Goal: Information Seeking & Learning: Compare options

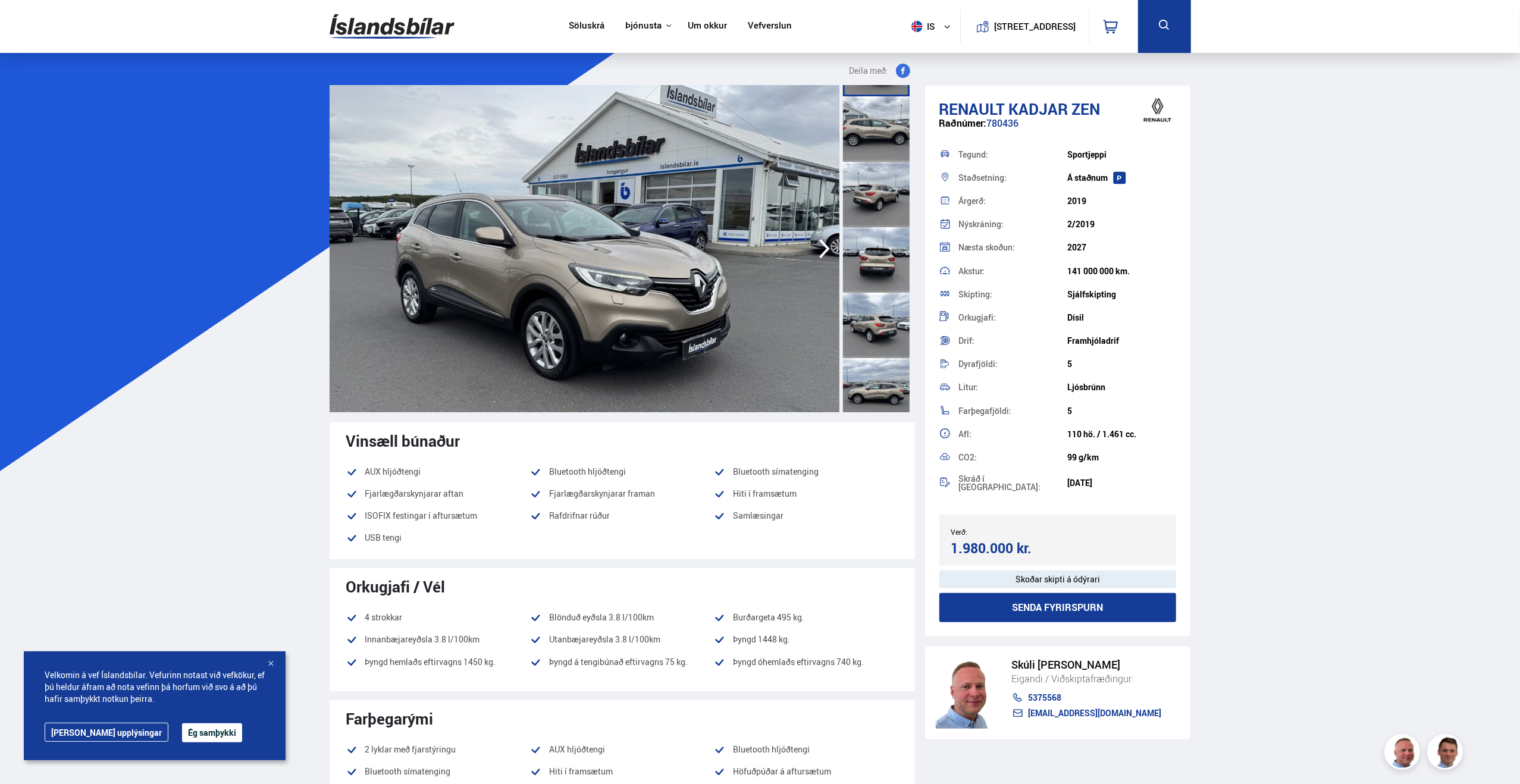
scroll to position [357, 0]
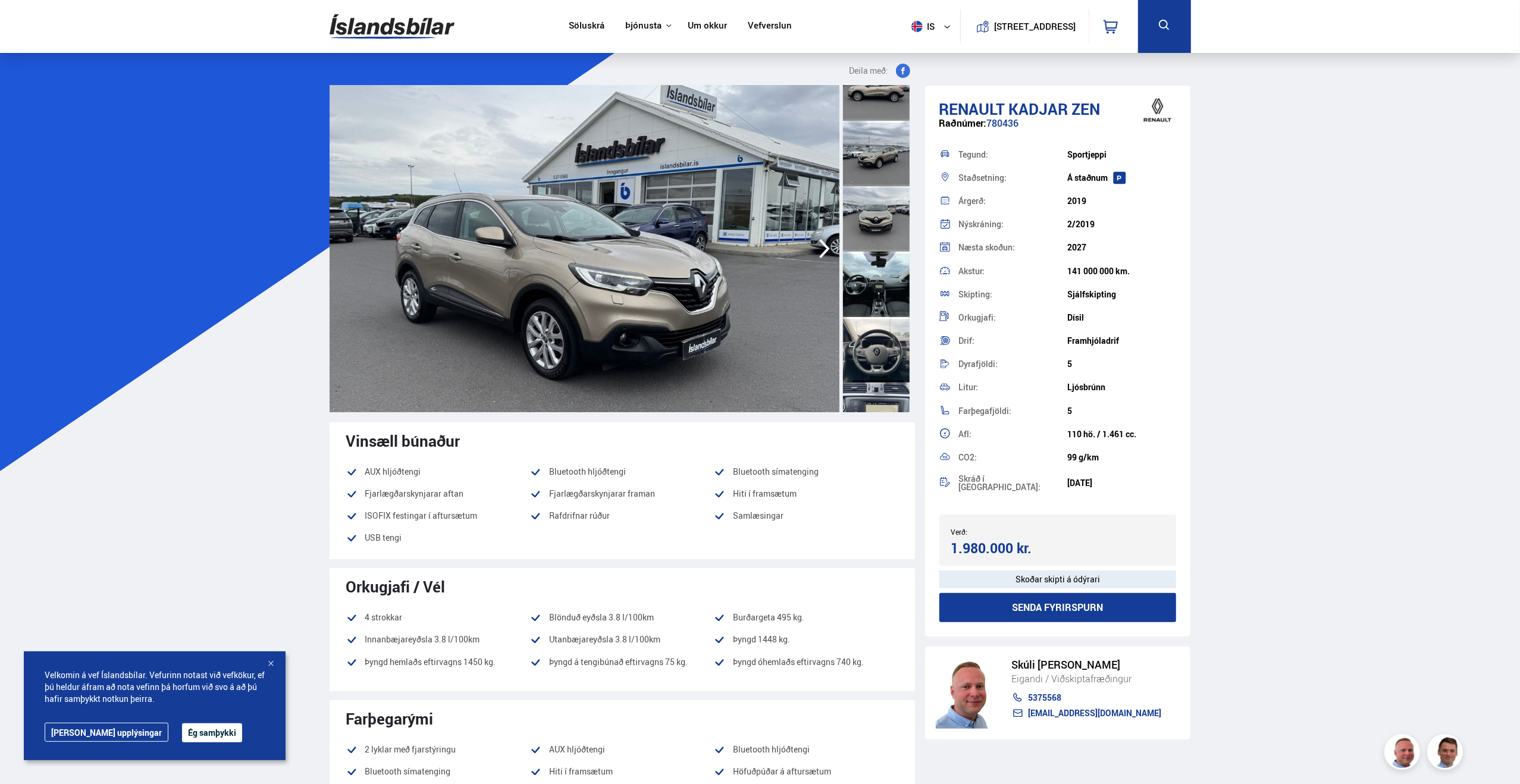
click at [881, 302] on div at bounding box center [876, 284] width 66 height 66
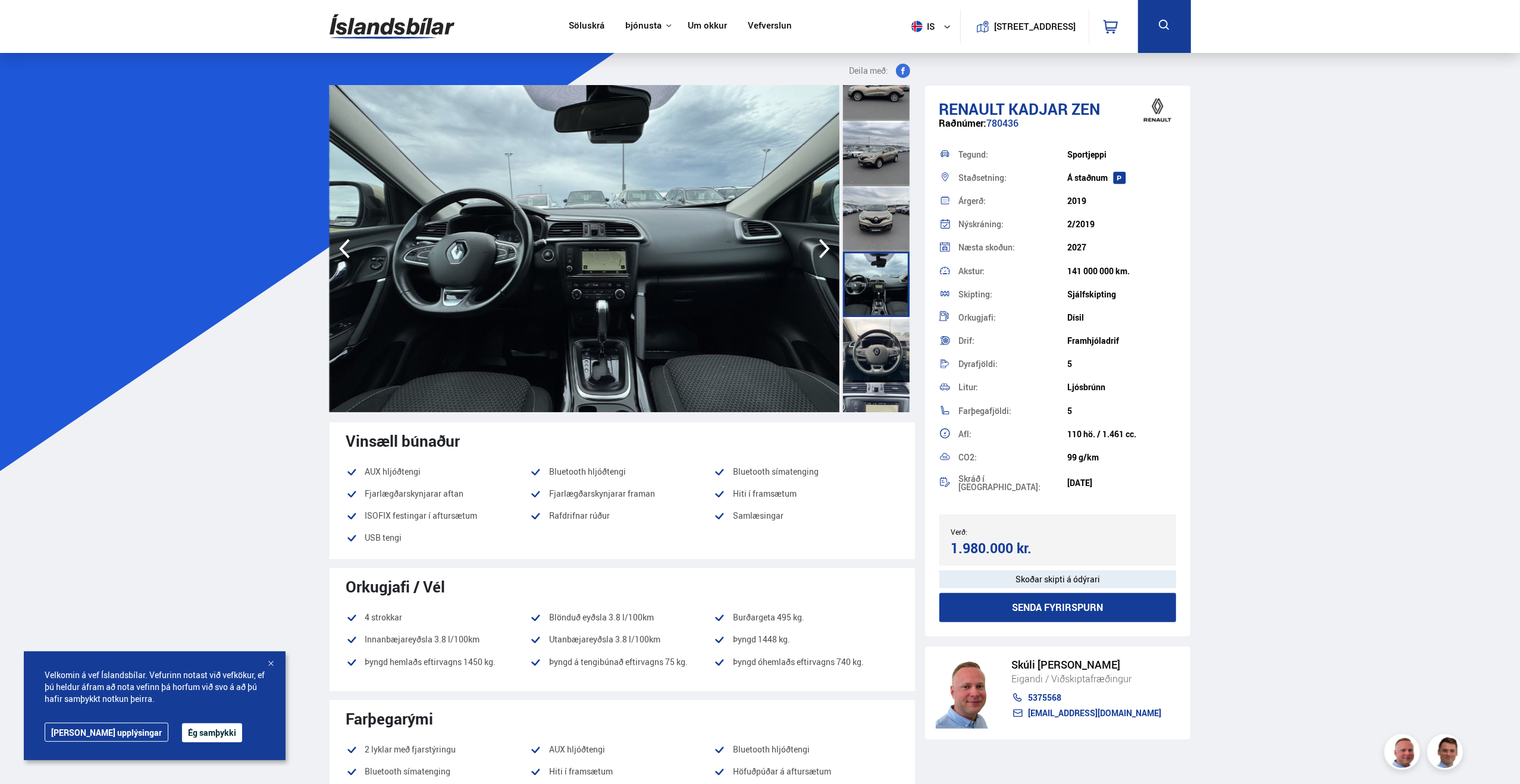
click at [878, 404] on div at bounding box center [876, 415] width 66 height 66
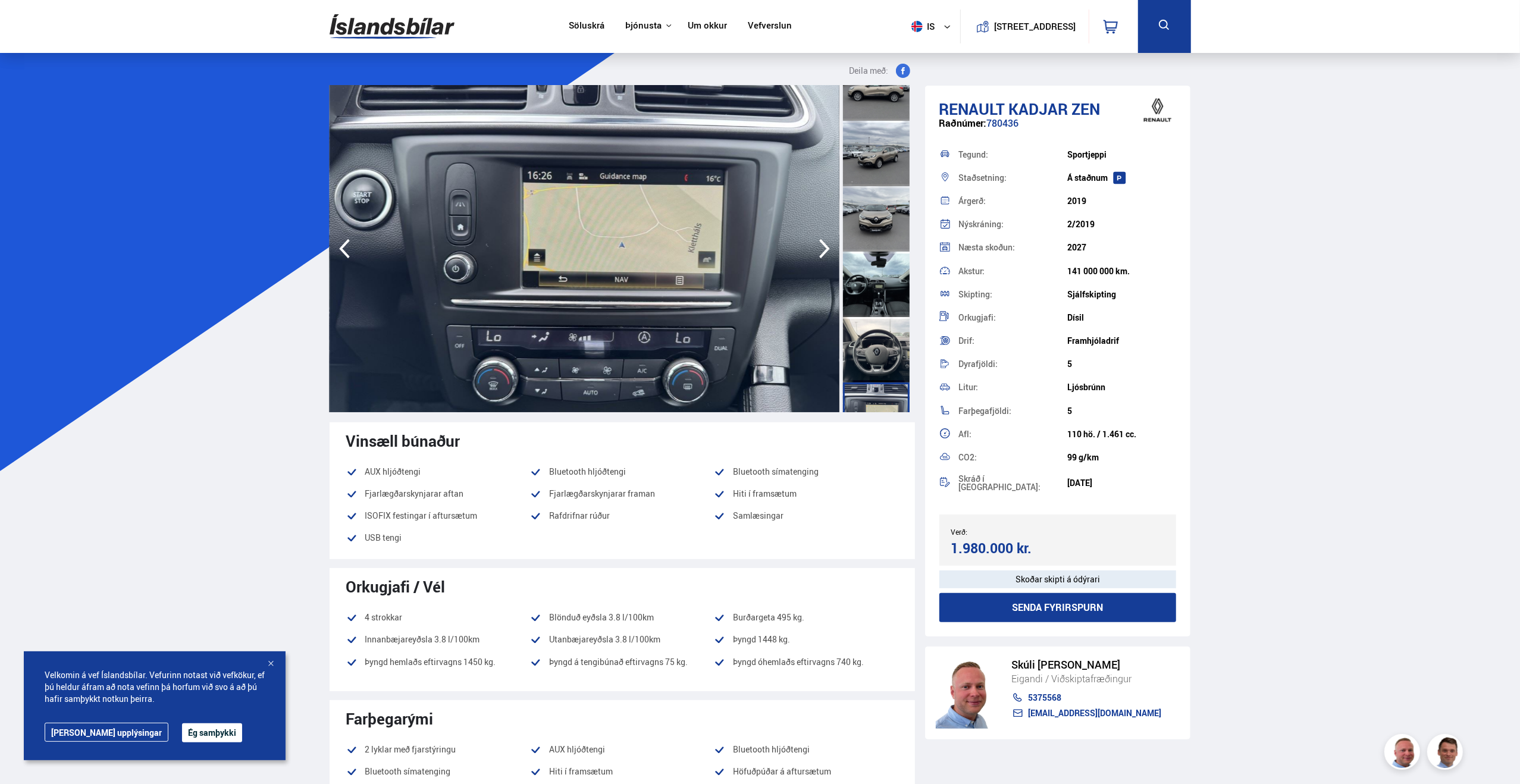
click at [814, 244] on icon "button" at bounding box center [825, 249] width 24 height 29
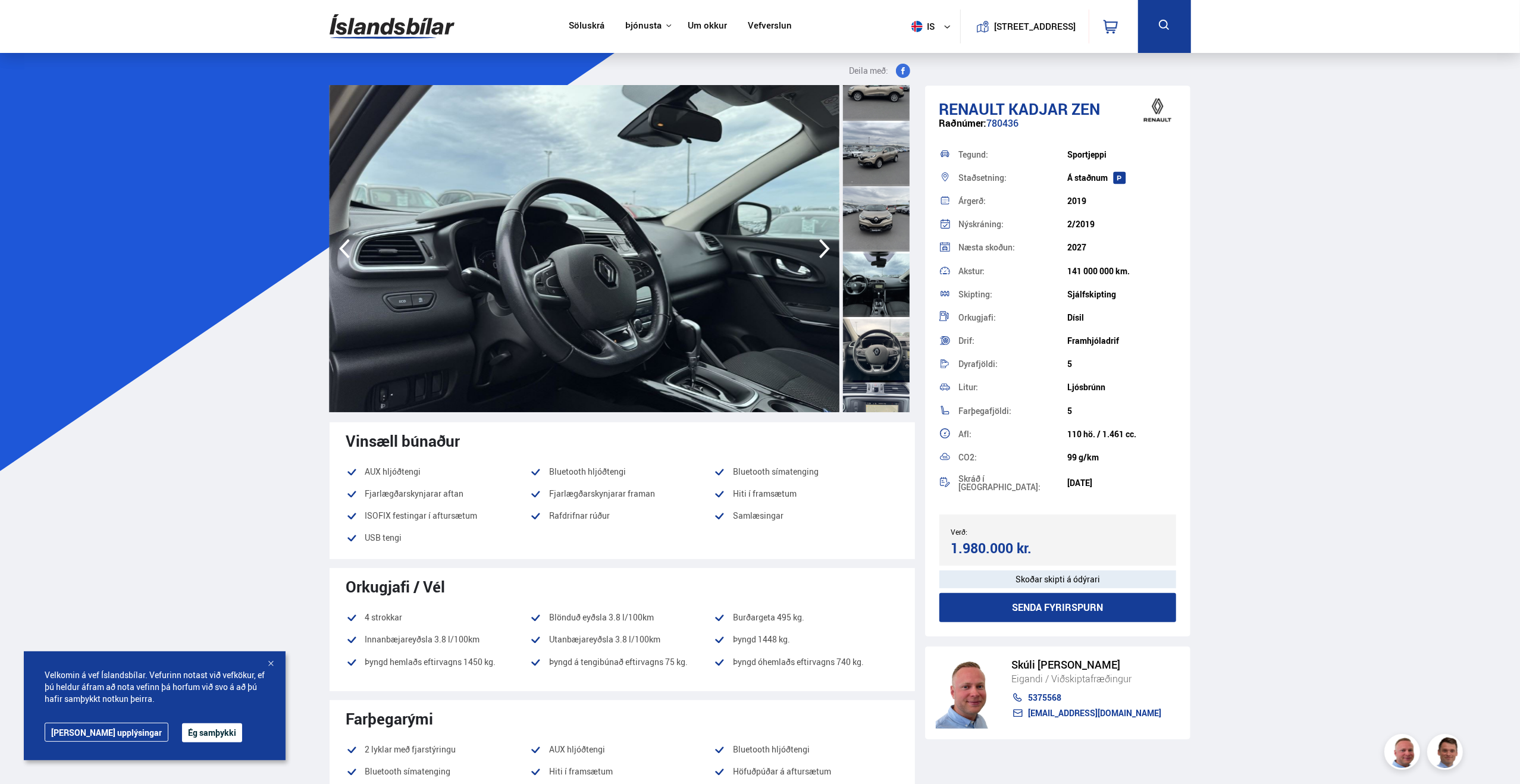
click at [821, 243] on icon "button" at bounding box center [824, 249] width 11 height 20
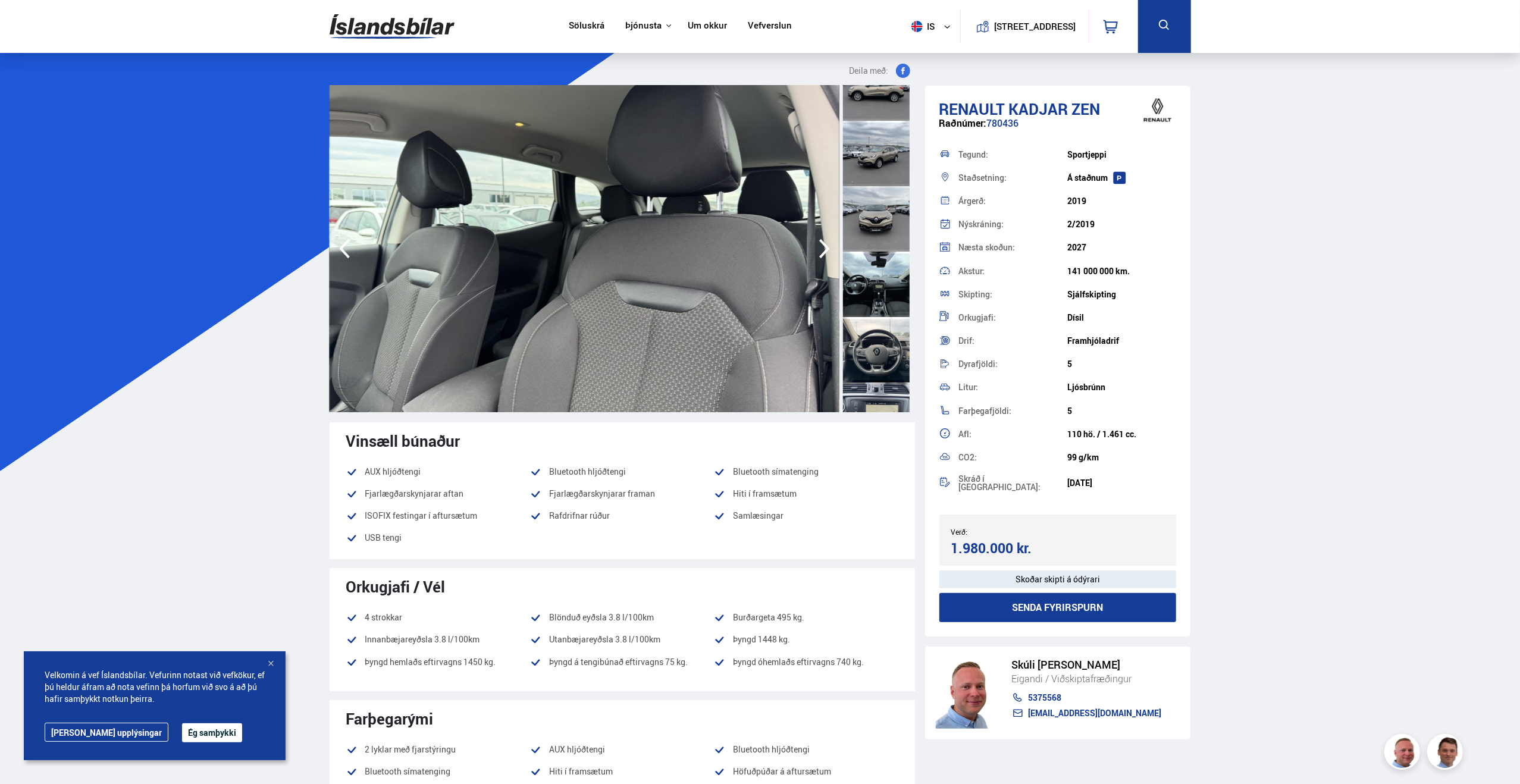
click at [822, 243] on icon "button" at bounding box center [824, 249] width 11 height 20
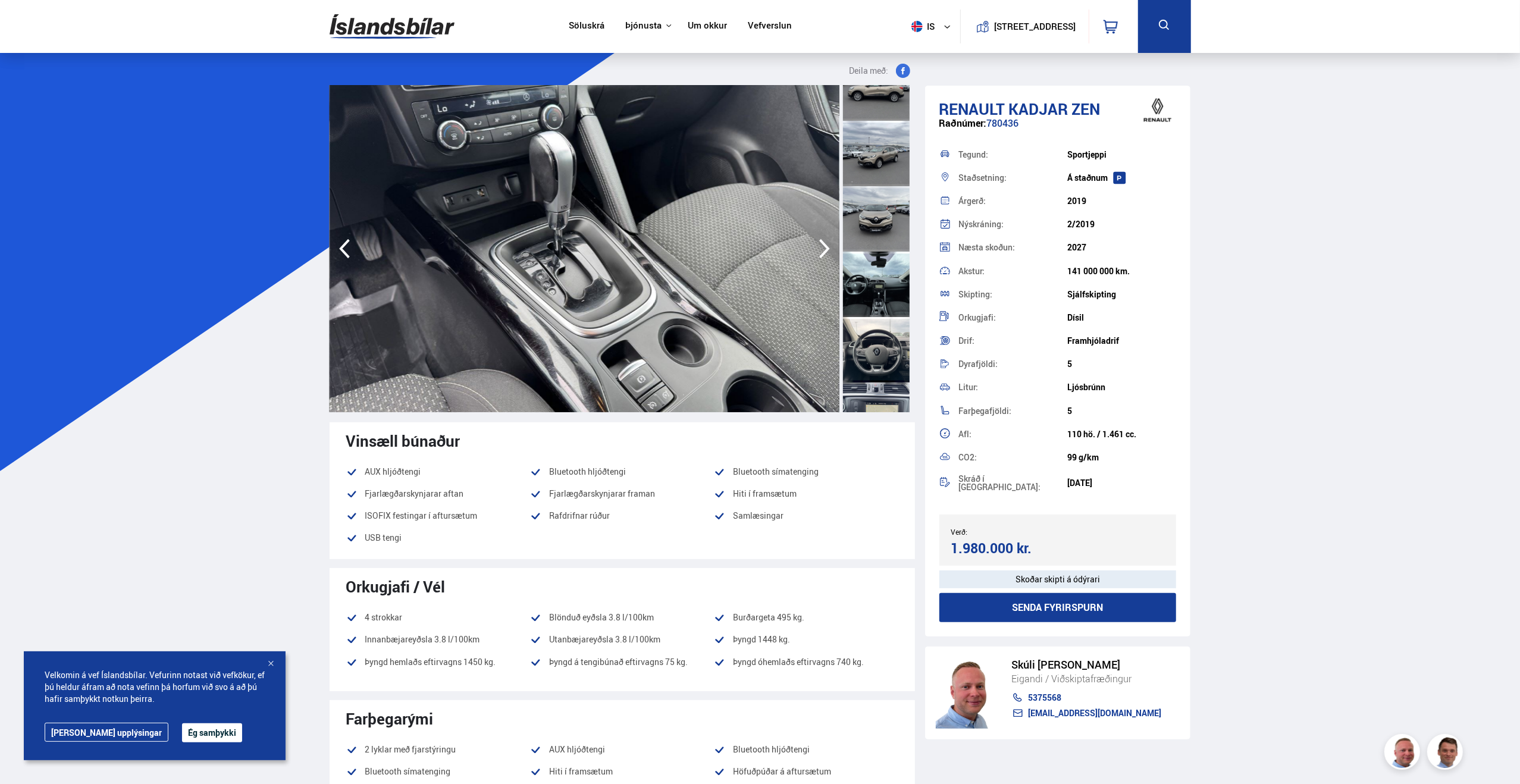
click at [822, 243] on icon "button" at bounding box center [824, 249] width 11 height 20
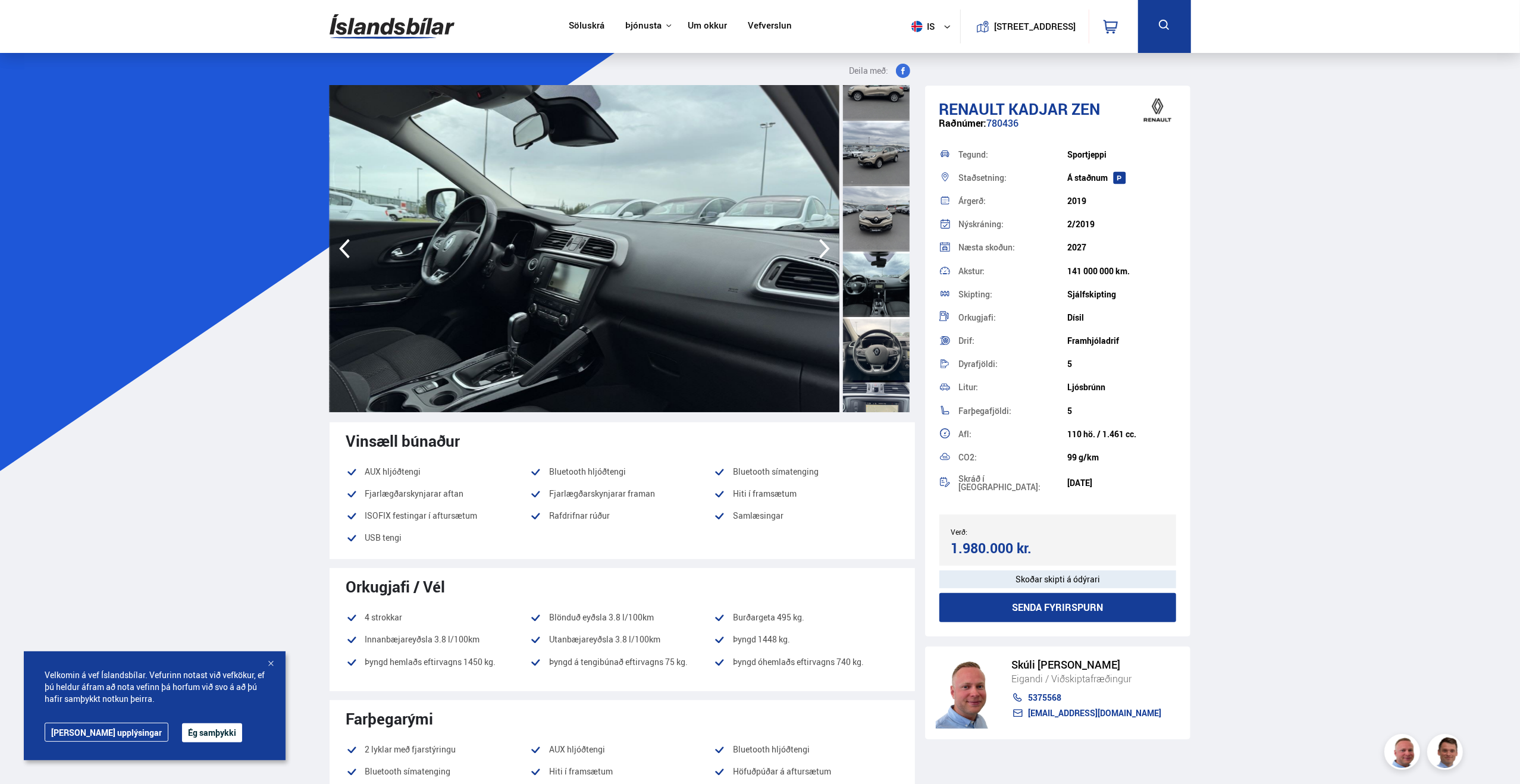
click at [822, 243] on icon "button" at bounding box center [824, 249] width 11 height 20
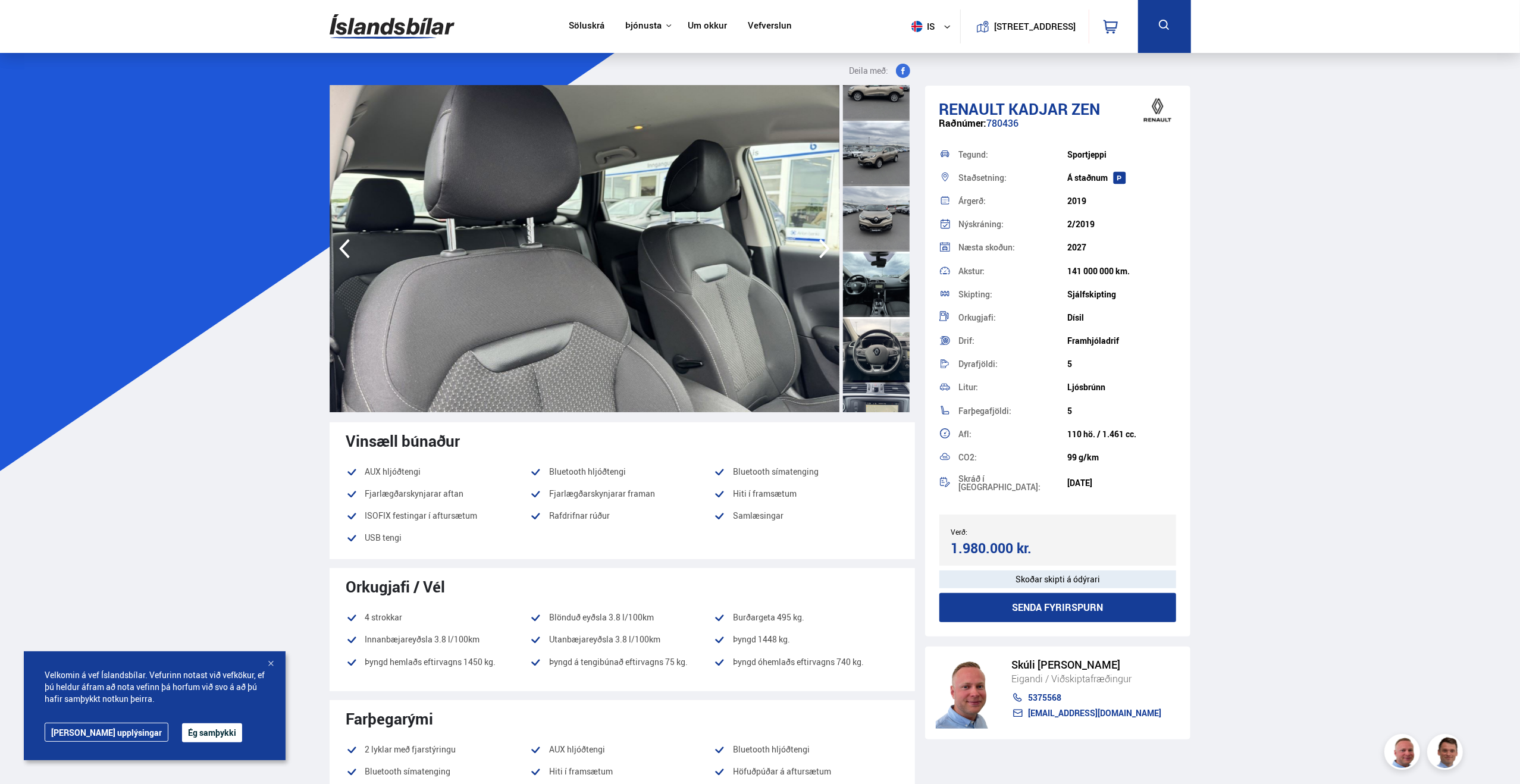
click at [822, 243] on icon "button" at bounding box center [824, 249] width 11 height 20
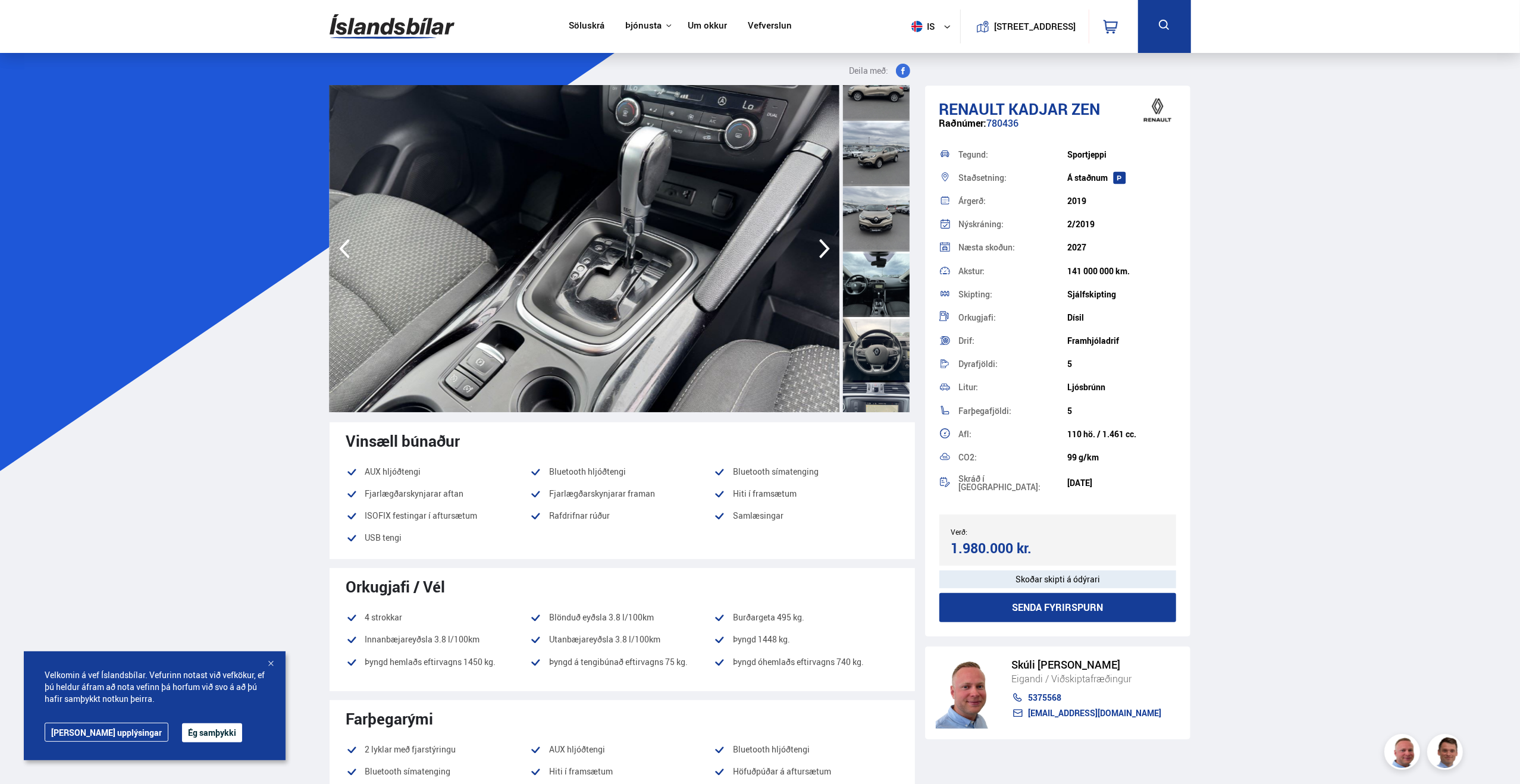
click at [822, 242] on icon "button" at bounding box center [824, 249] width 11 height 20
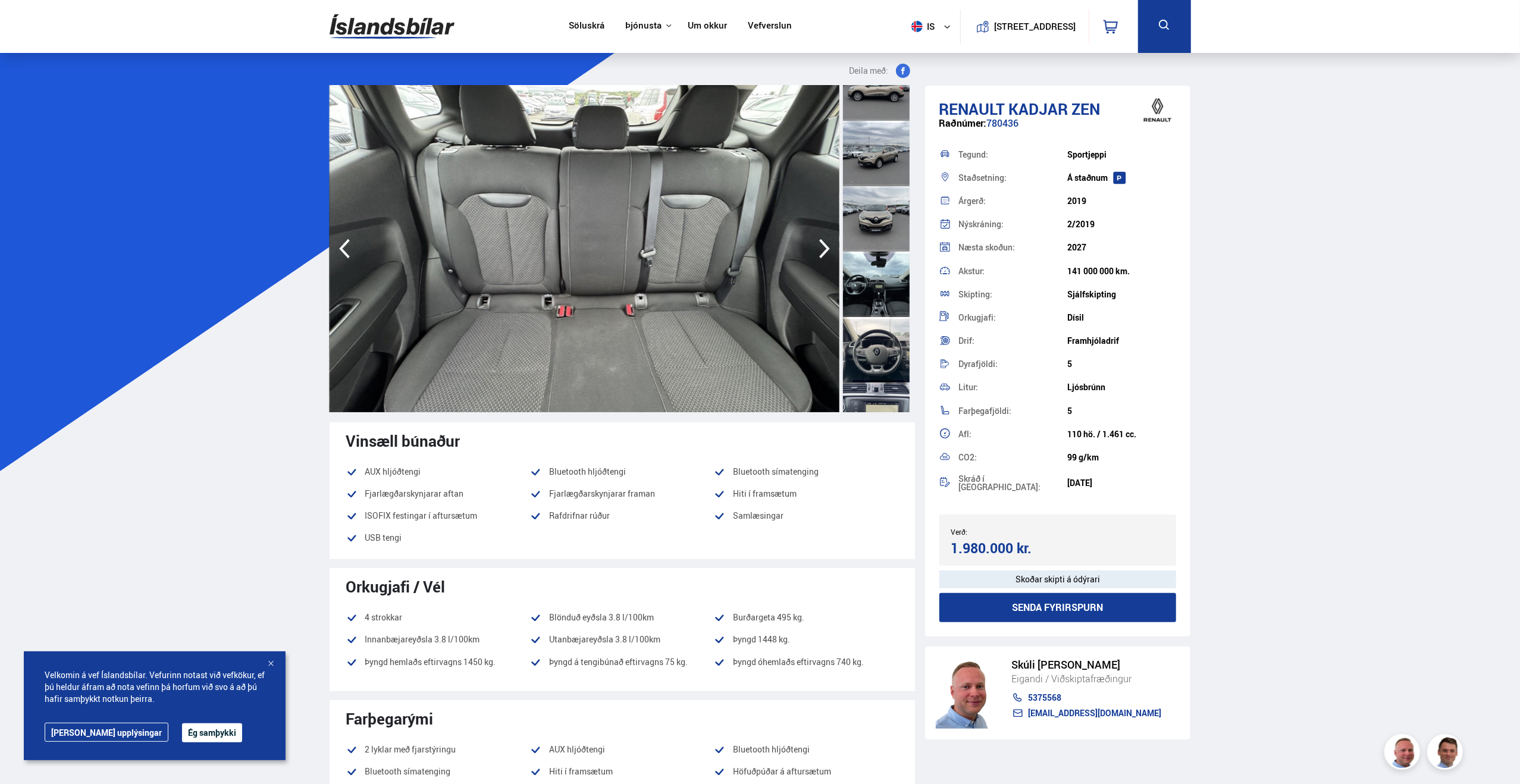
click at [822, 242] on icon "button" at bounding box center [824, 249] width 11 height 20
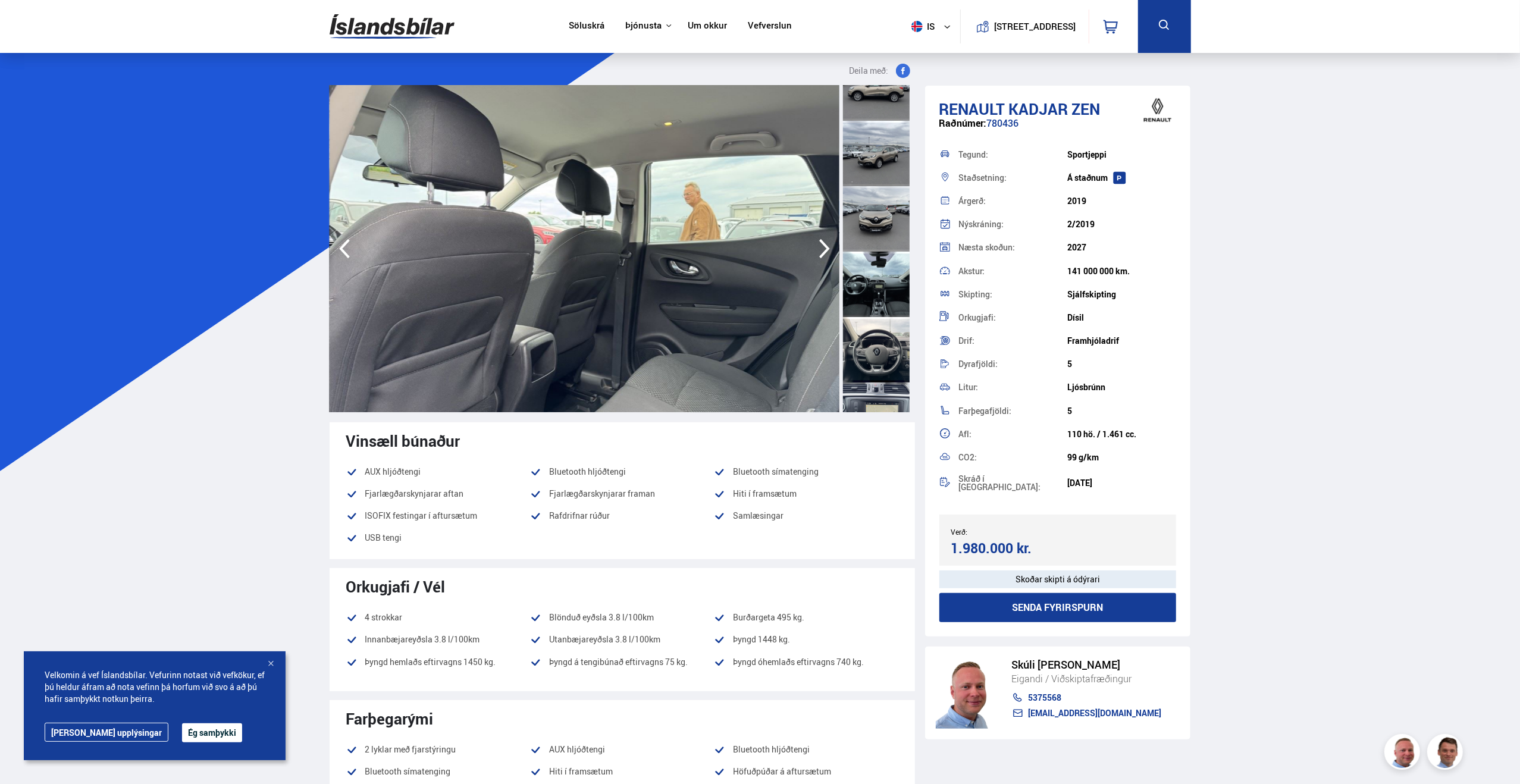
click at [822, 242] on icon "button" at bounding box center [824, 249] width 11 height 20
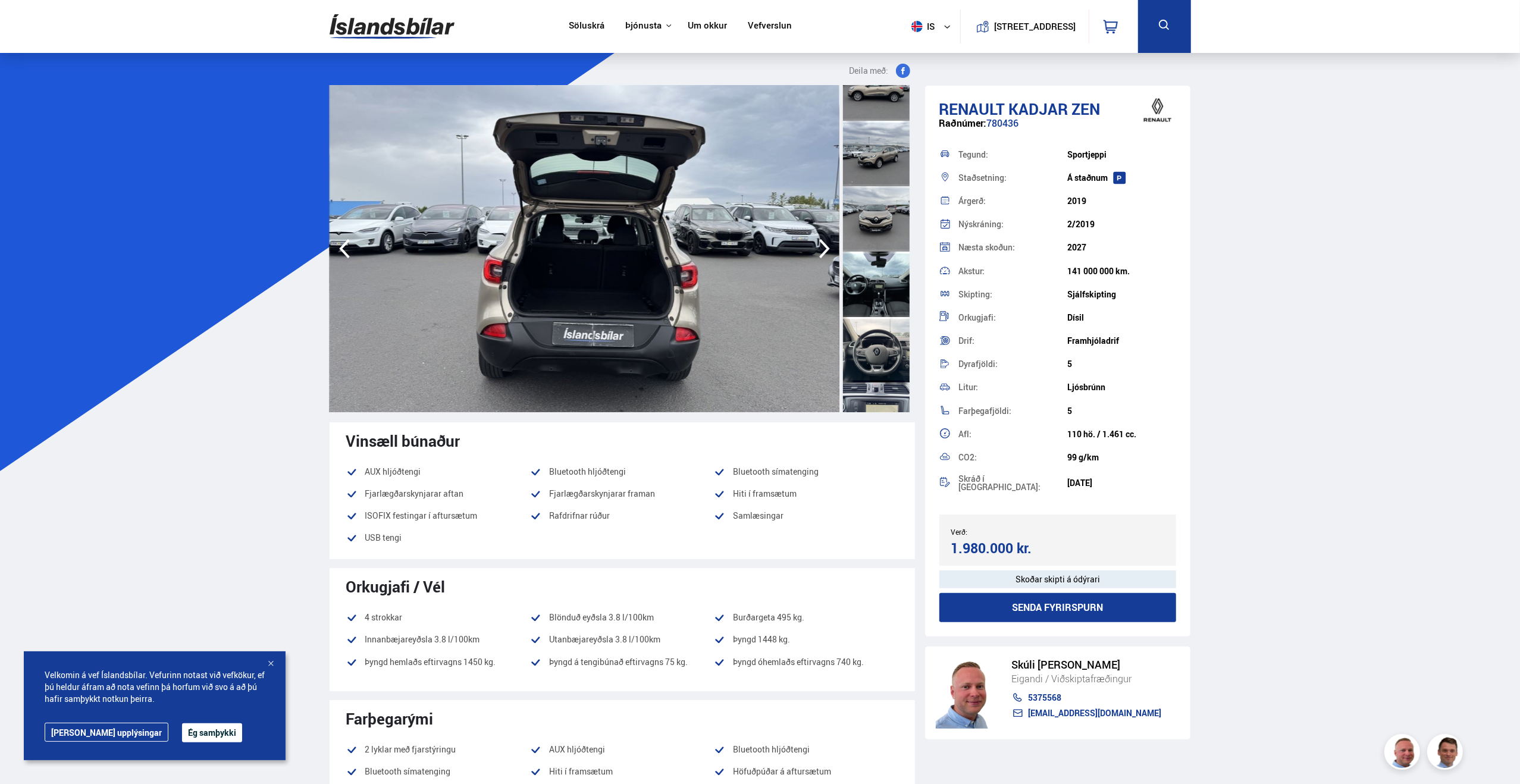
click at [822, 242] on icon "button" at bounding box center [824, 249] width 11 height 20
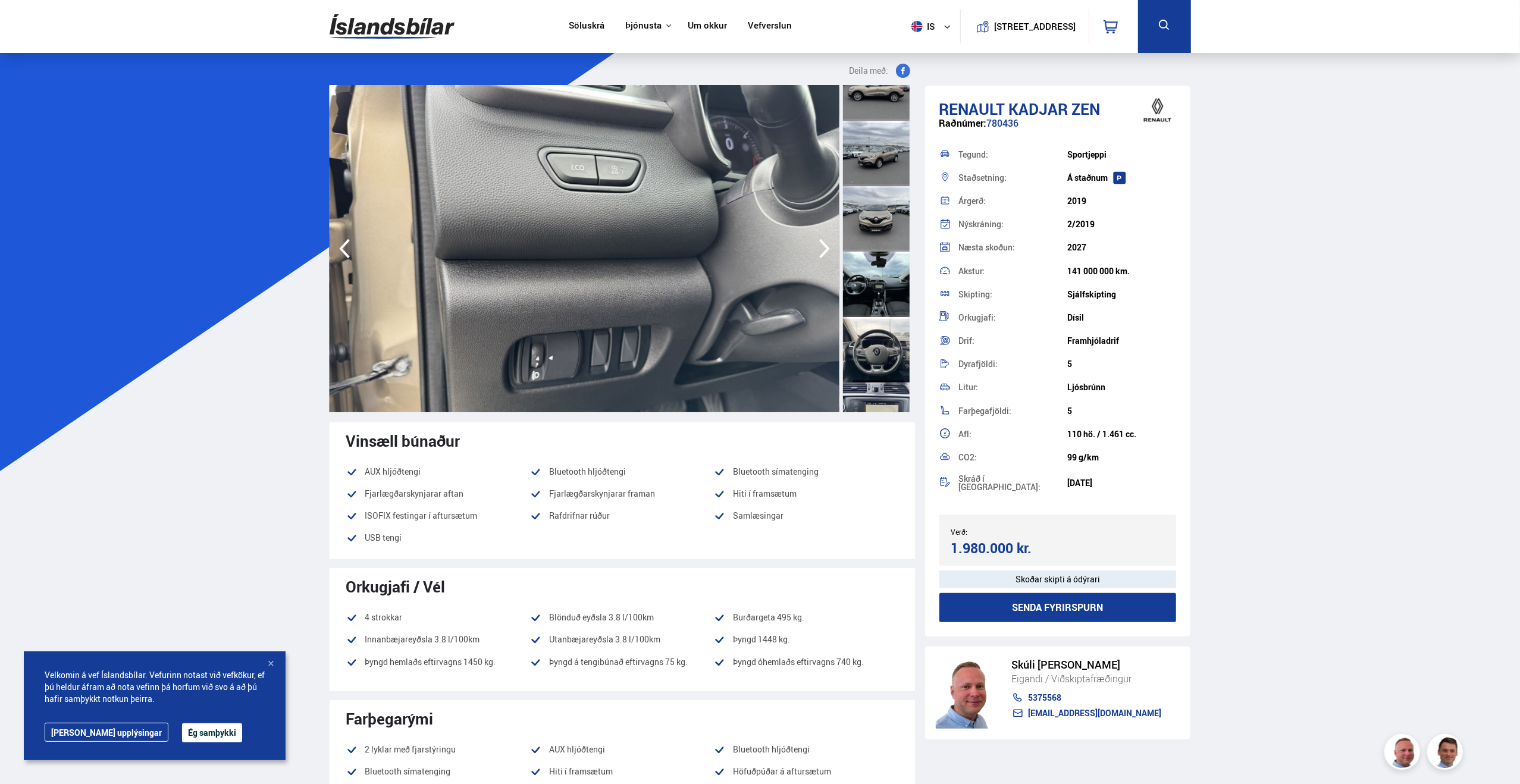
click at [822, 242] on icon "button" at bounding box center [824, 249] width 11 height 20
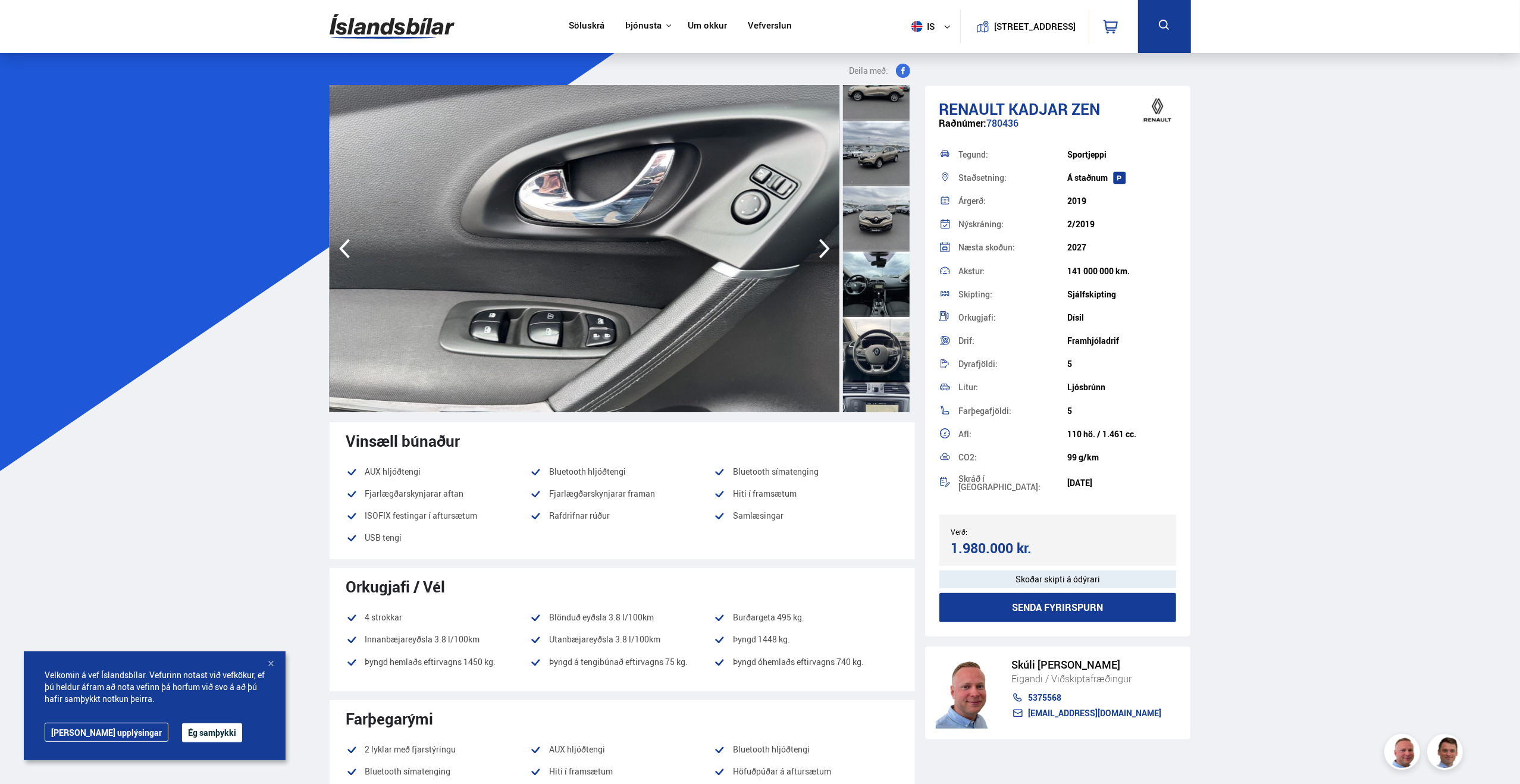
click at [822, 242] on icon "button" at bounding box center [824, 249] width 11 height 20
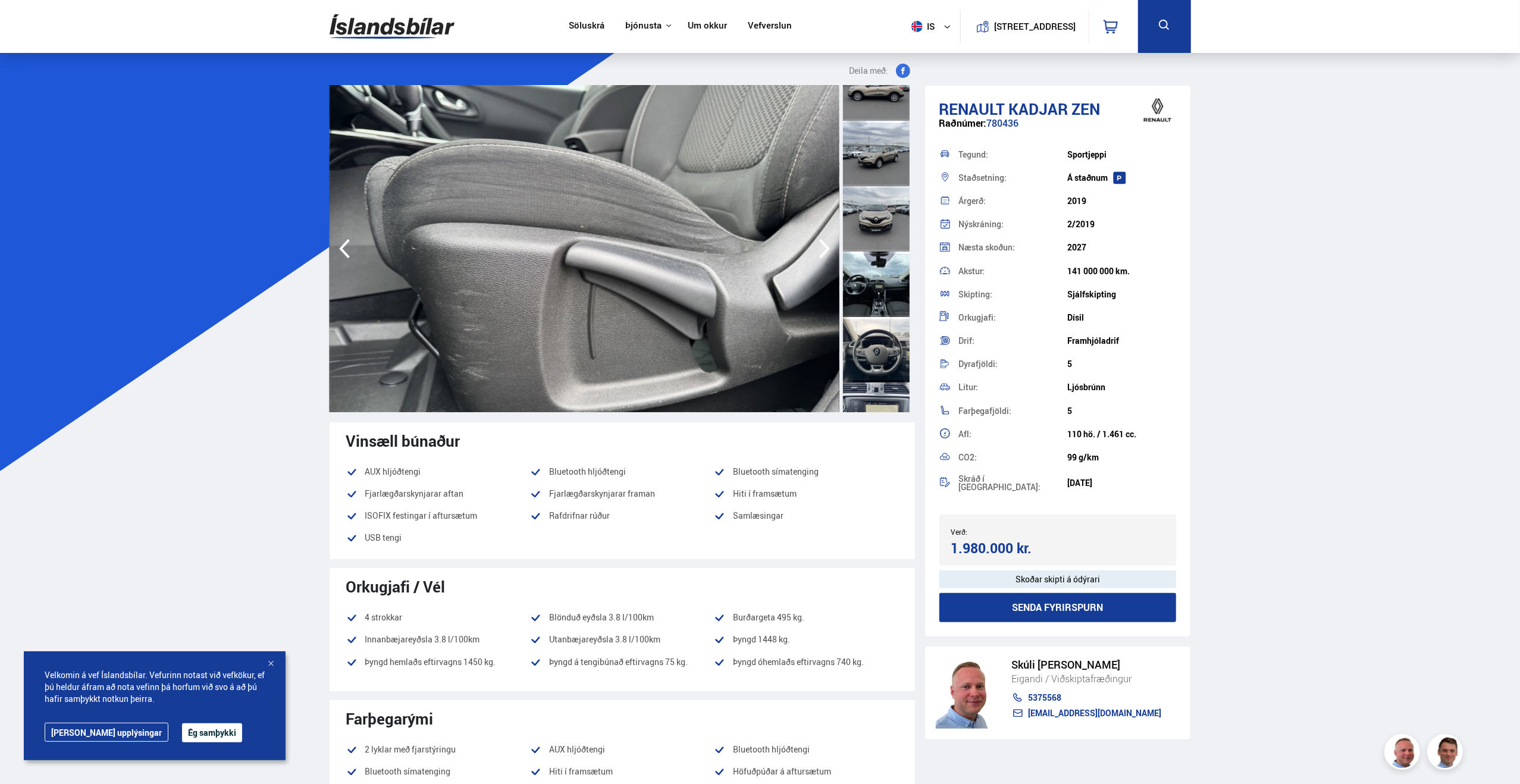
click at [822, 242] on icon "button" at bounding box center [824, 249] width 11 height 20
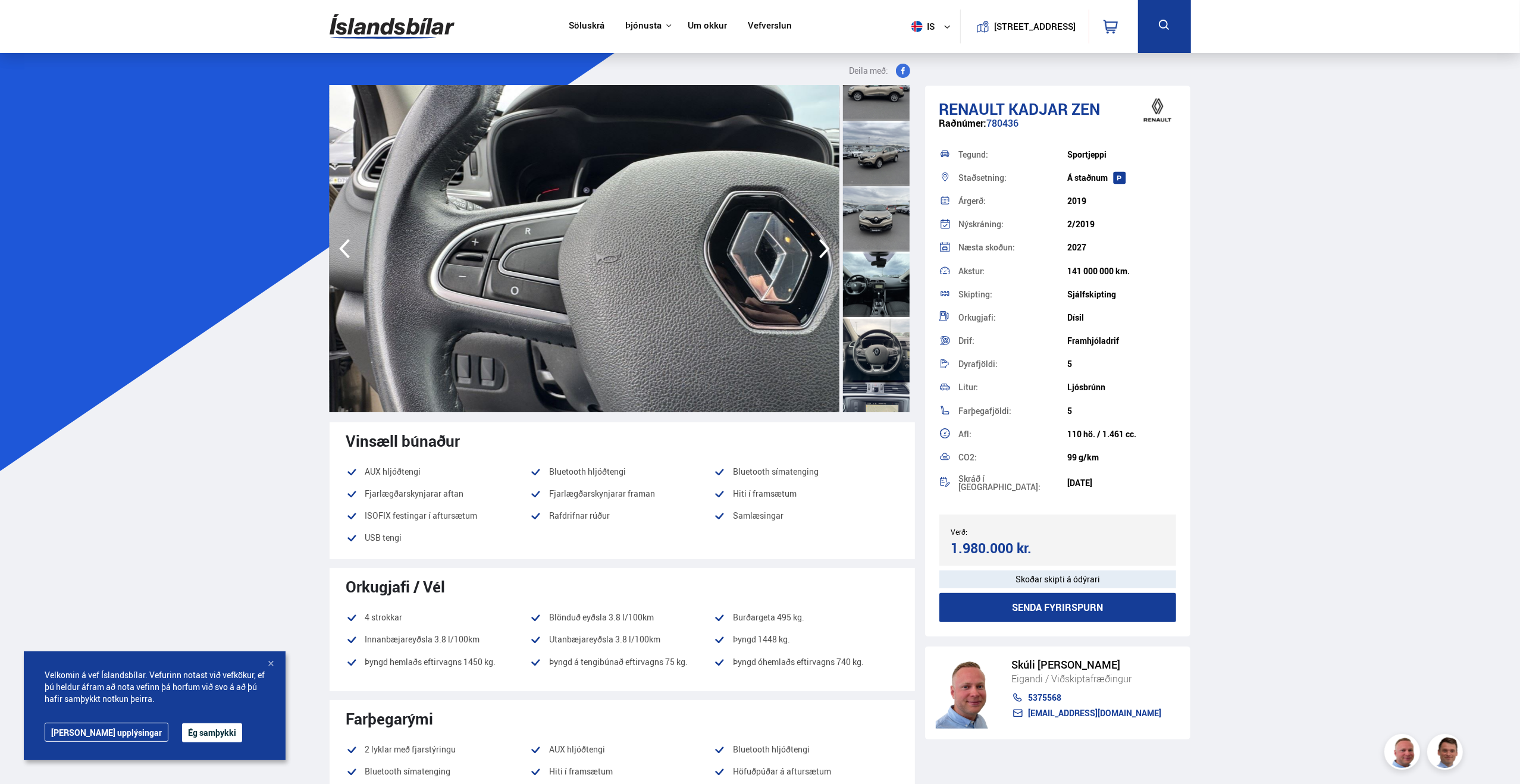
click at [822, 242] on icon "button" at bounding box center [824, 249] width 11 height 20
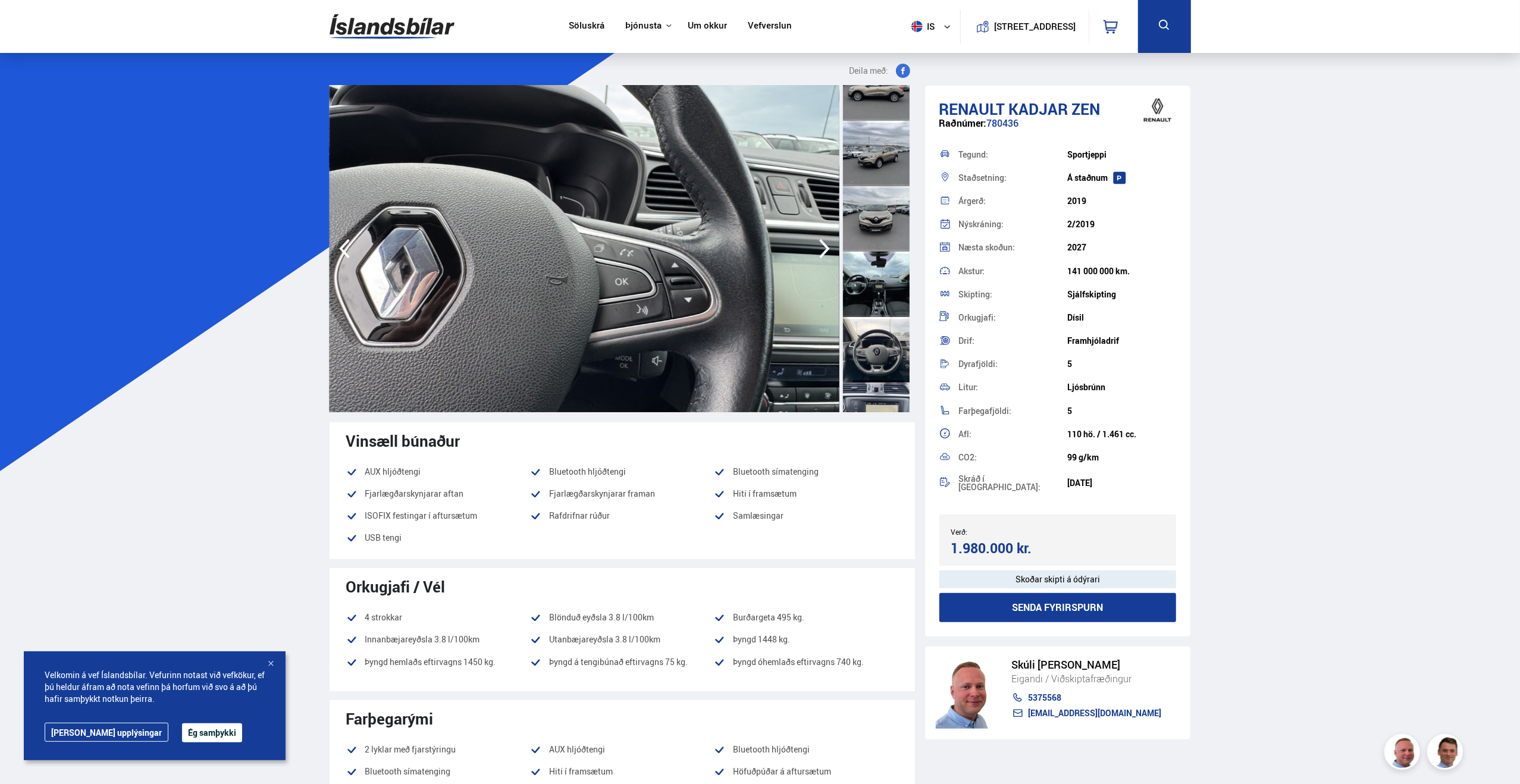
click at [822, 242] on icon "button" at bounding box center [824, 249] width 11 height 20
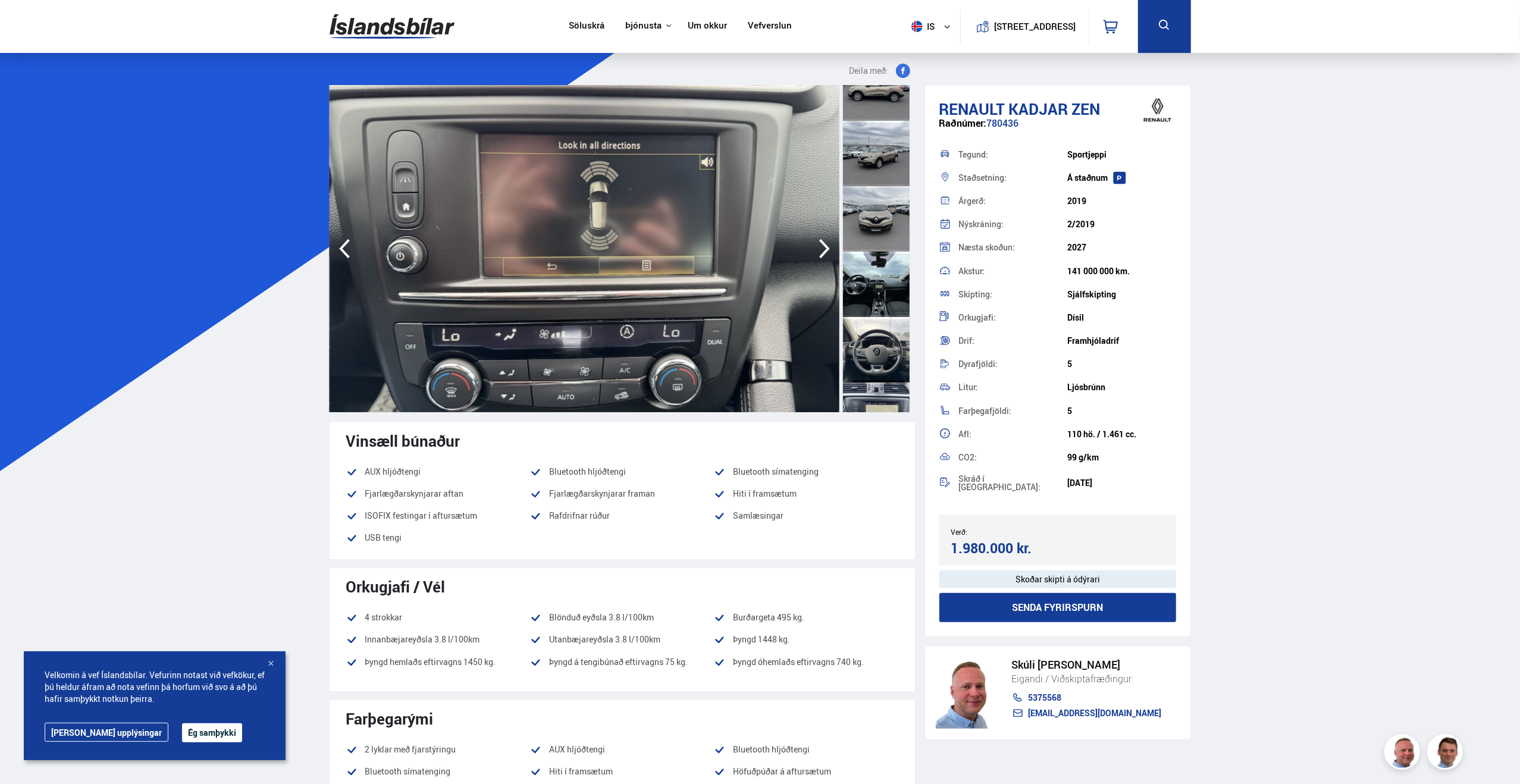
click at [821, 244] on icon "button" at bounding box center [825, 249] width 24 height 29
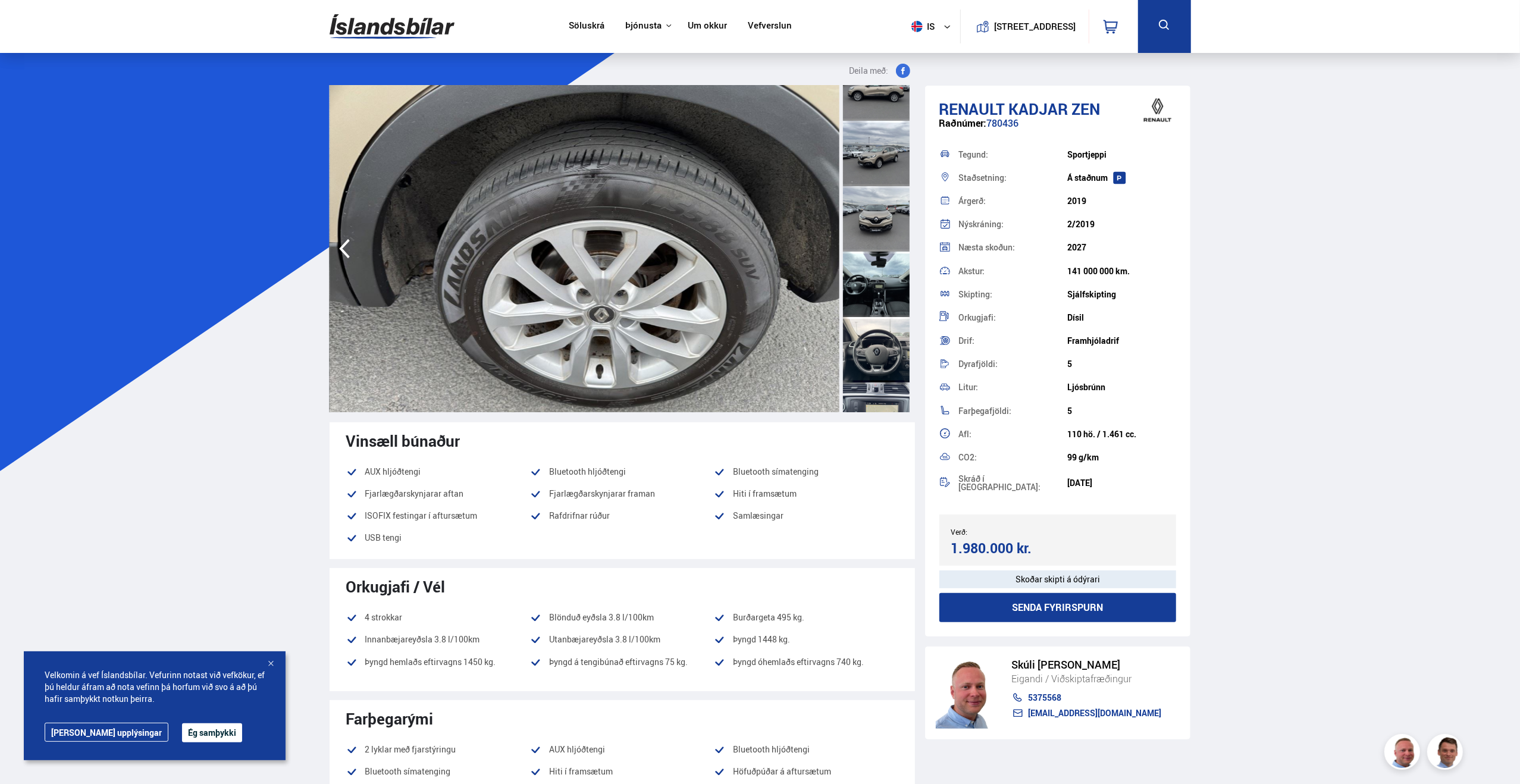
click at [821, 244] on img at bounding box center [584, 249] width 510 height 327
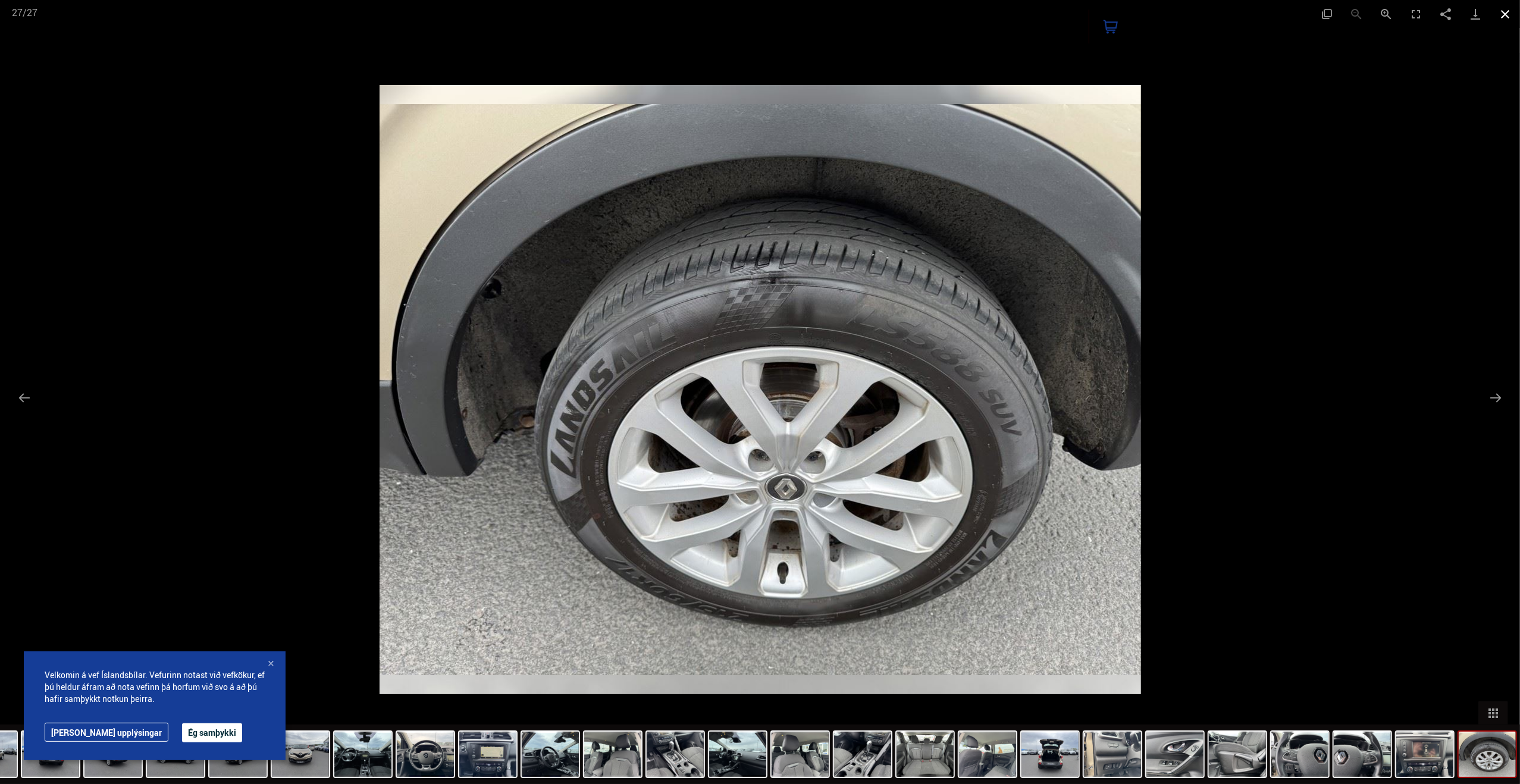
click at [1503, 17] on button "Close gallery" at bounding box center [1504, 14] width 29 height 28
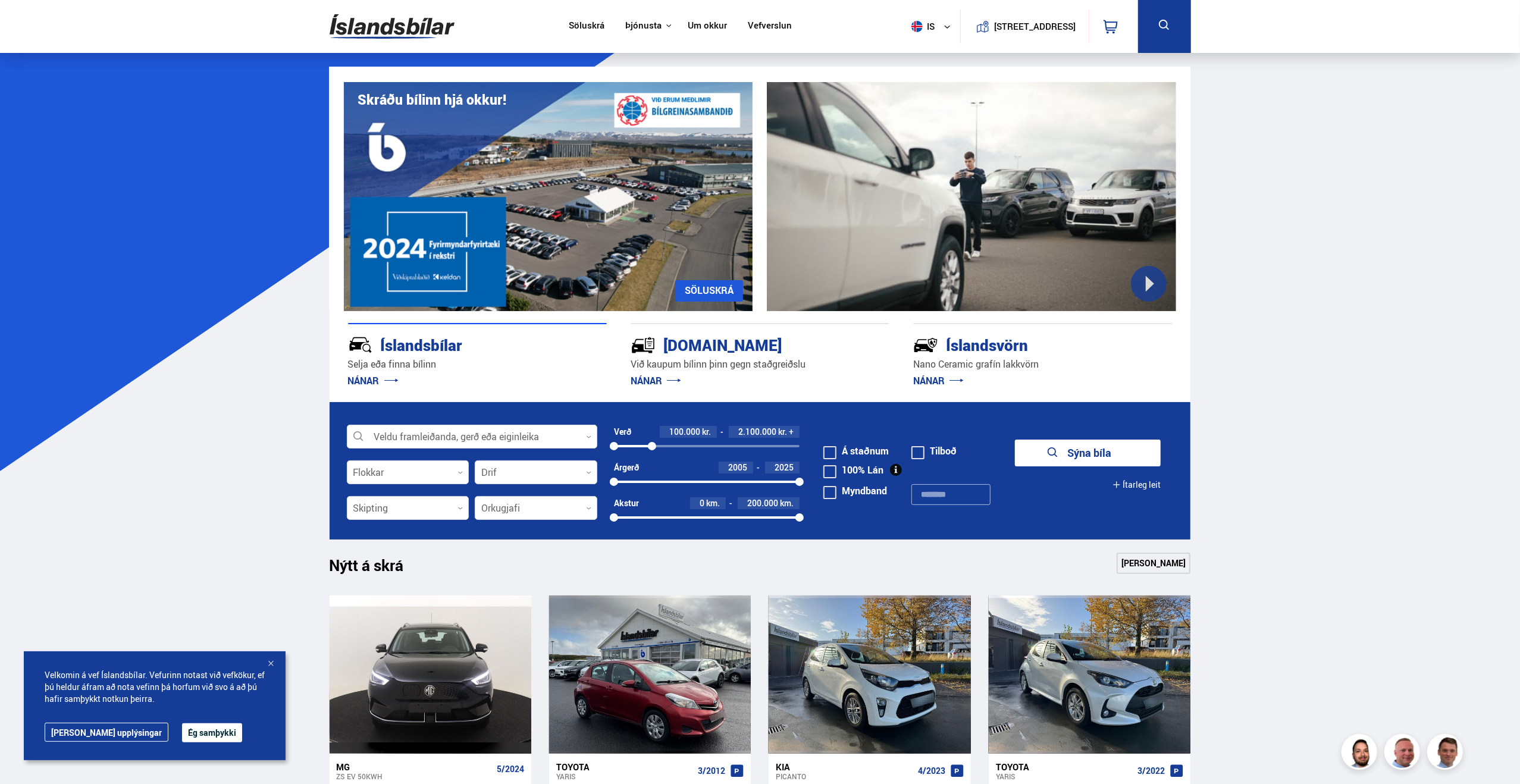
drag, startPoint x: 797, startPoint y: 446, endPoint x: 652, endPoint y: 443, distance: 145.0
click at [652, 443] on div at bounding box center [651, 446] width 8 height 8
drag, startPoint x: 645, startPoint y: 479, endPoint x: 676, endPoint y: 480, distance: 31.0
click at [676, 480] on div at bounding box center [676, 481] width 8 height 8
click at [1122, 458] on button "Sýna 82 bíla" at bounding box center [1087, 452] width 146 height 26
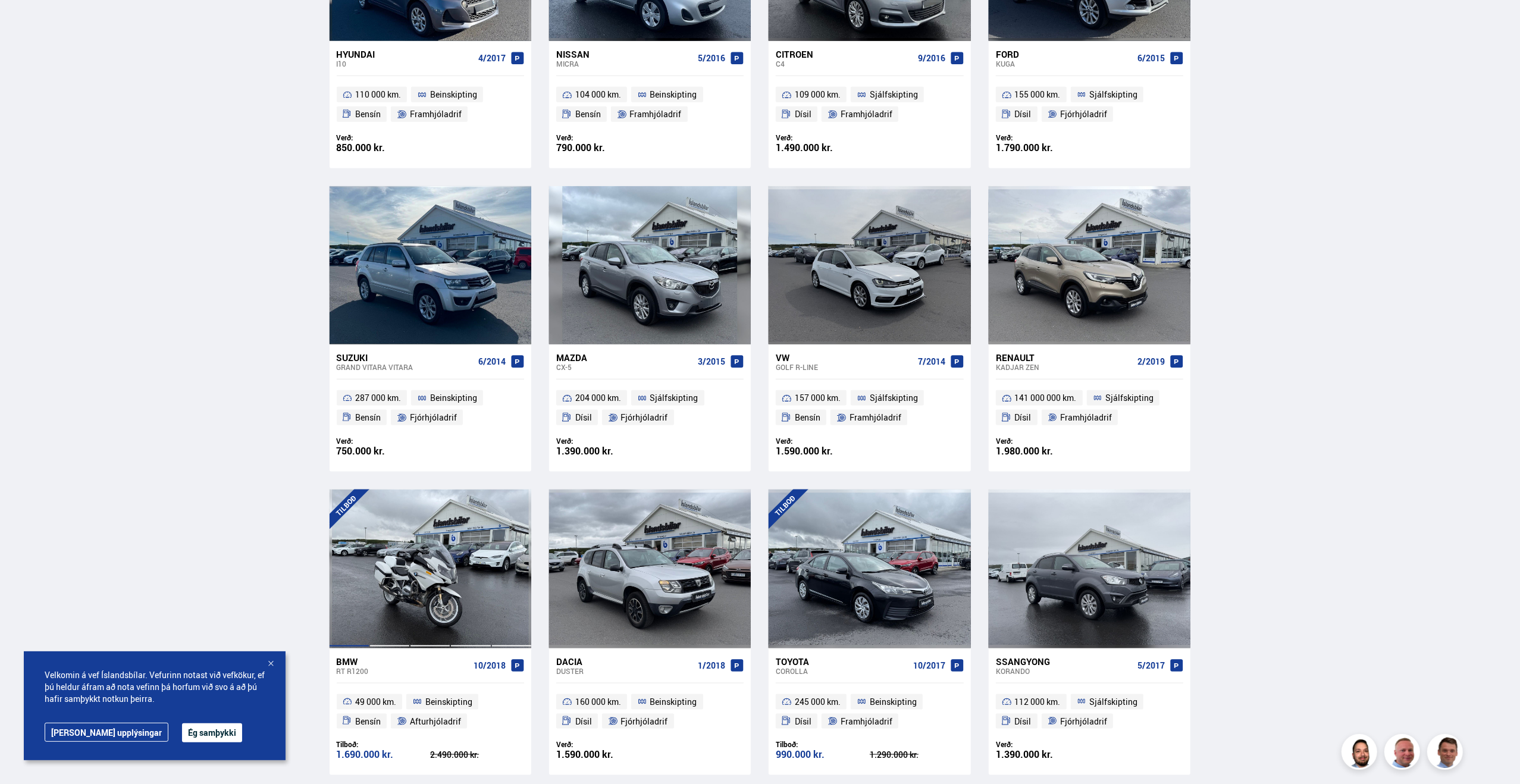
scroll to position [1585, 0]
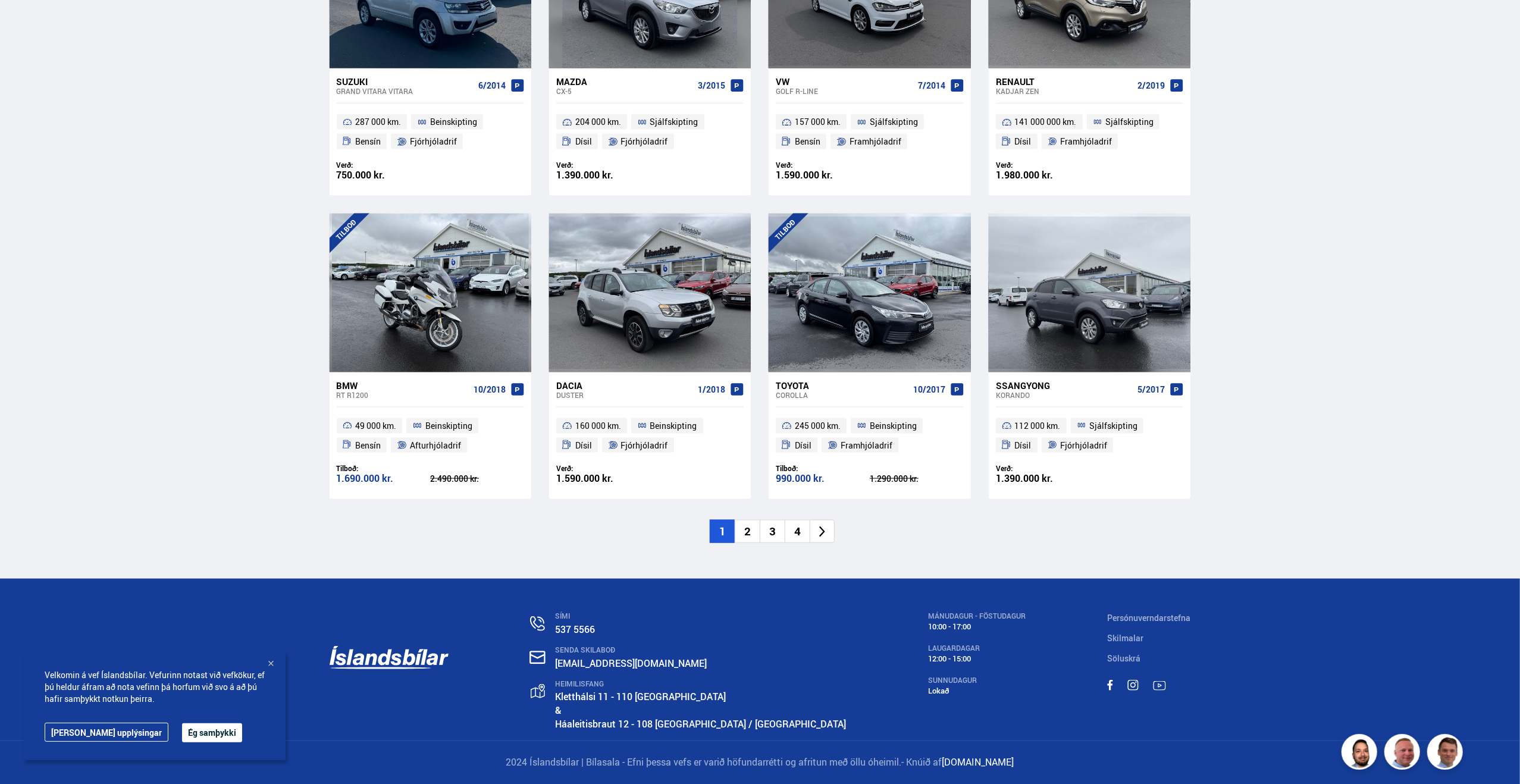
click at [754, 536] on li "2" at bounding box center [746, 531] width 25 height 23
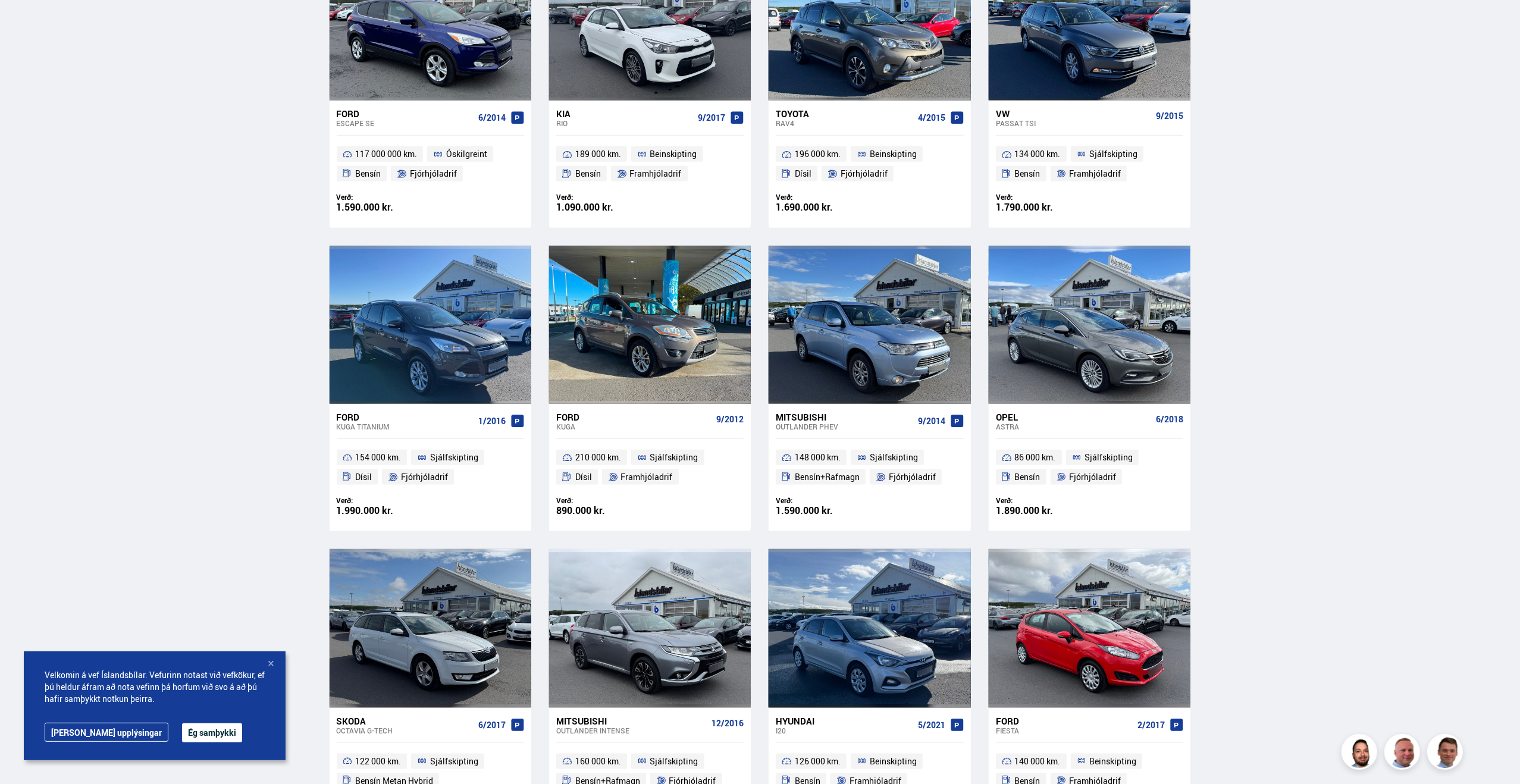
scroll to position [1546, 0]
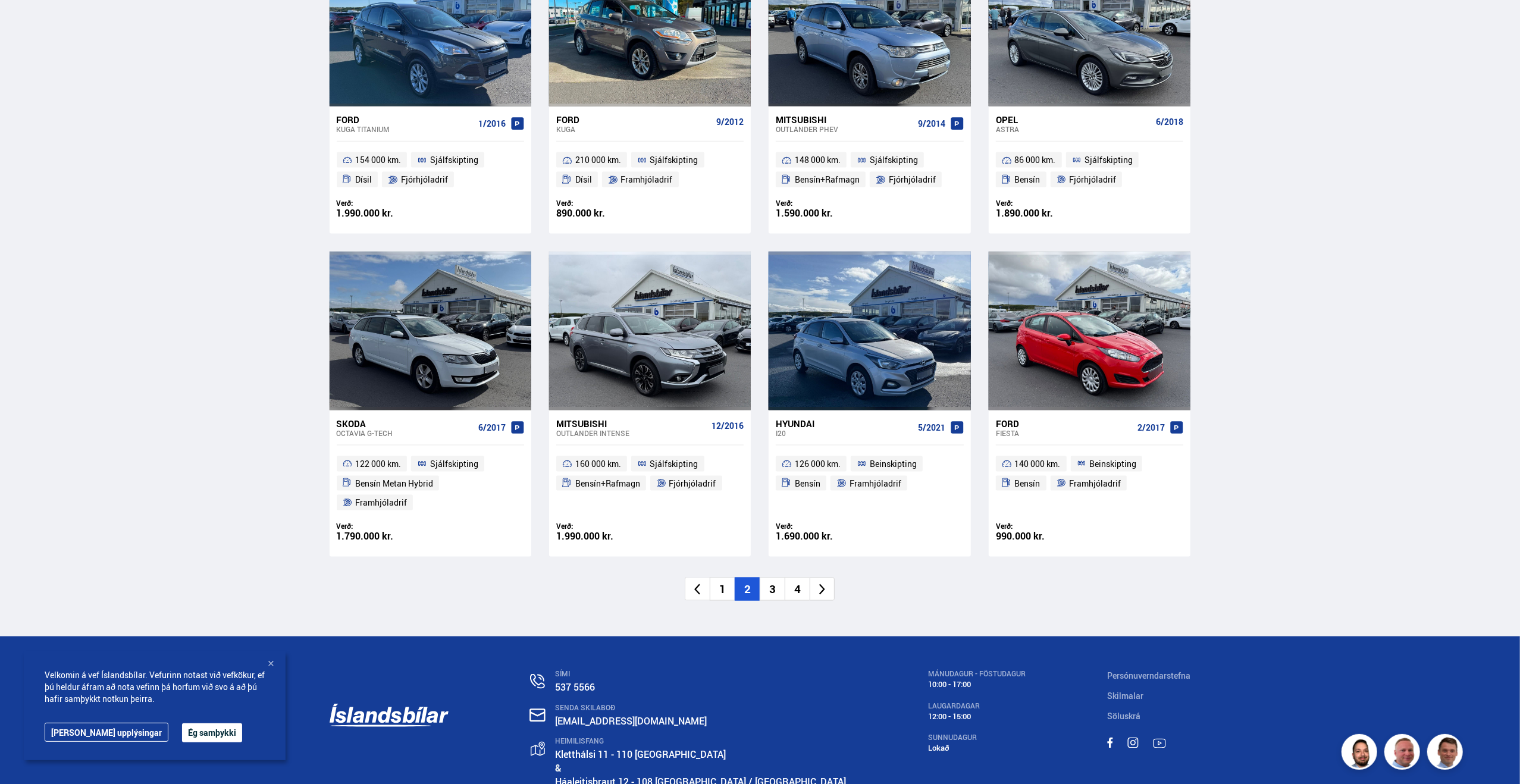
click at [777, 577] on li "3" at bounding box center [771, 589] width 25 height 23
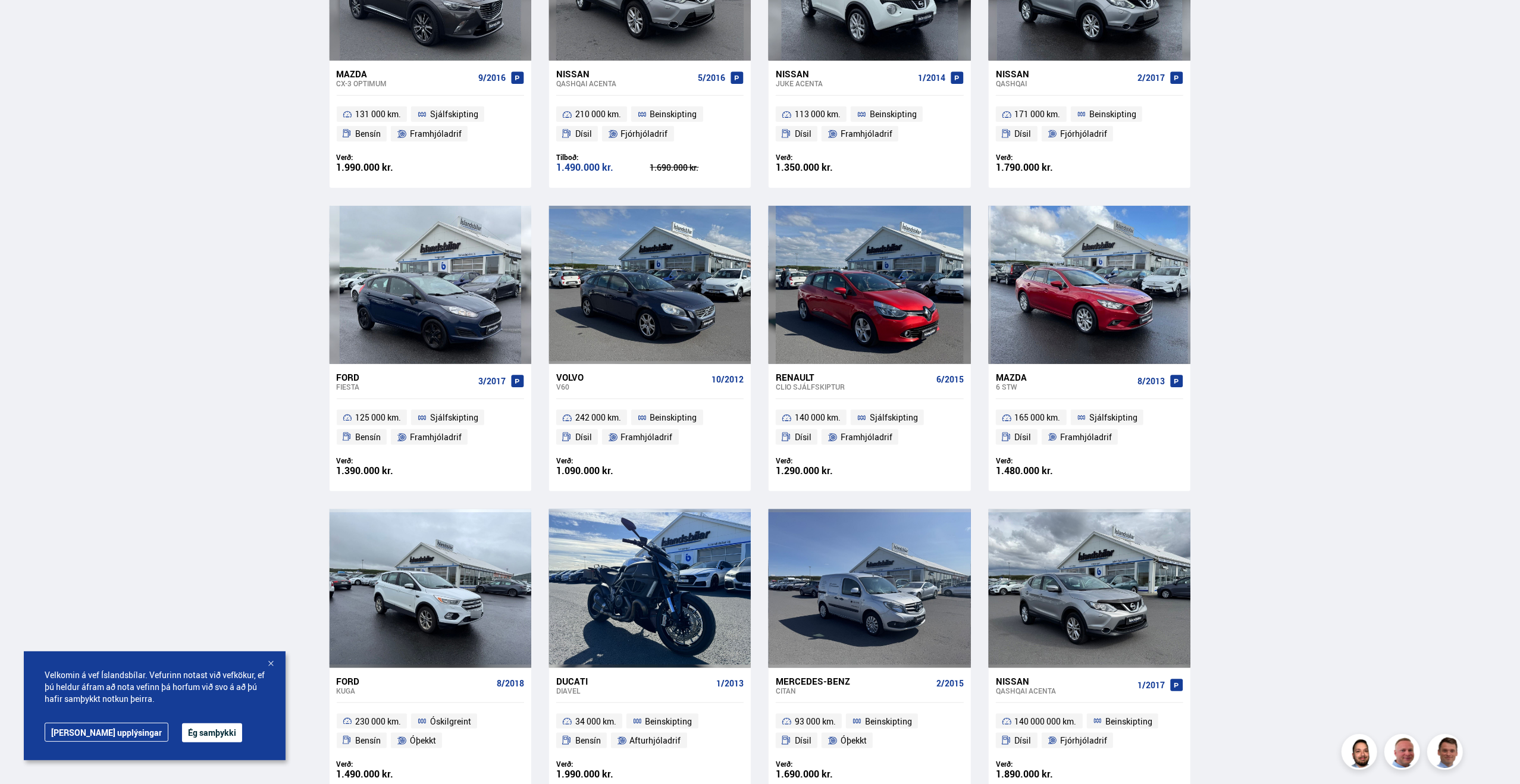
scroll to position [1546, 0]
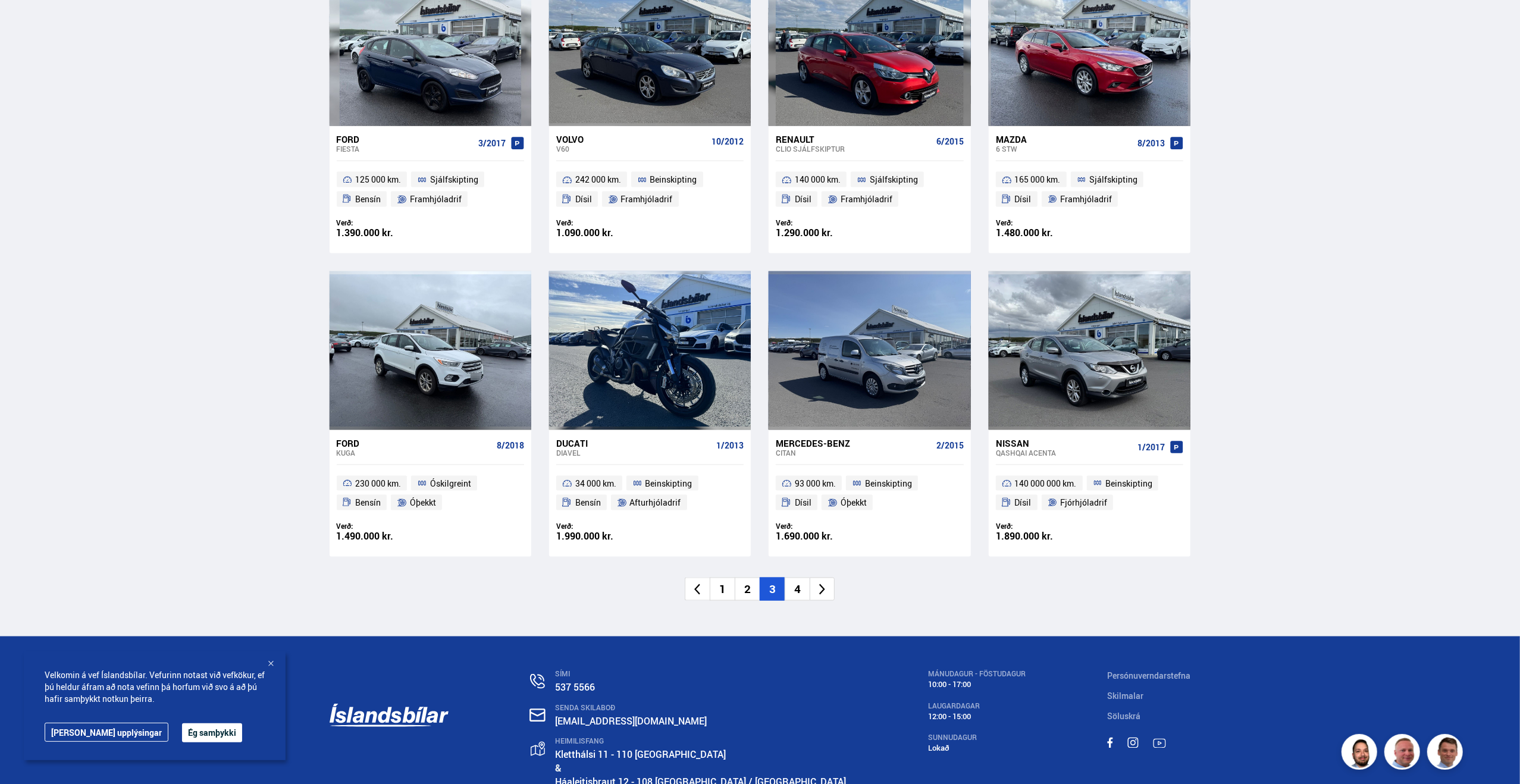
click at [802, 577] on li "4" at bounding box center [797, 589] width 25 height 23
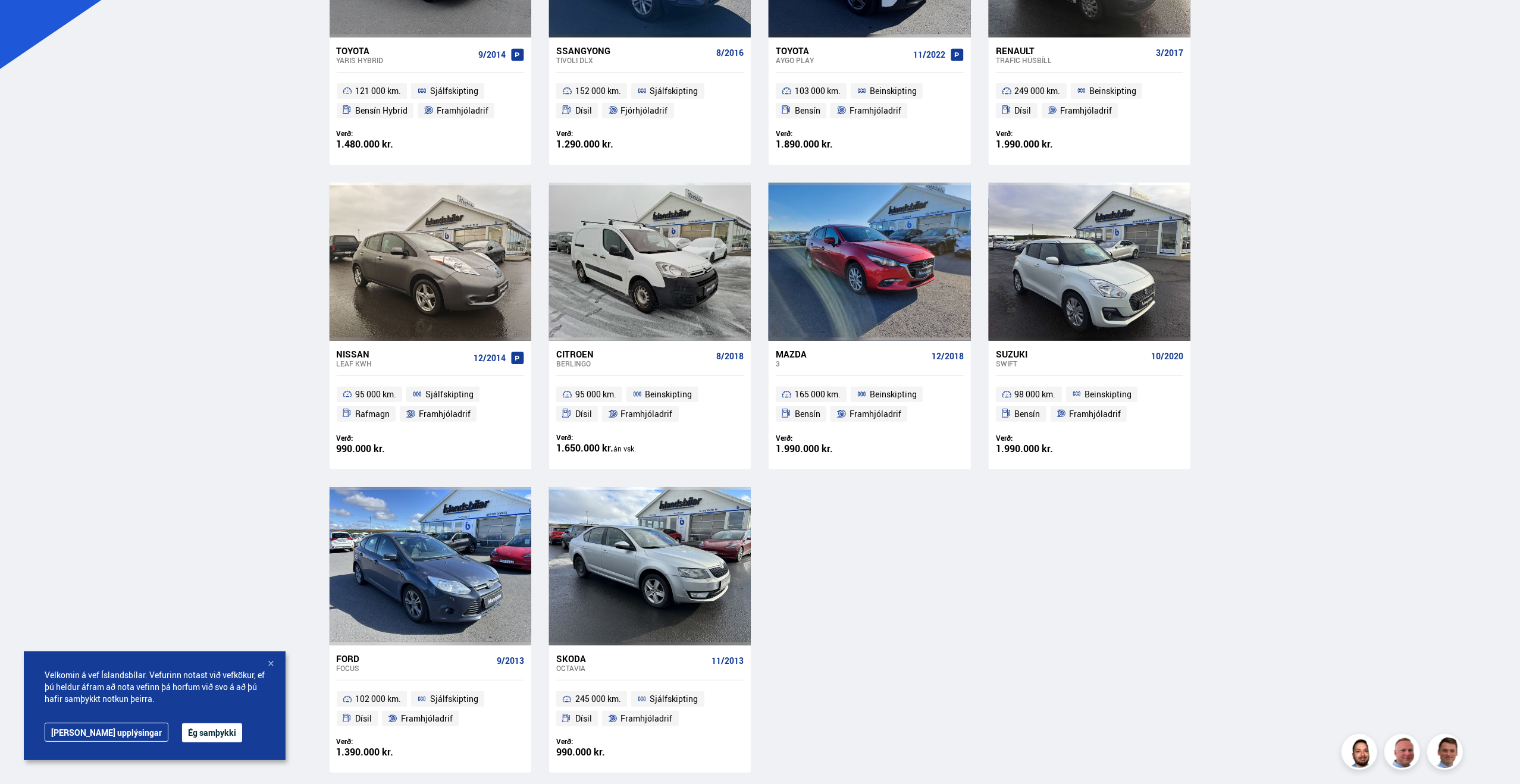
scroll to position [416, 0]
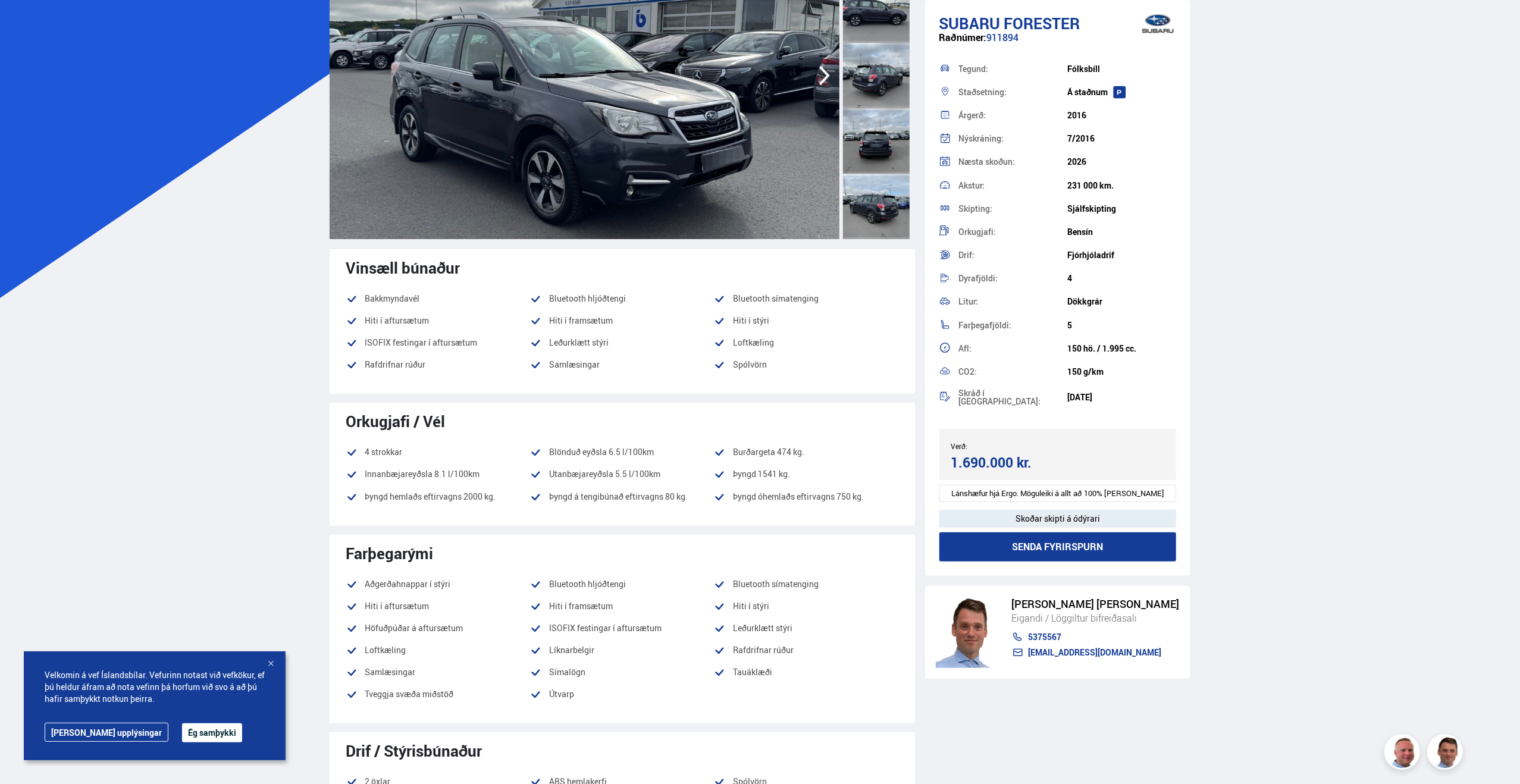
scroll to position [179, 0]
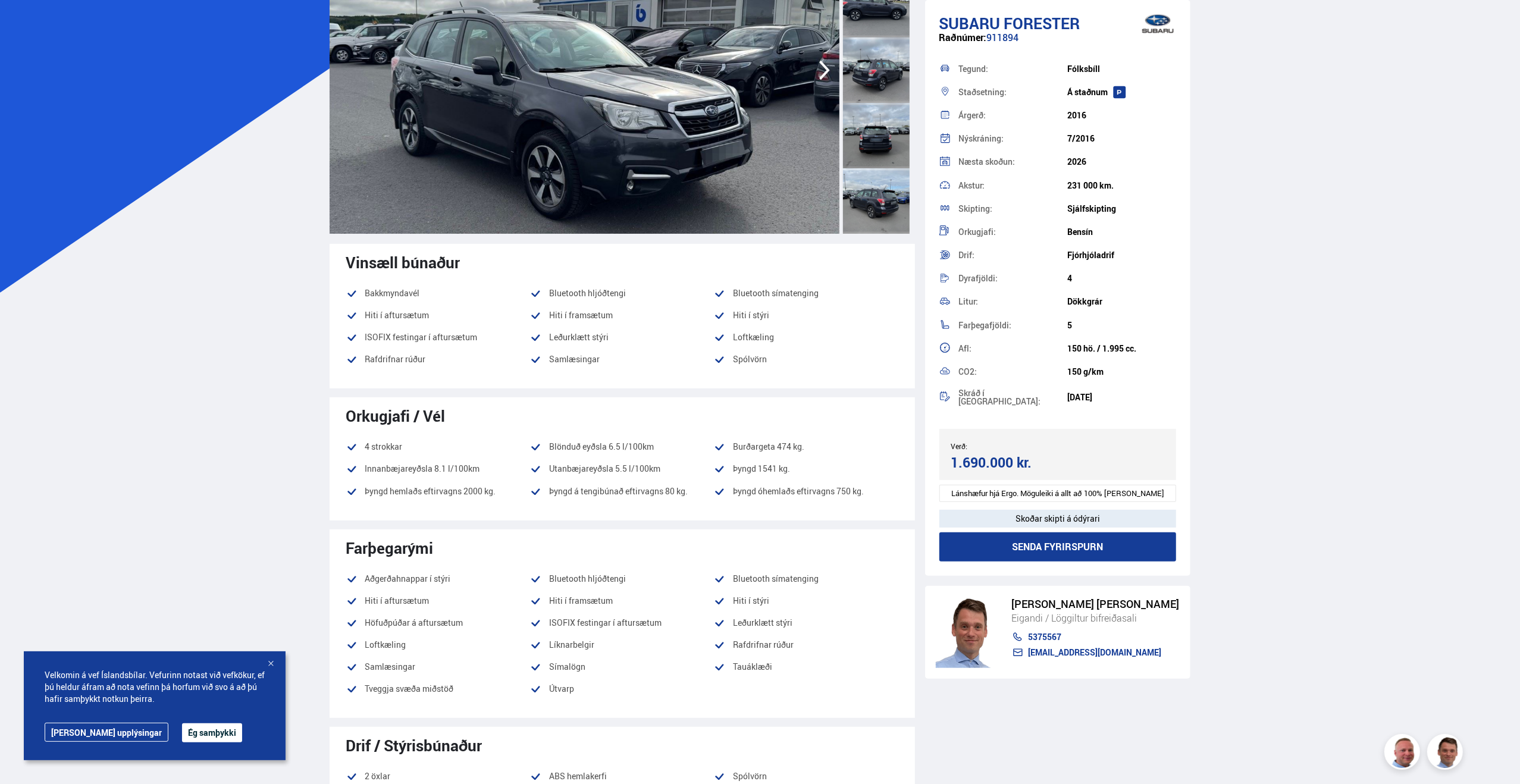
drag, startPoint x: 1289, startPoint y: 323, endPoint x: 1284, endPoint y: 334, distance: 12.1
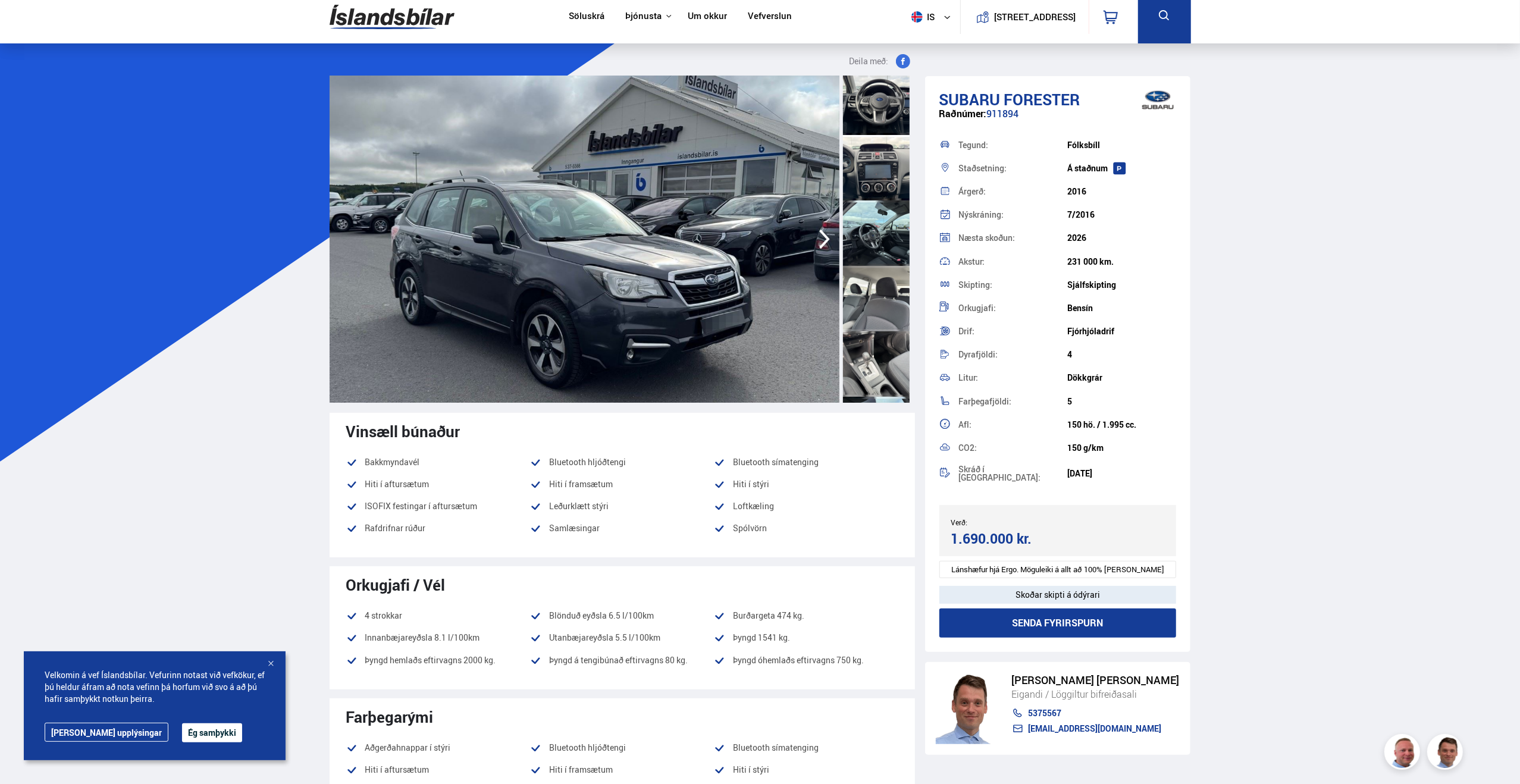
scroll to position [0, 0]
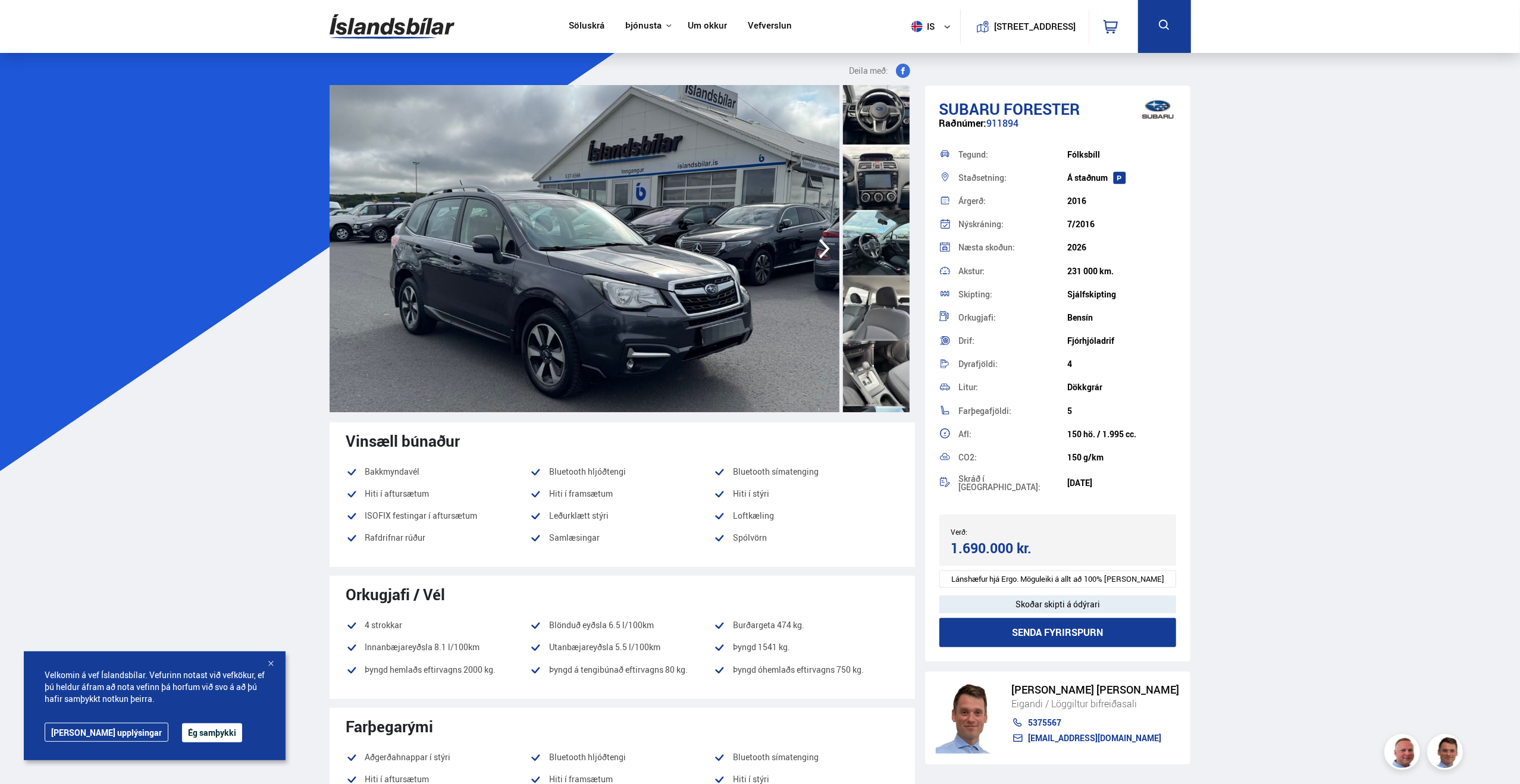
click at [875, 169] on div at bounding box center [876, 177] width 66 height 66
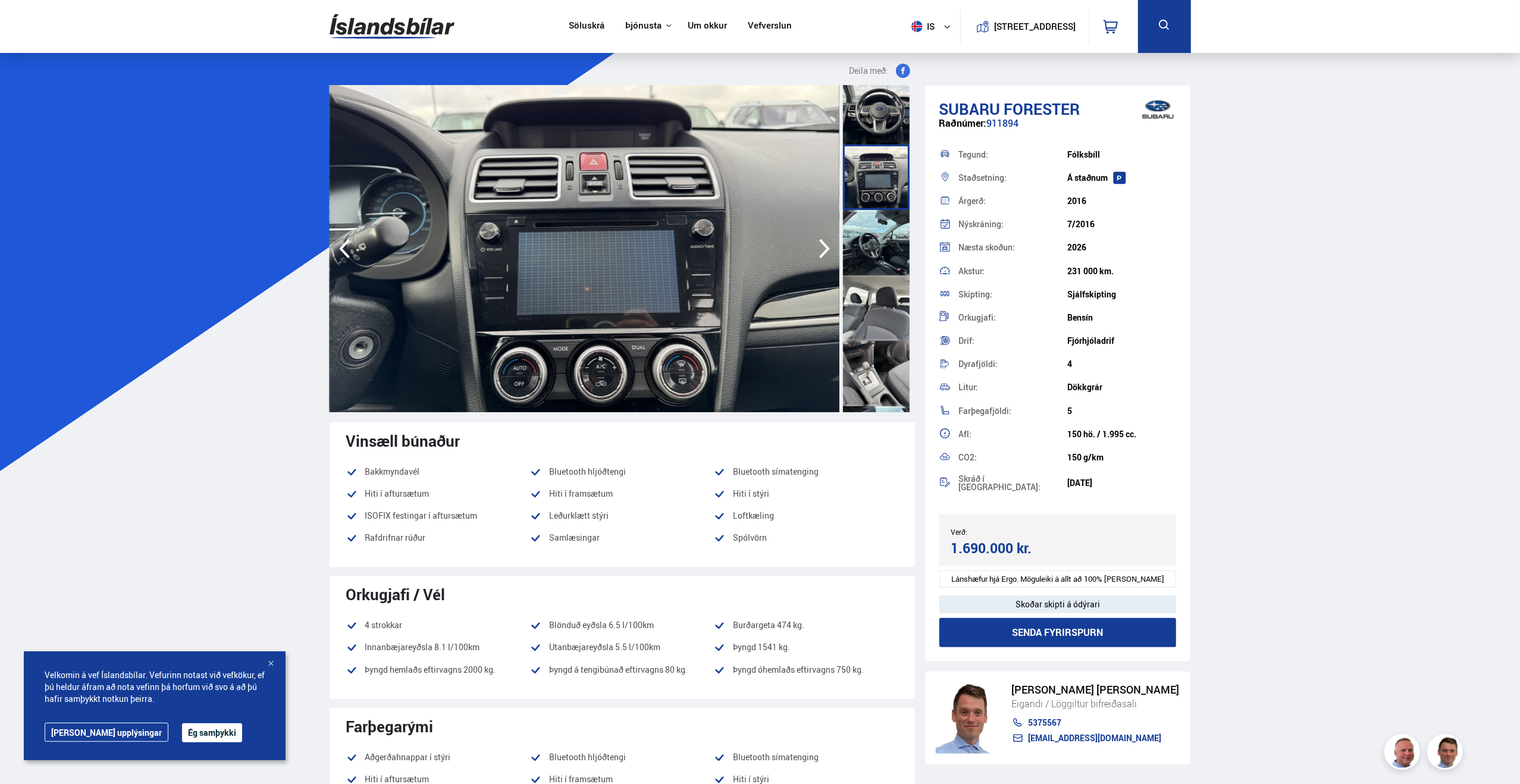
click at [826, 250] on icon "button" at bounding box center [824, 249] width 11 height 20
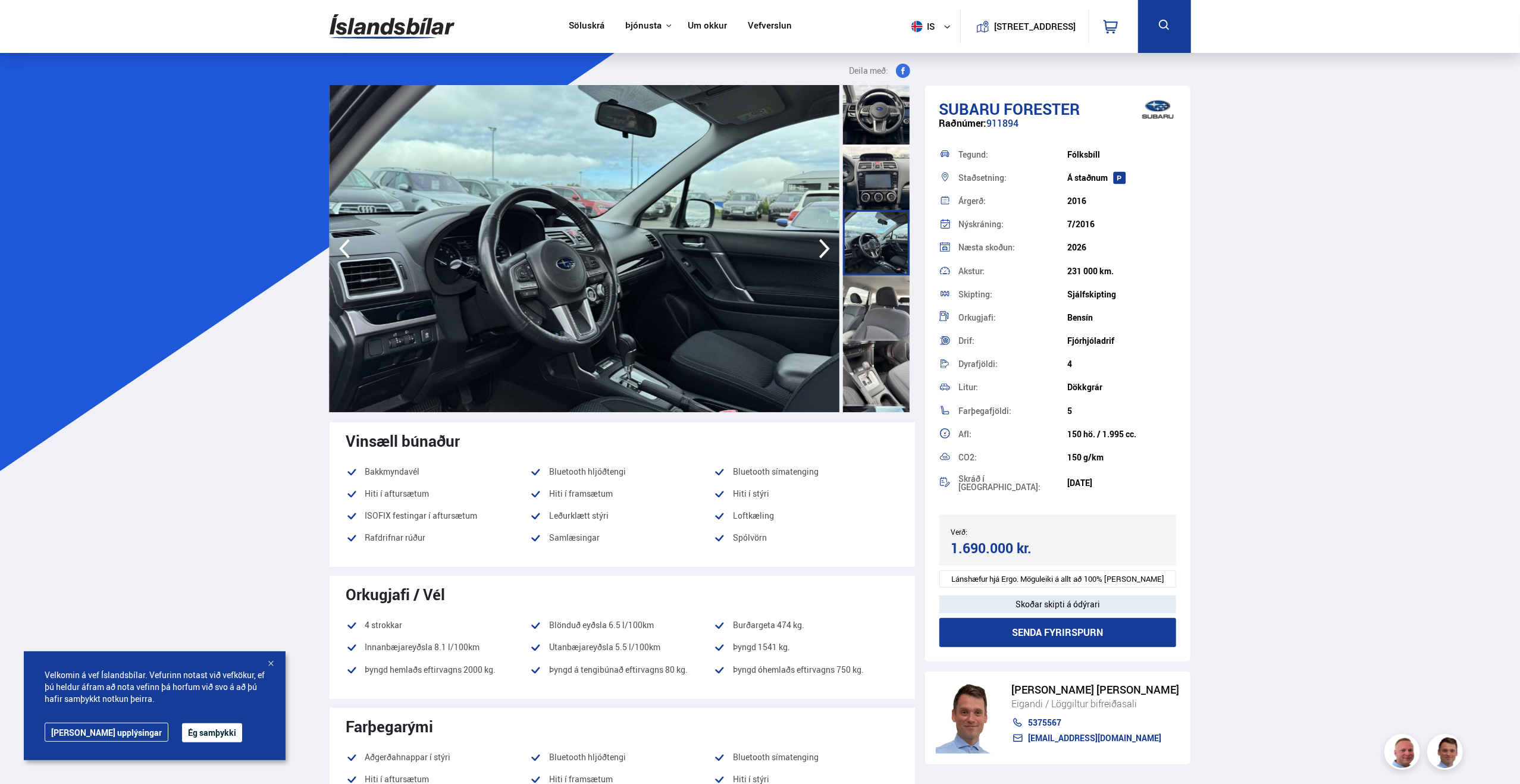
click at [826, 250] on icon "button" at bounding box center [824, 249] width 11 height 20
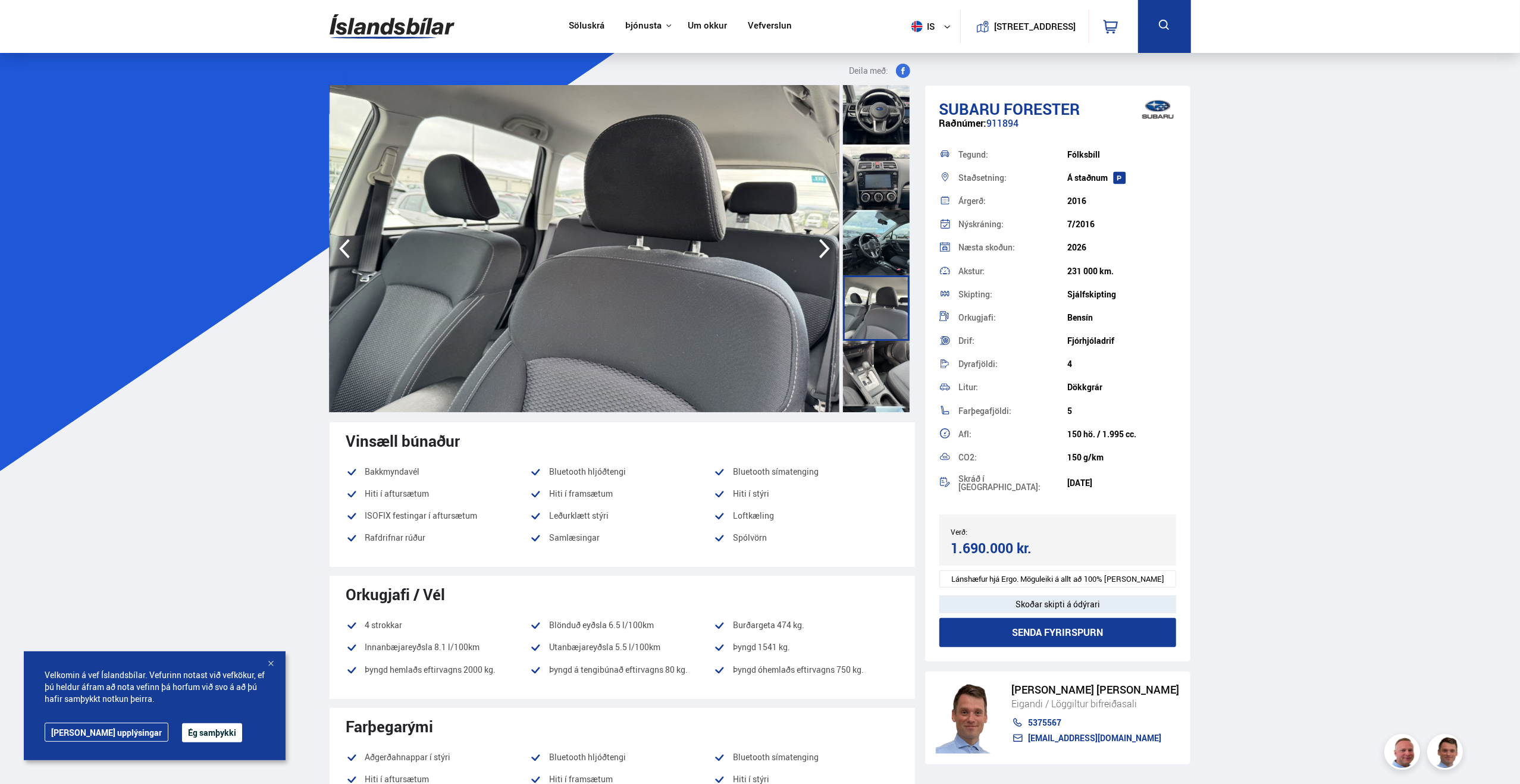
click at [826, 250] on icon "button" at bounding box center [824, 249] width 11 height 20
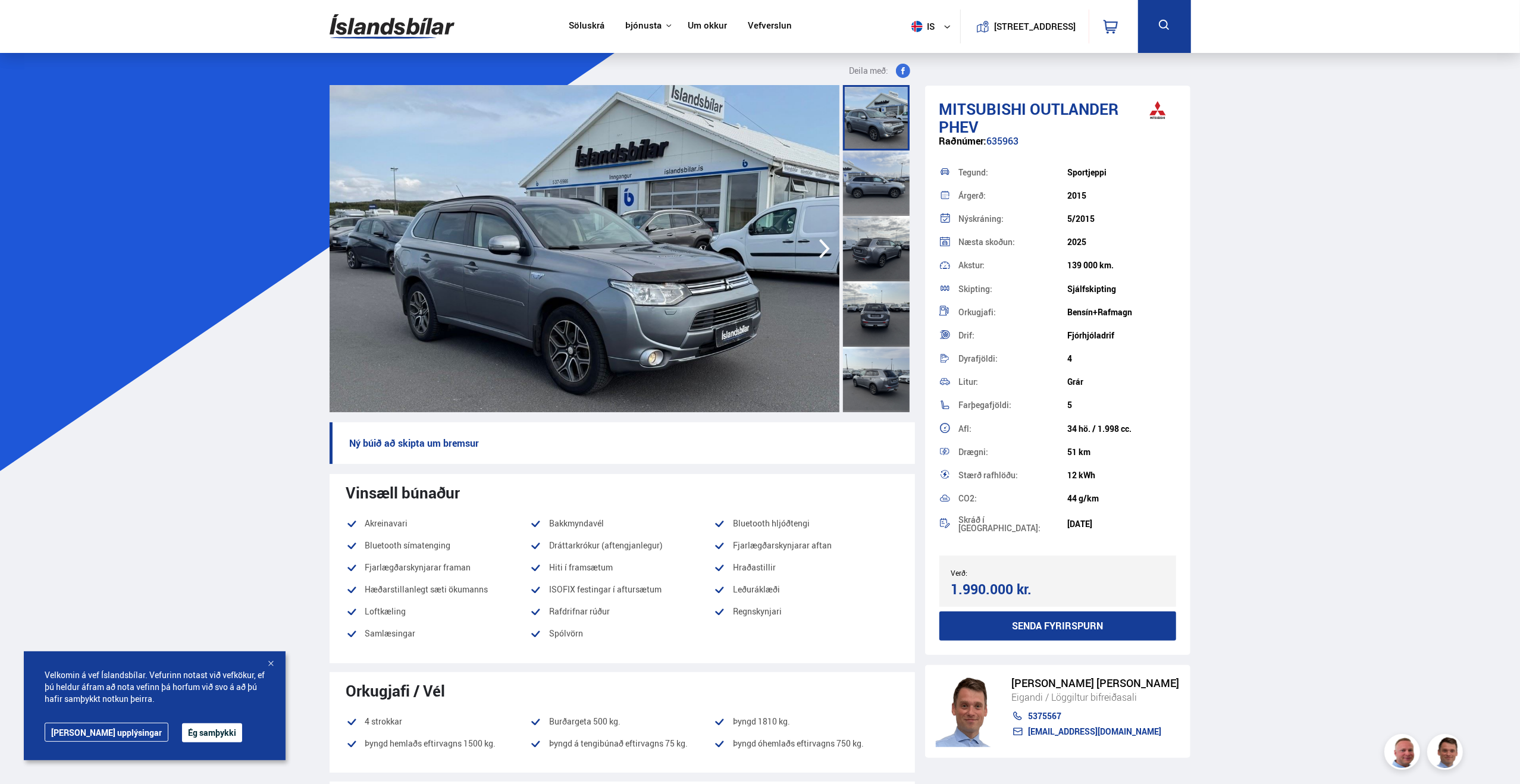
click at [877, 331] on div at bounding box center [876, 314] width 66 height 66
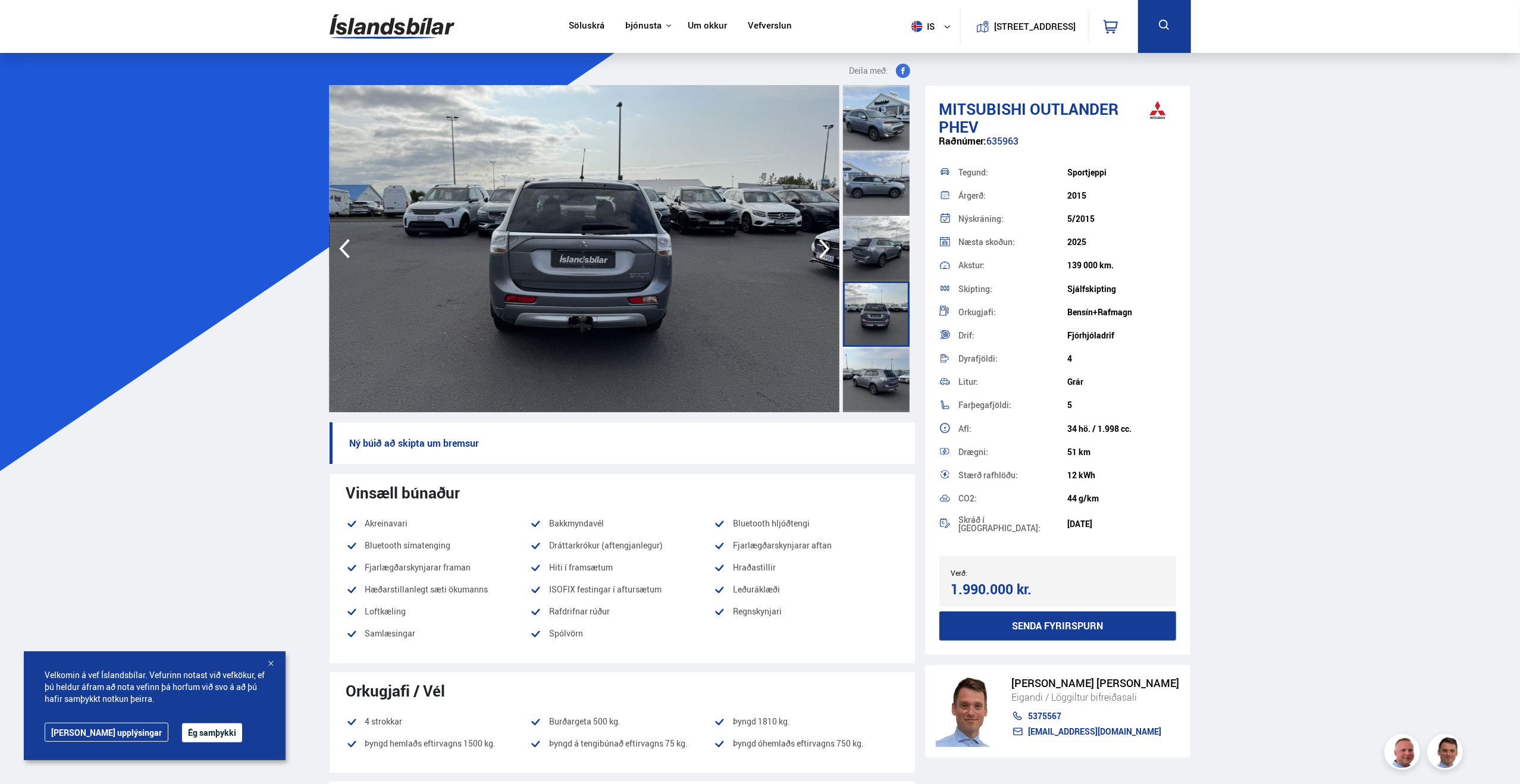
click at [875, 348] on div at bounding box center [876, 379] width 66 height 66
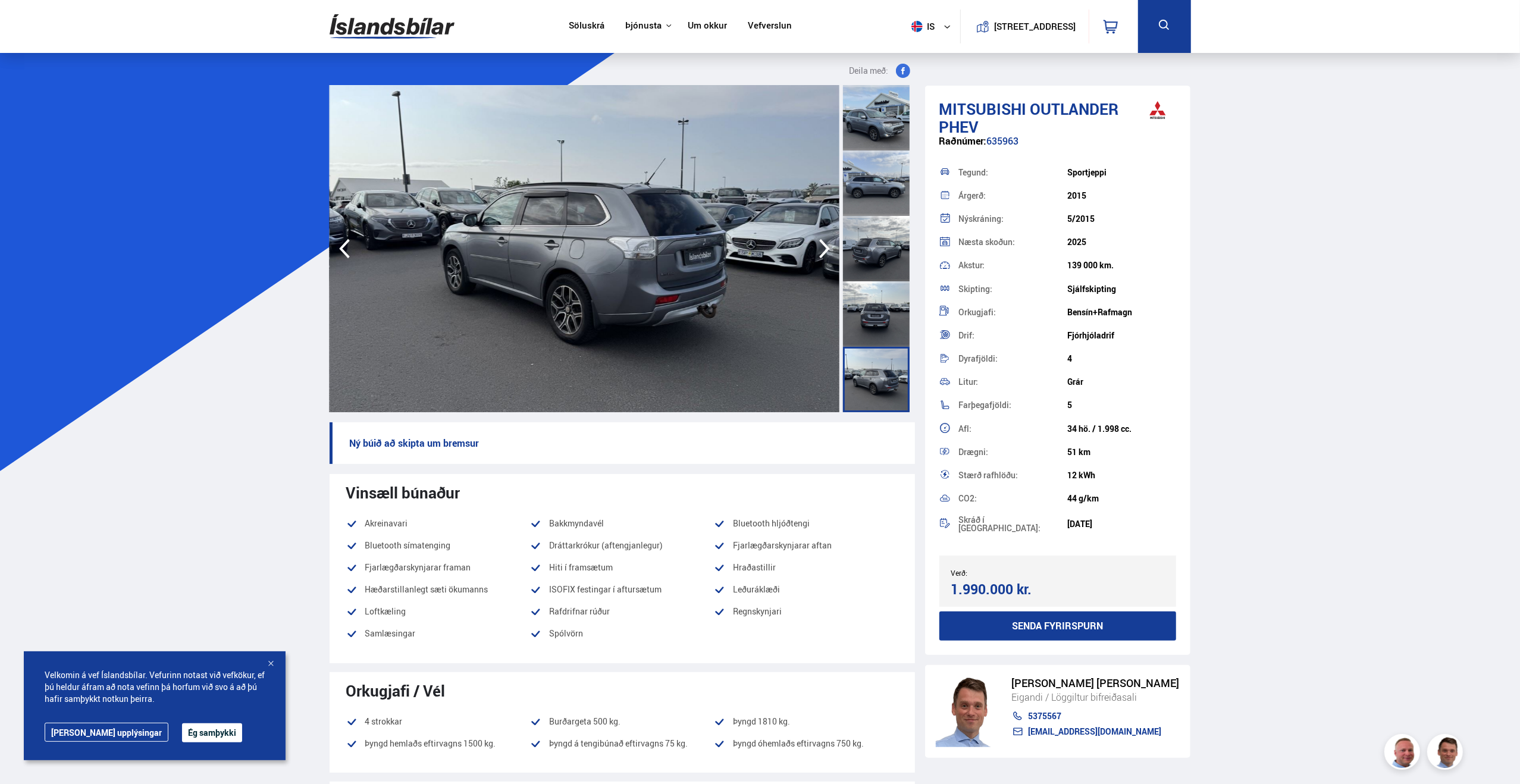
click at [808, 250] on img at bounding box center [584, 249] width 510 height 327
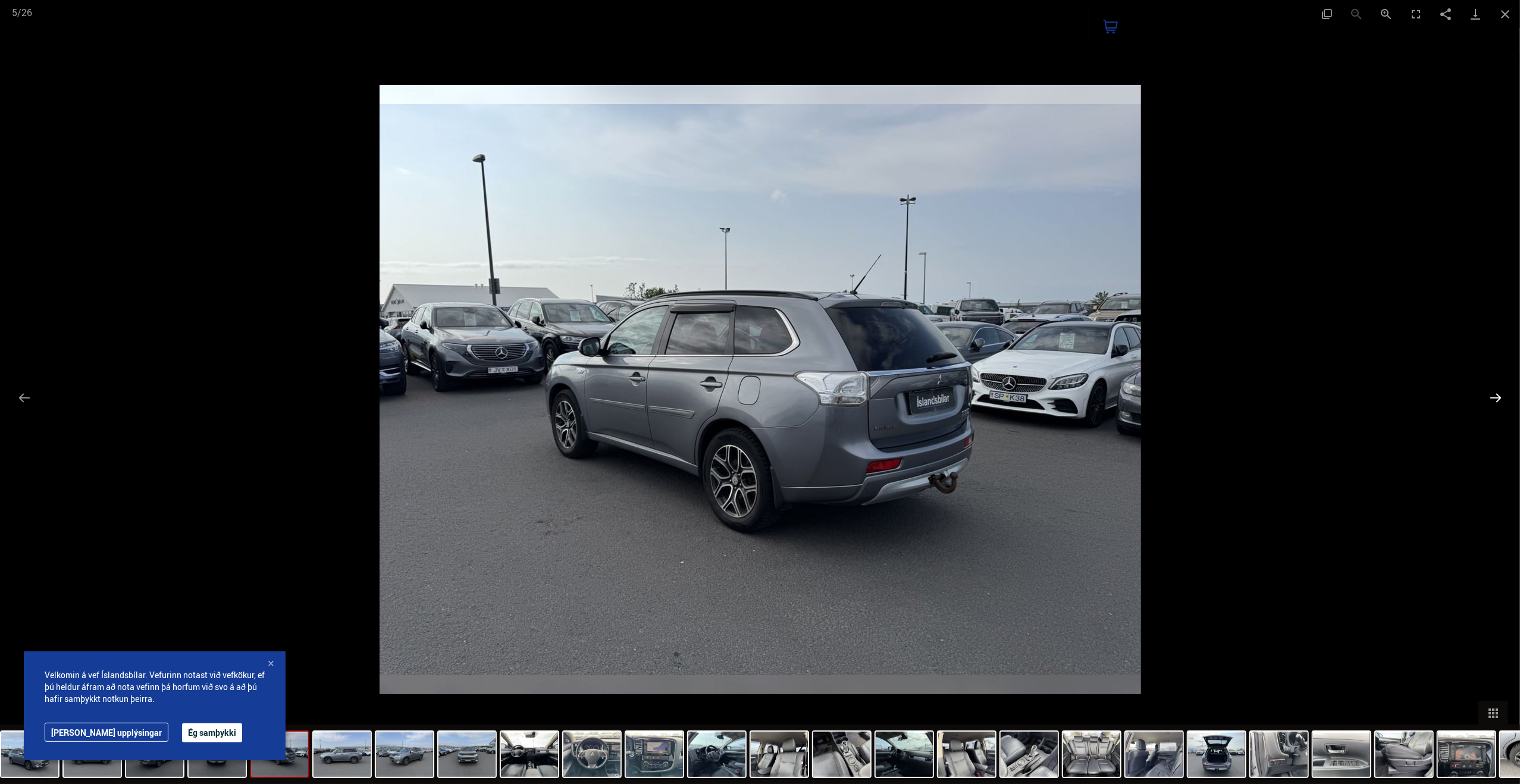
click at [1503, 396] on button "Next slide" at bounding box center [1495, 397] width 25 height 23
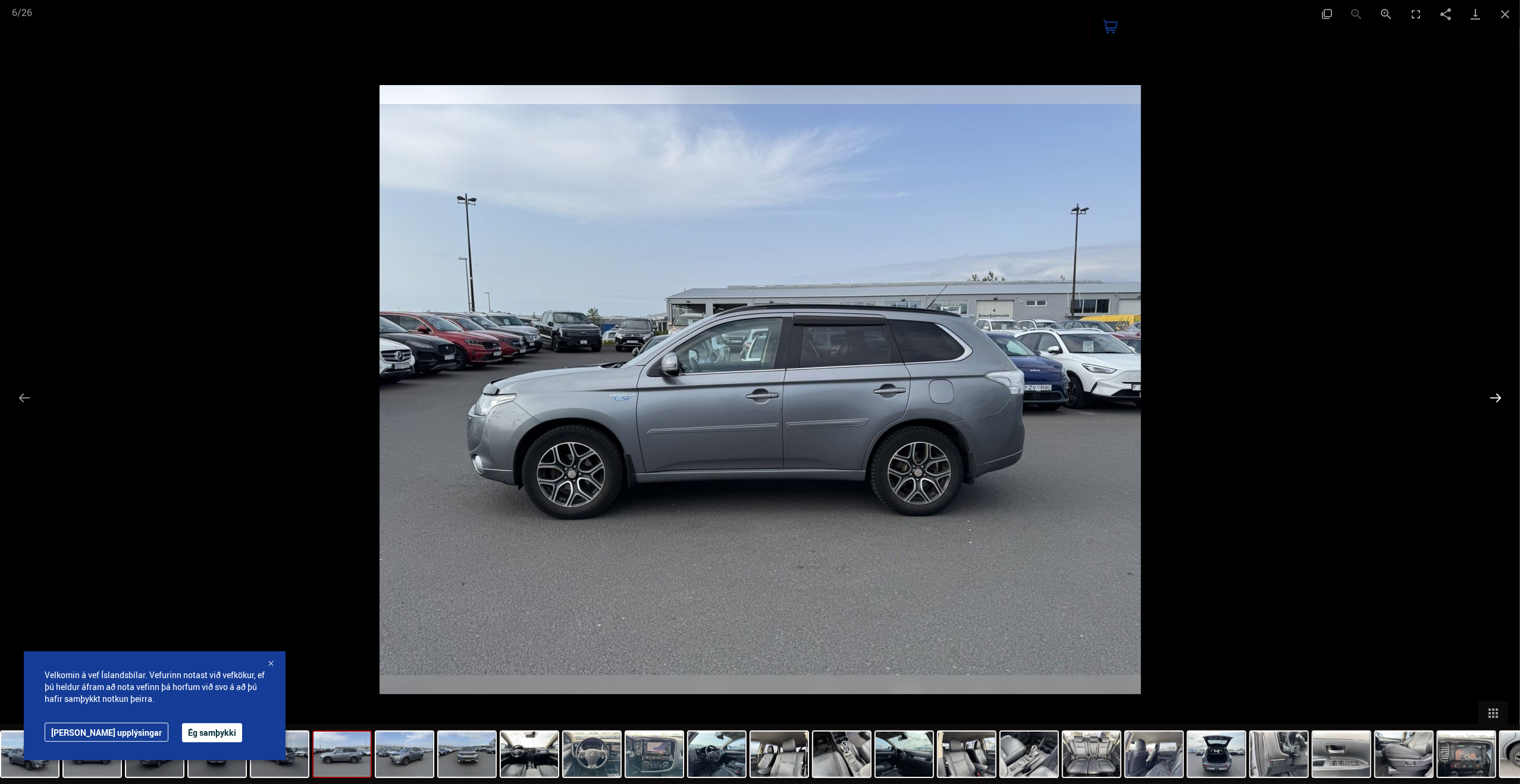
click at [1503, 396] on button "Next slide" at bounding box center [1495, 397] width 25 height 23
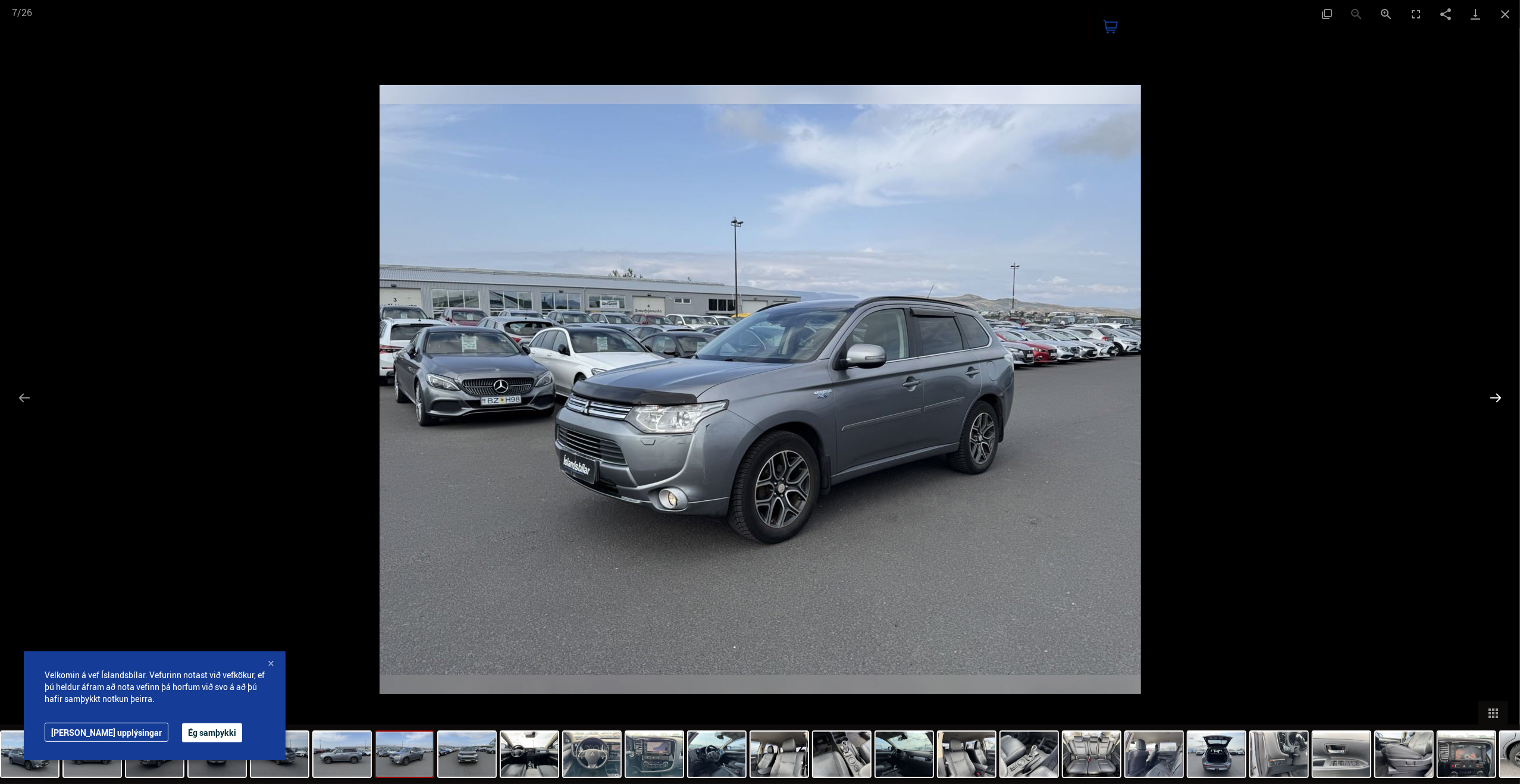
click at [1503, 396] on button "Next slide" at bounding box center [1495, 397] width 25 height 23
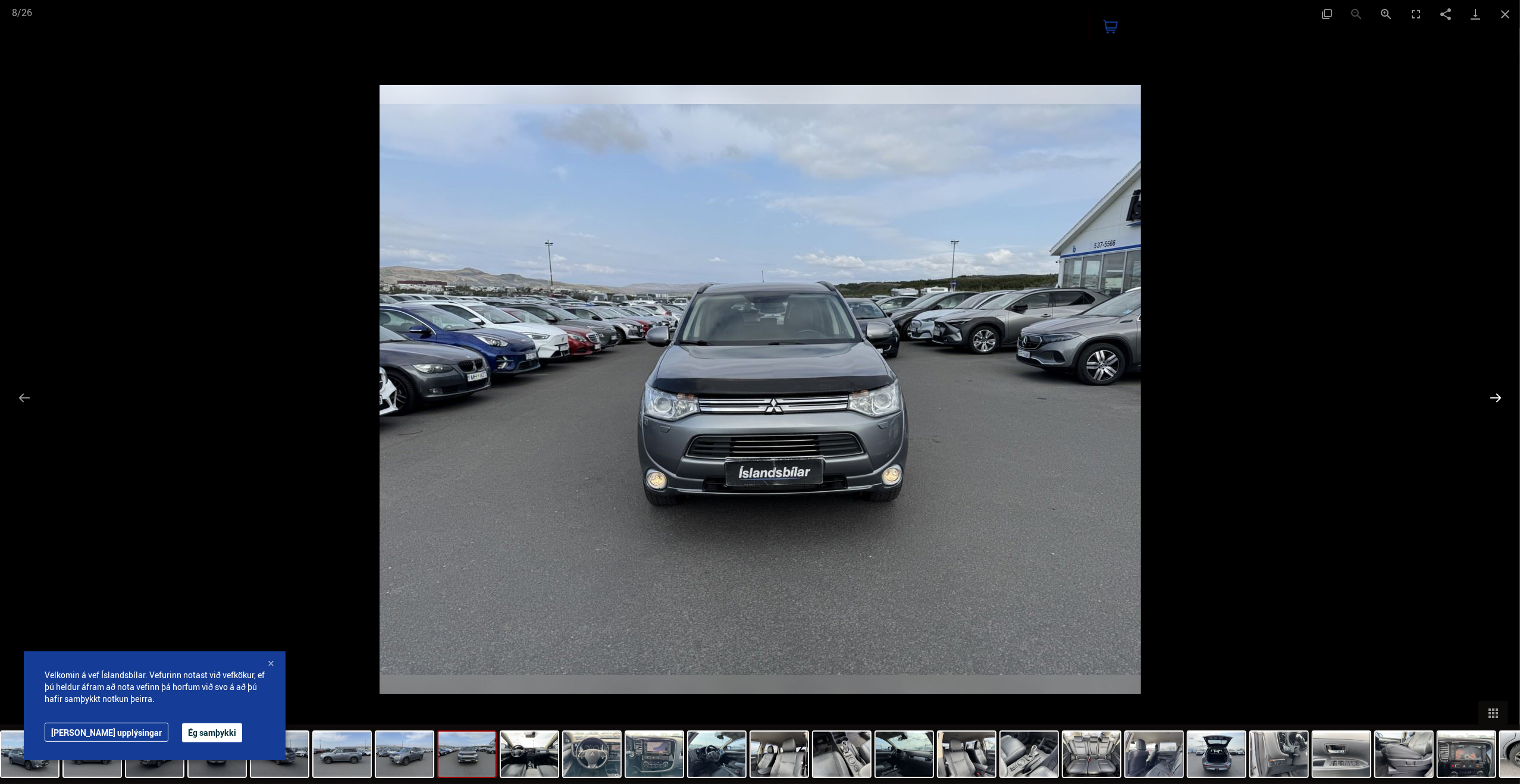
click at [1503, 396] on button "Next slide" at bounding box center [1495, 397] width 25 height 23
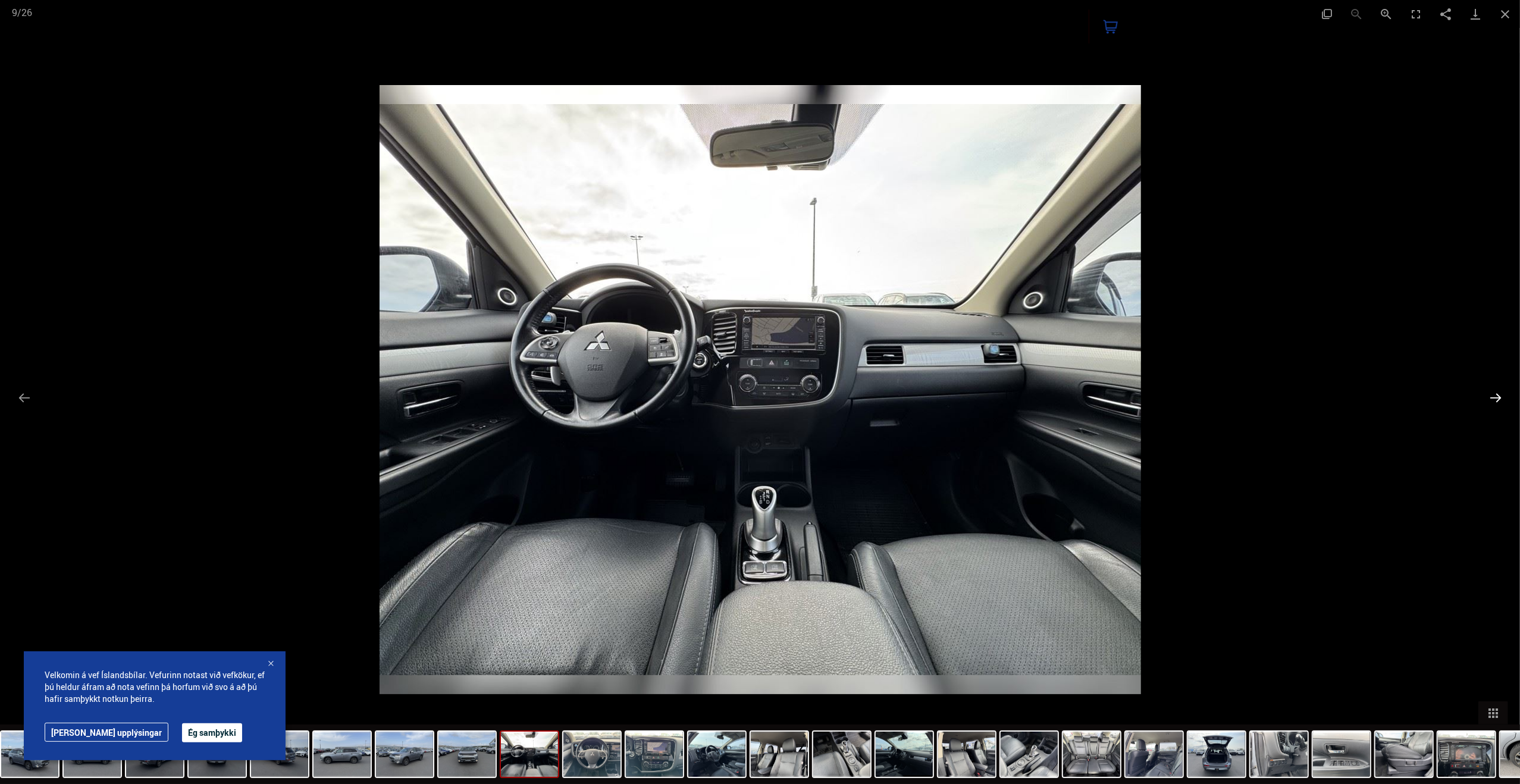
click at [1503, 396] on button "Next slide" at bounding box center [1495, 397] width 25 height 23
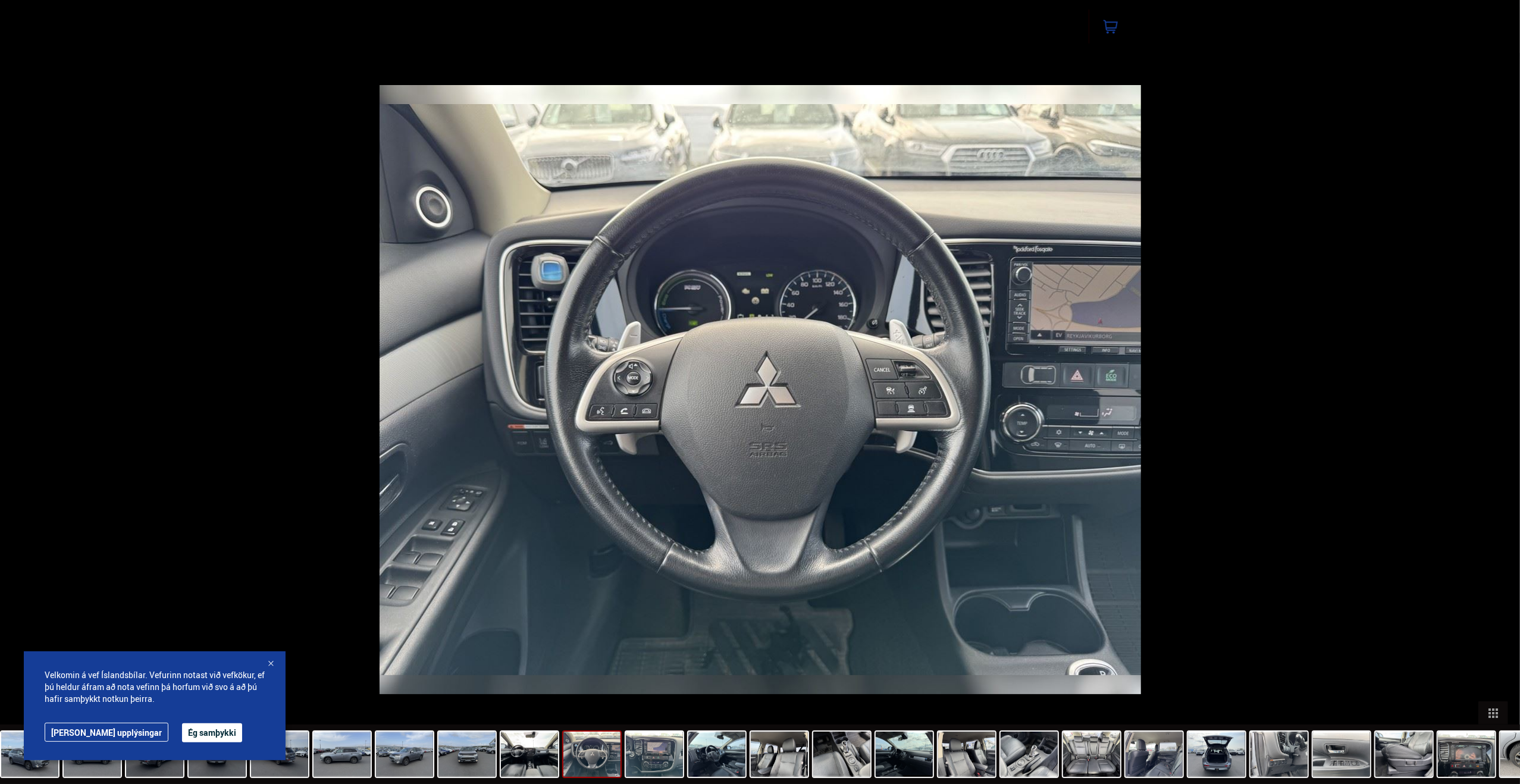
click at [1503, 396] on button "Next slide" at bounding box center [1501, 397] width 25 height 23
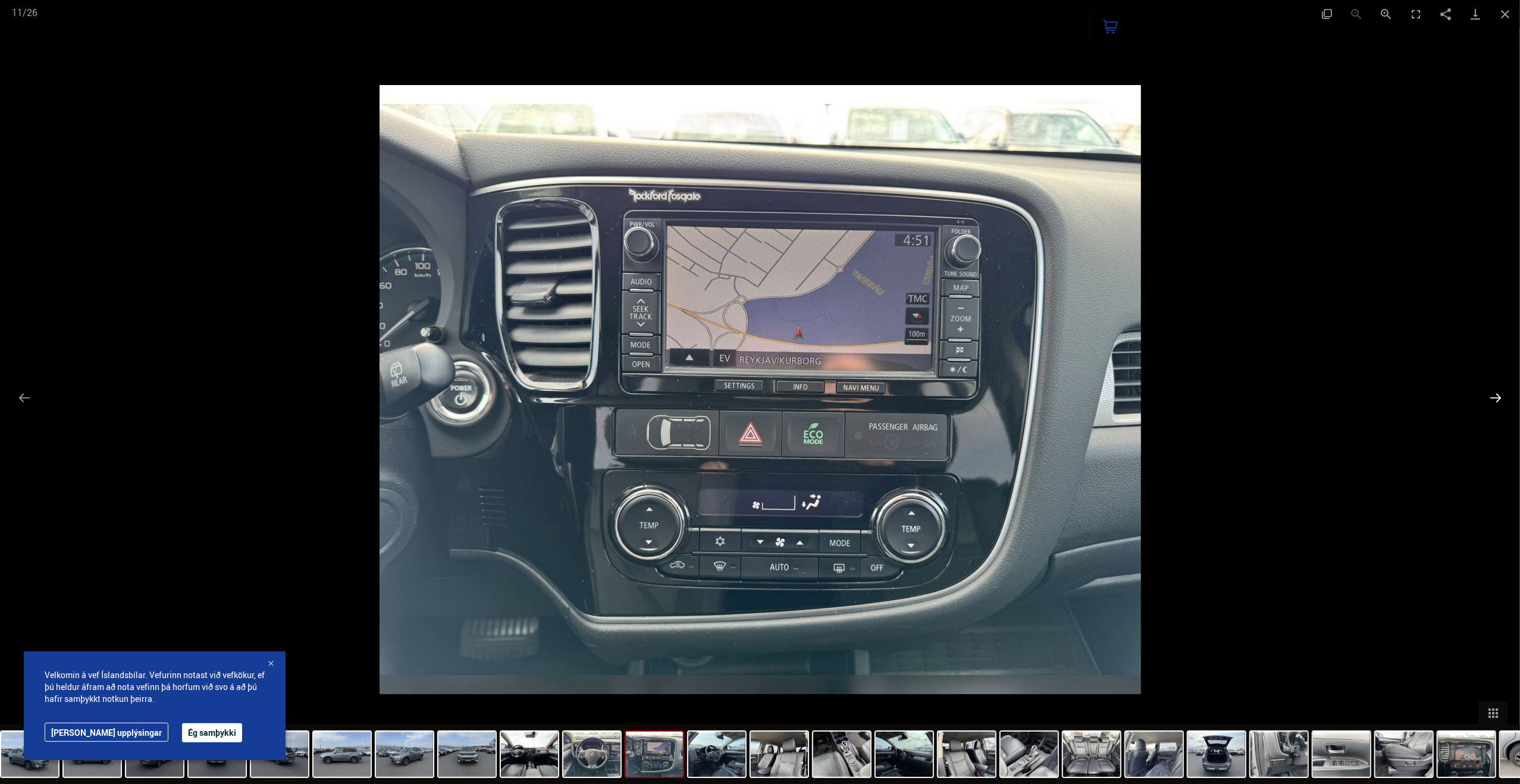
click at [1503, 396] on button "Next slide" at bounding box center [1495, 397] width 25 height 23
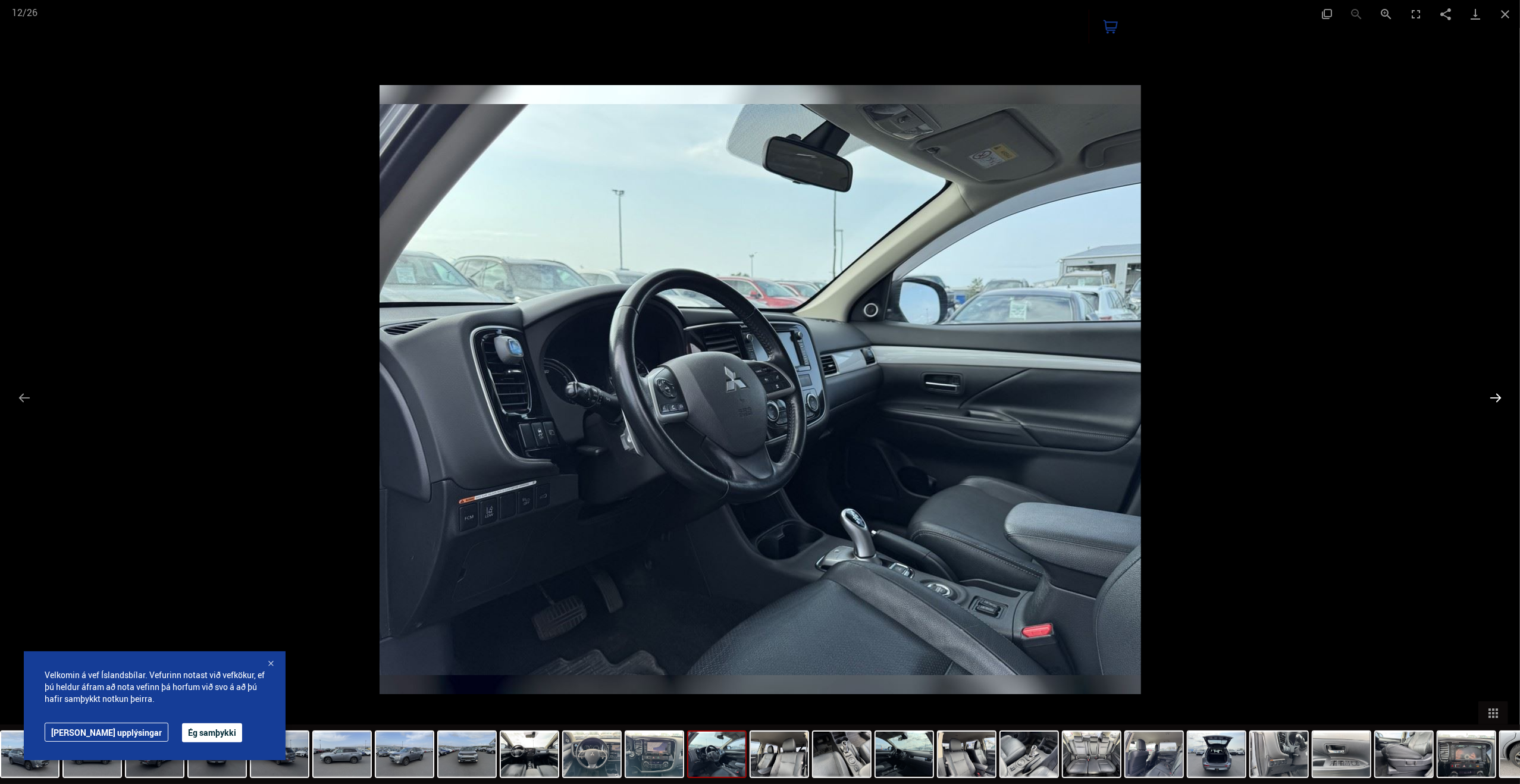
click at [1503, 396] on button "Next slide" at bounding box center [1495, 397] width 25 height 23
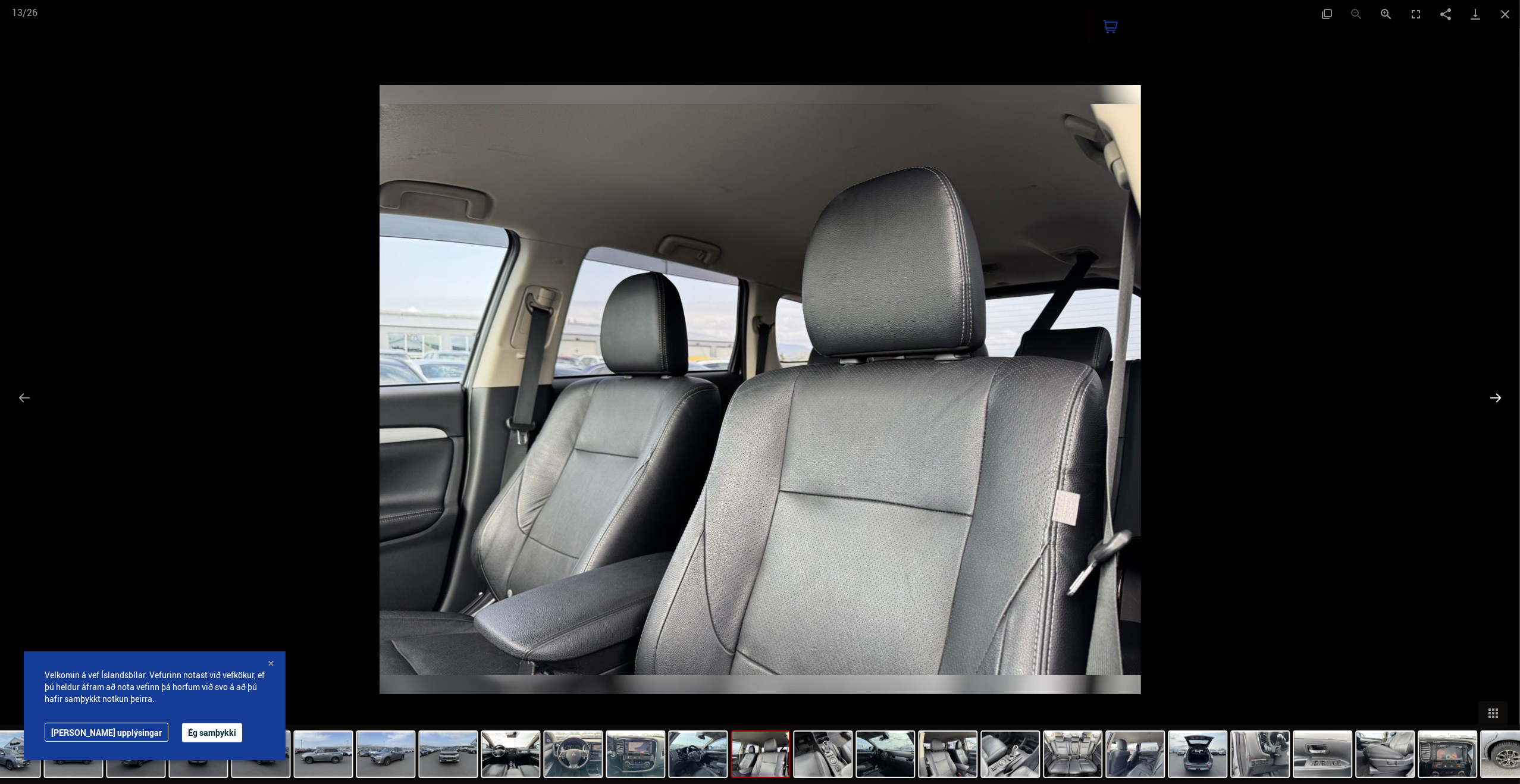
click at [1503, 396] on button "Next slide" at bounding box center [1495, 397] width 25 height 23
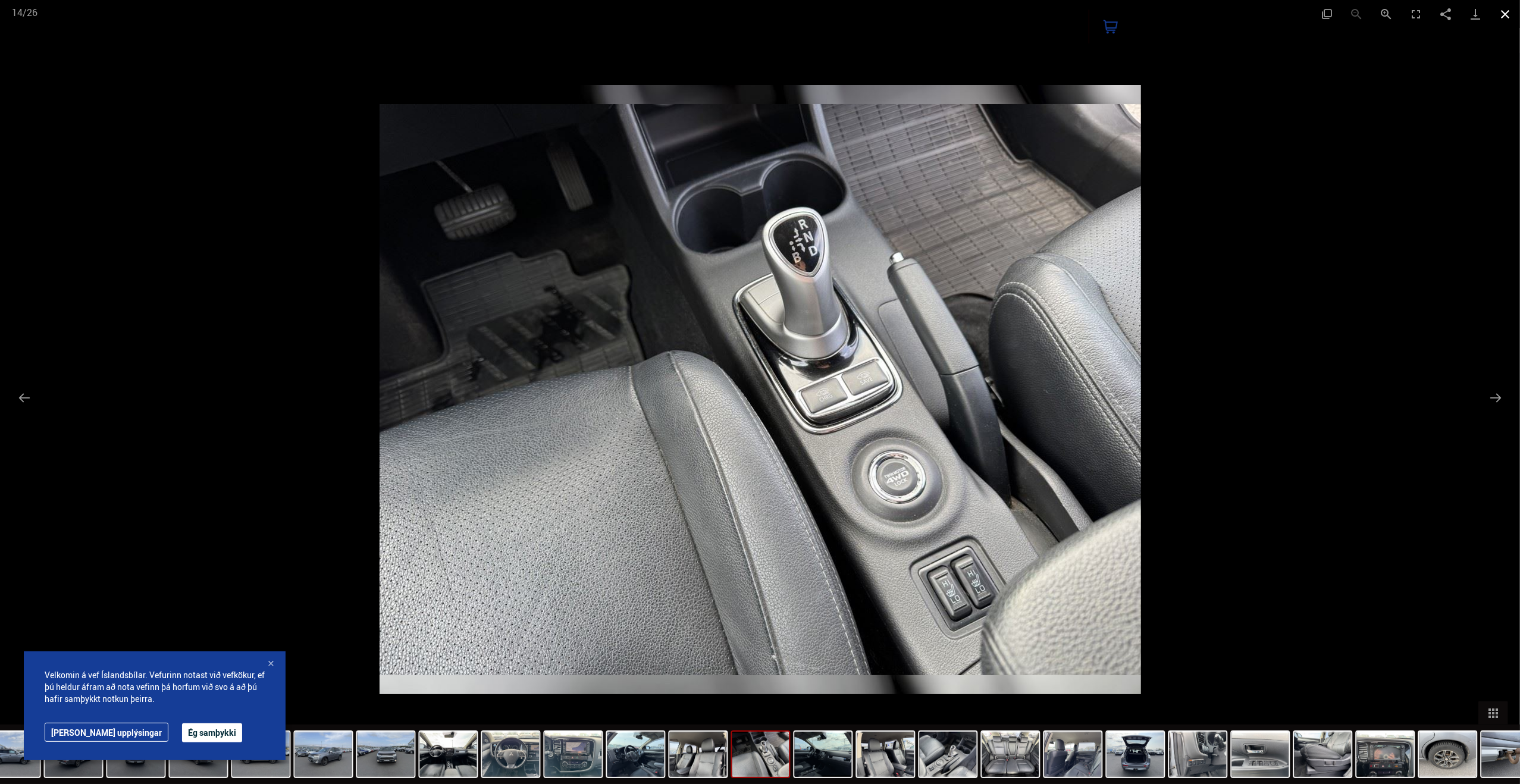
click at [1503, 11] on button "Close gallery" at bounding box center [1504, 14] width 29 height 28
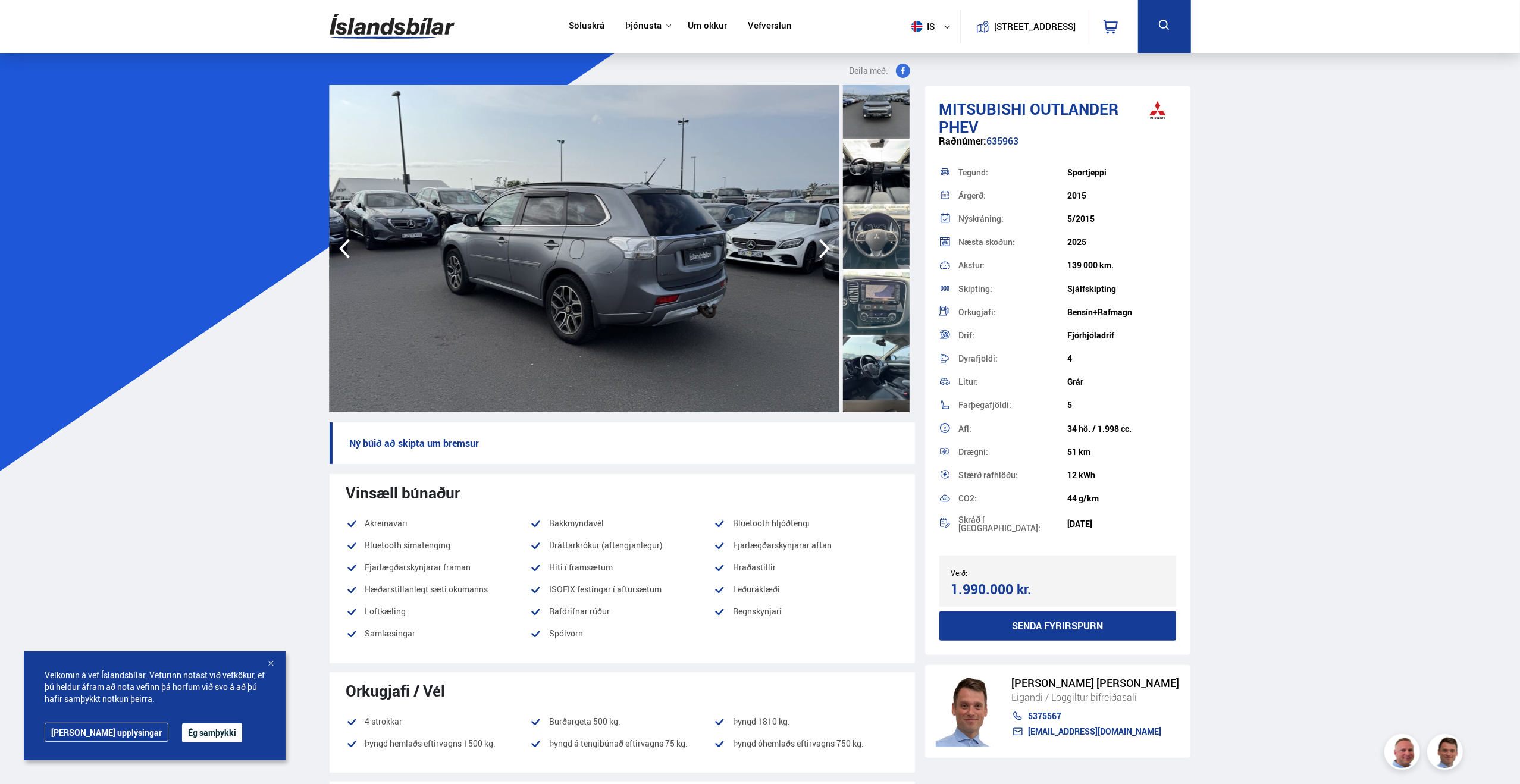
scroll to position [476, 0]
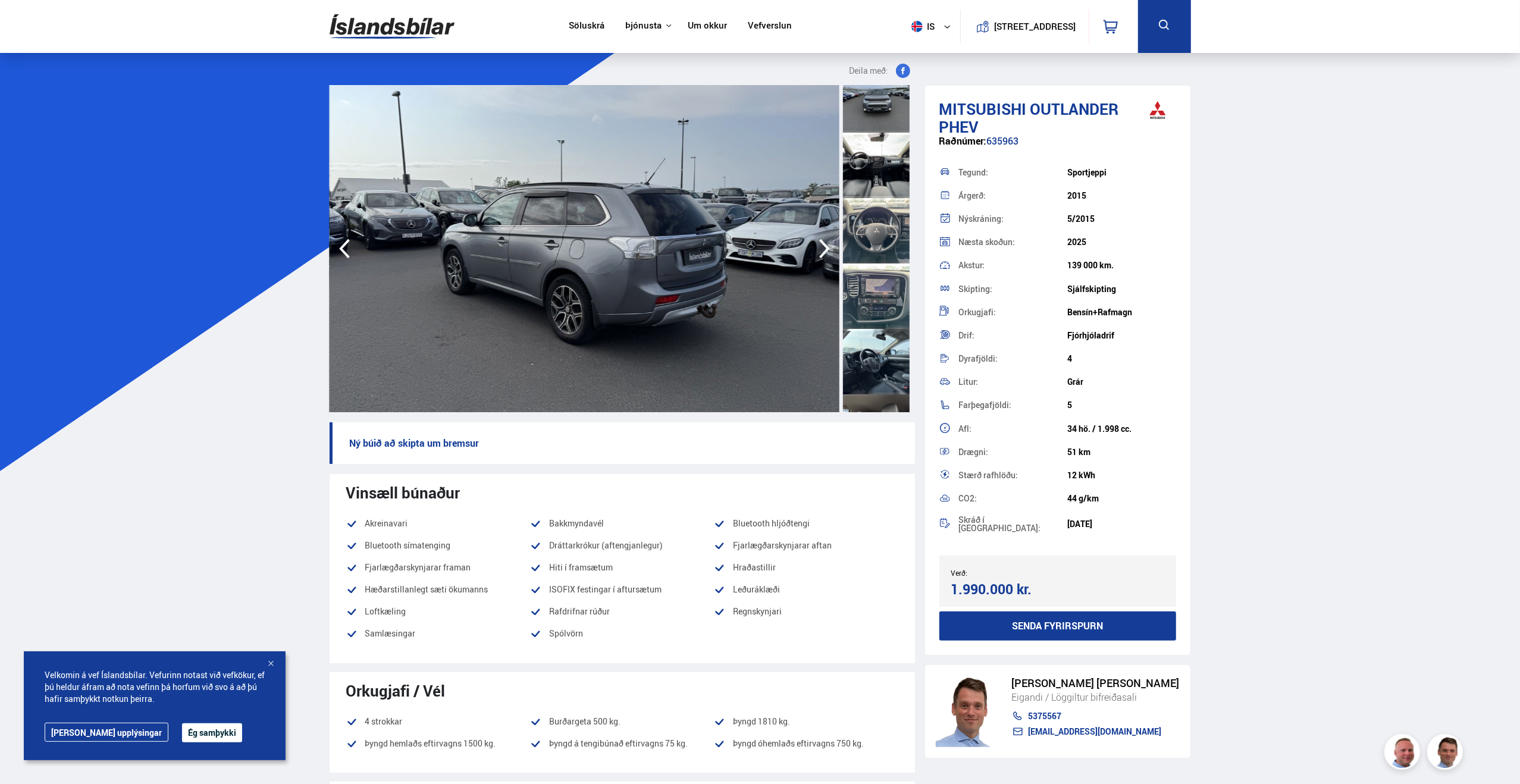
click at [872, 368] on div at bounding box center [876, 361] width 66 height 66
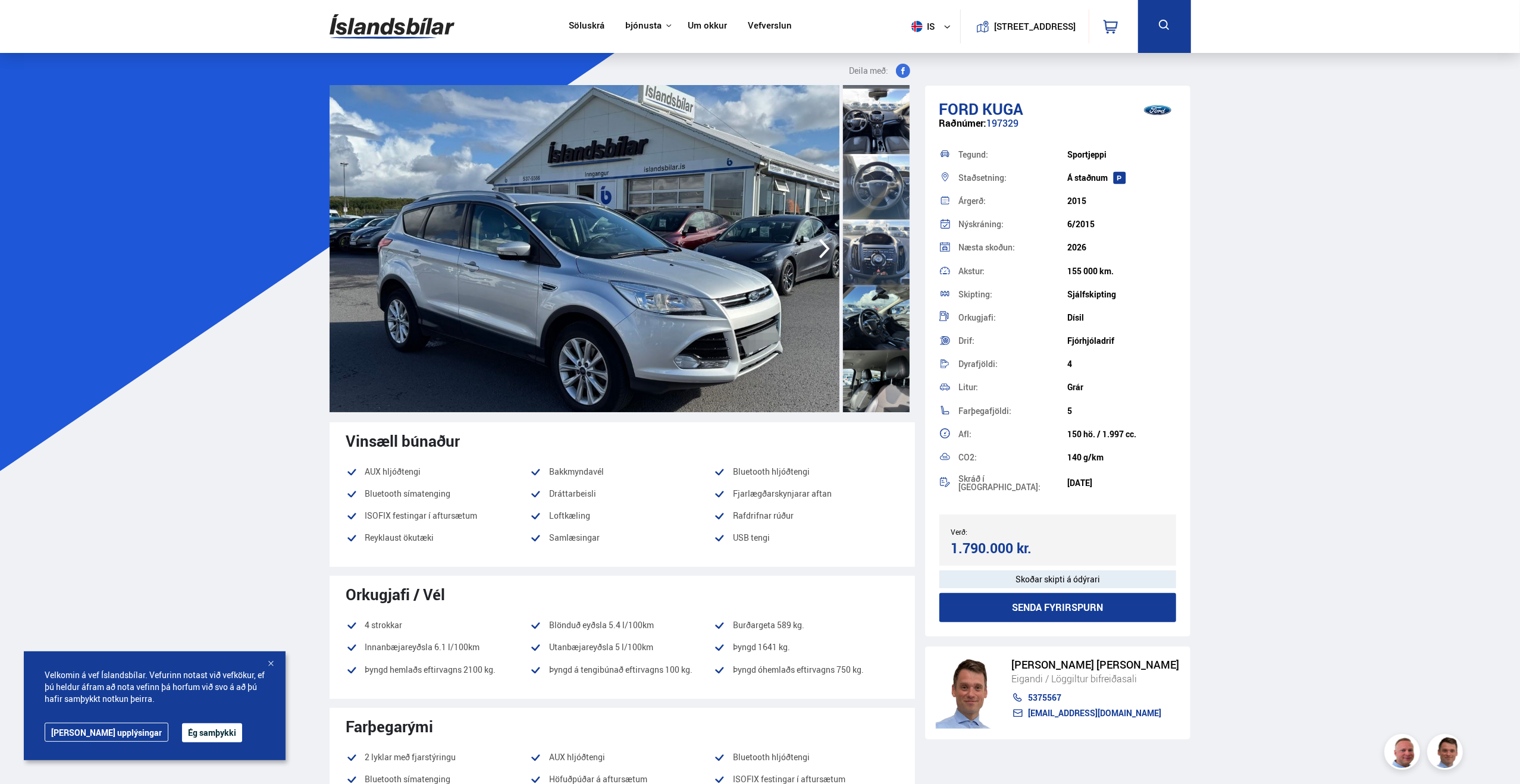
scroll to position [535, 0]
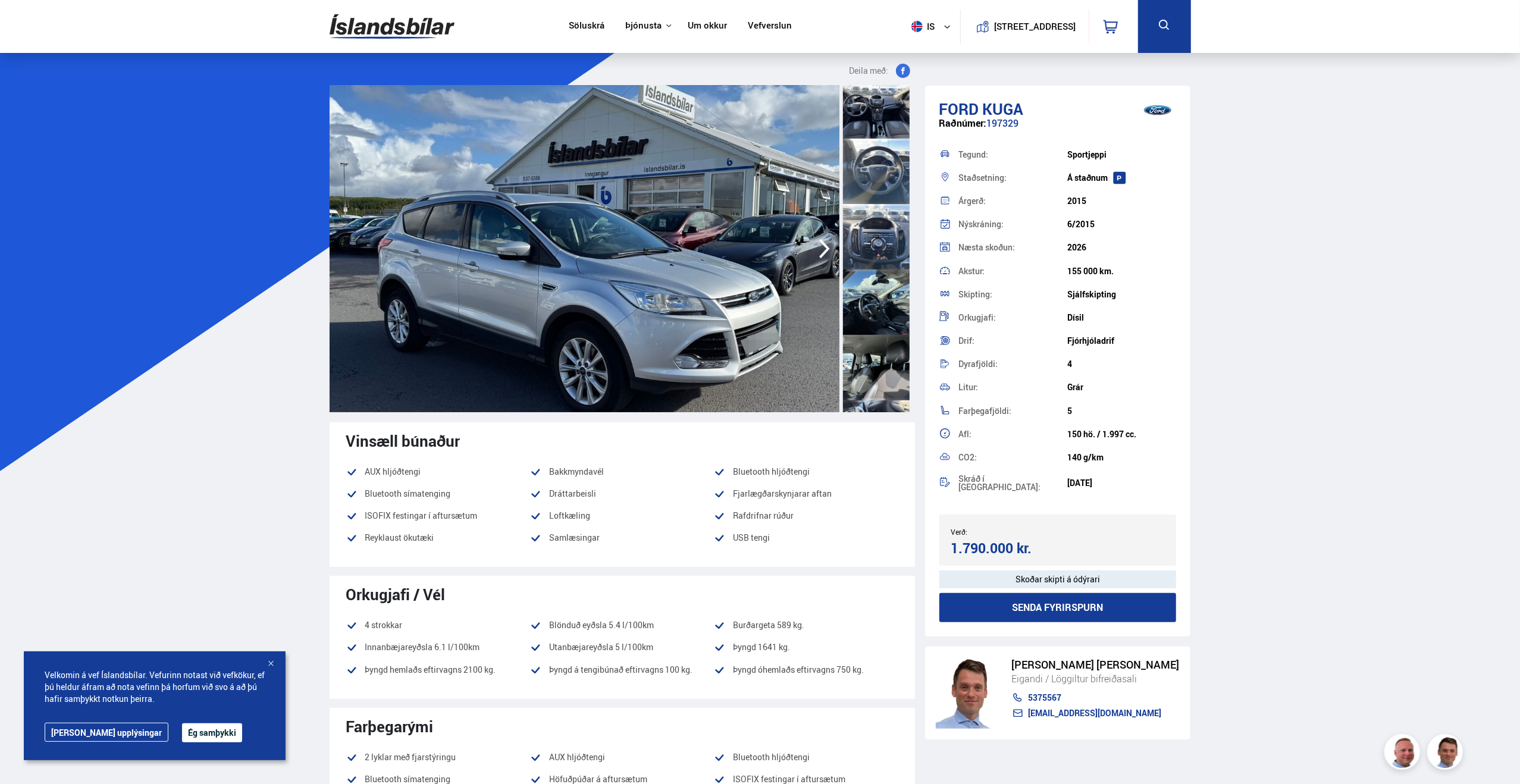
click at [869, 165] on div at bounding box center [876, 171] width 66 height 66
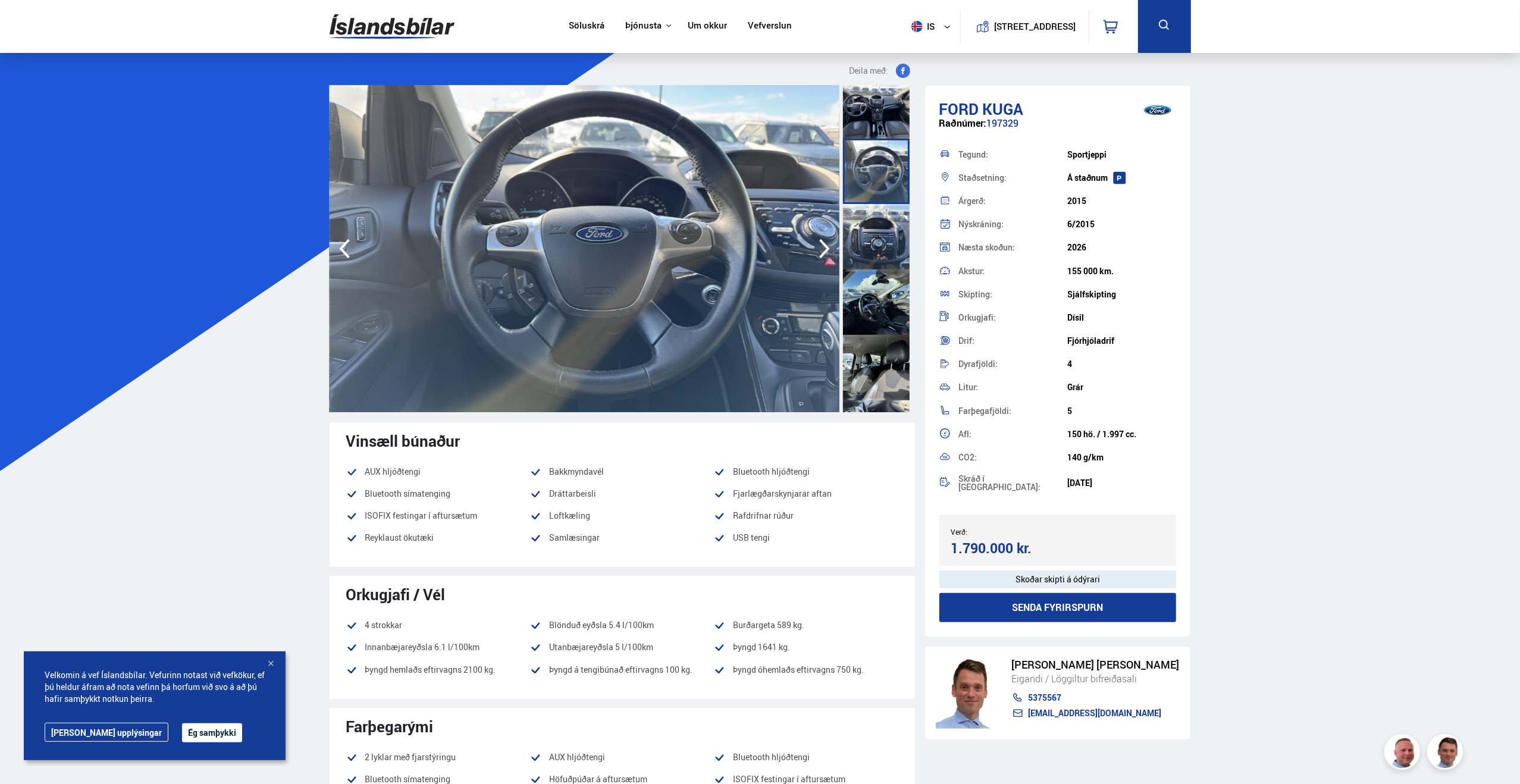
click at [865, 128] on div at bounding box center [876, 106] width 66 height 66
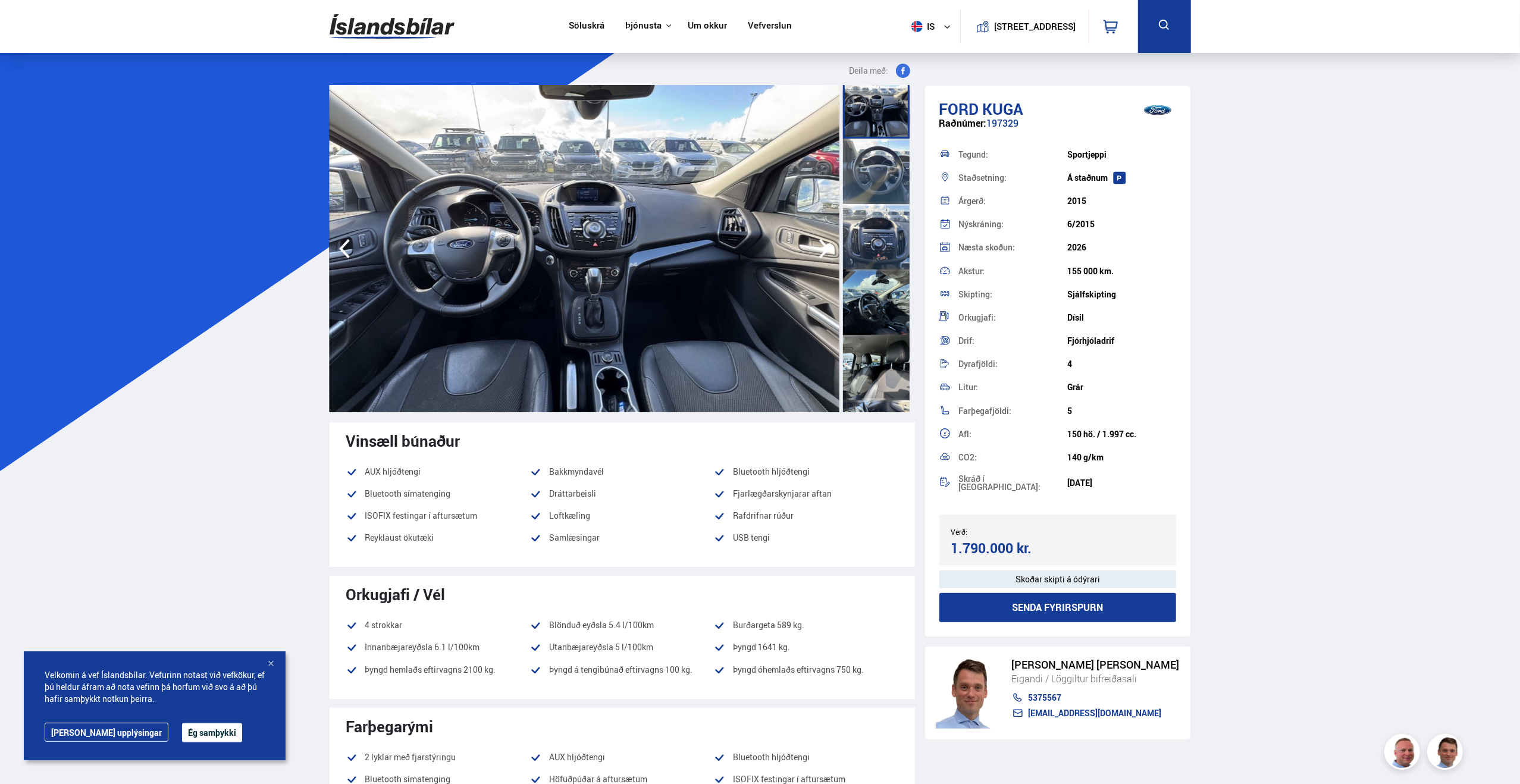
click at [636, 294] on img at bounding box center [584, 249] width 510 height 327
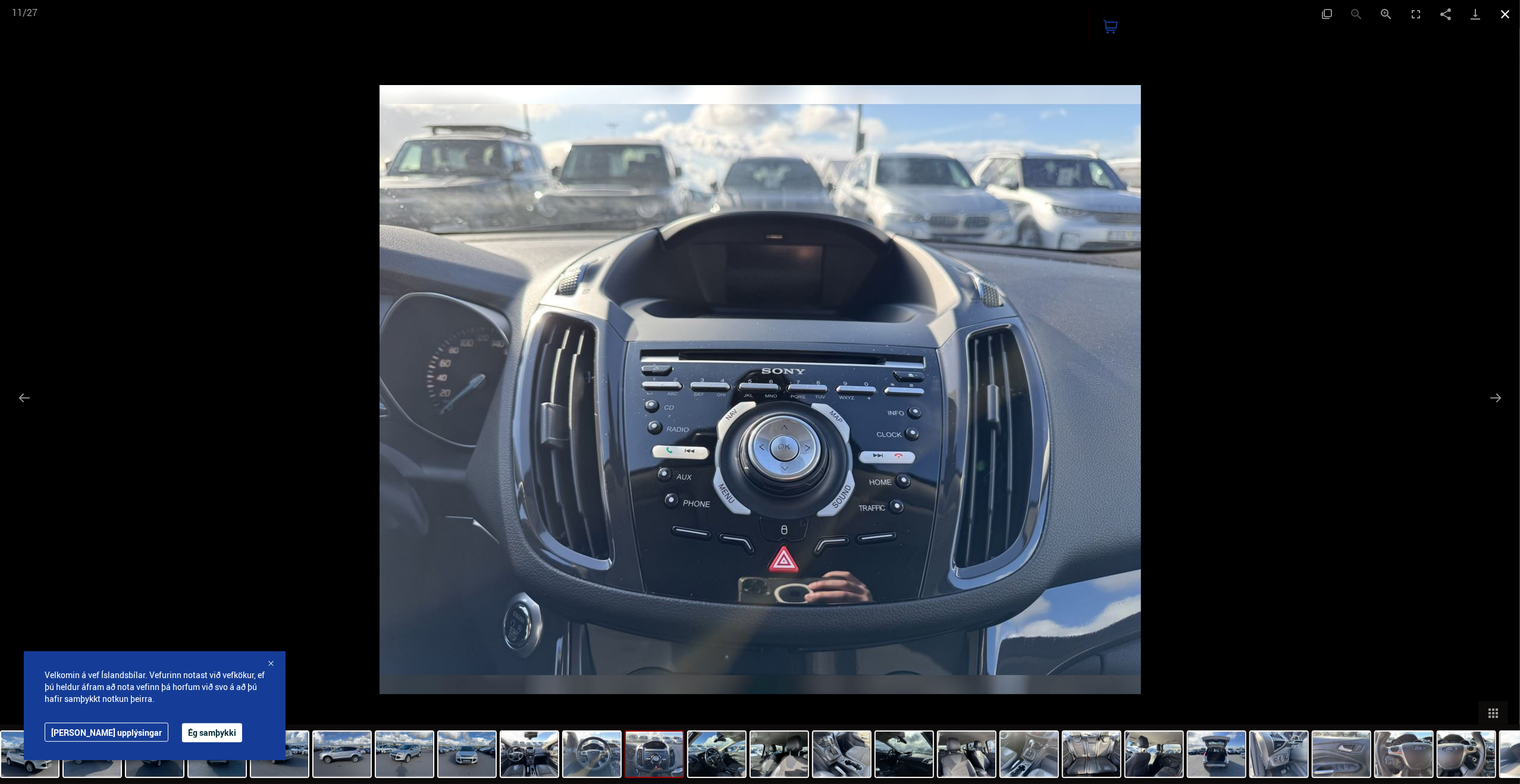
click at [1497, 14] on button "Close gallery" at bounding box center [1504, 14] width 29 height 28
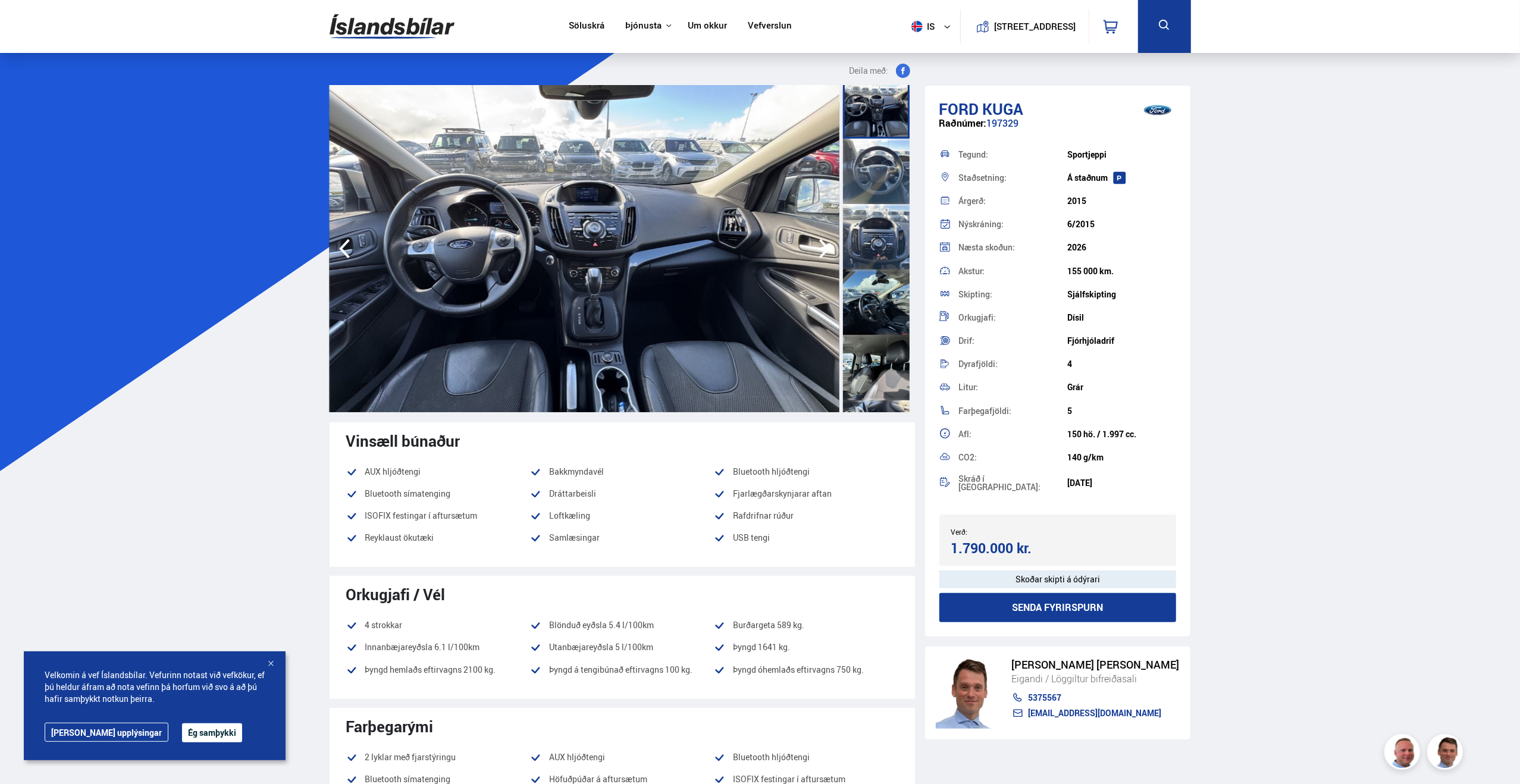
click at [269, 662] on div at bounding box center [271, 664] width 12 height 12
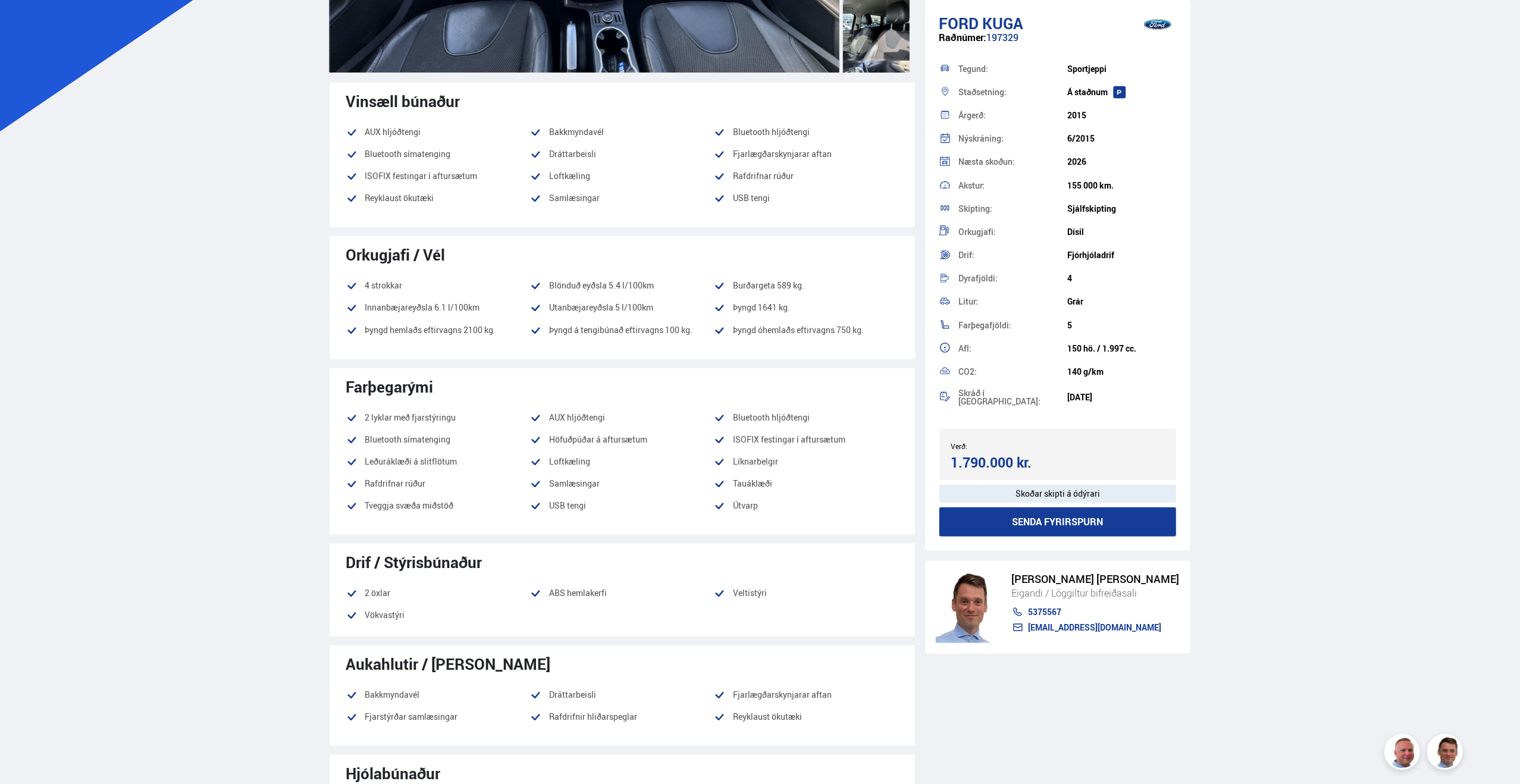
scroll to position [0, 0]
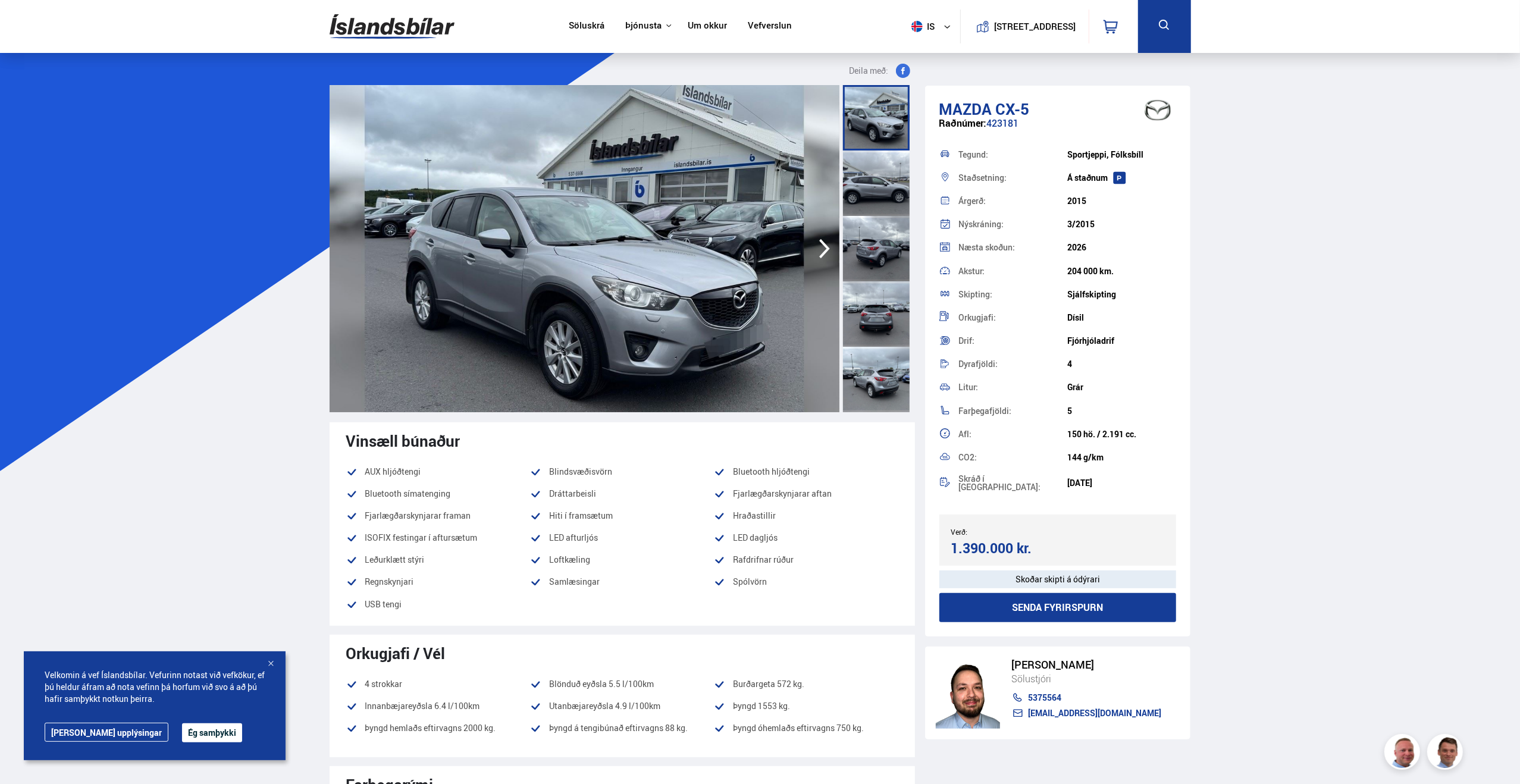
drag, startPoint x: 1287, startPoint y: 333, endPoint x: 1295, endPoint y: 336, distance: 8.5
click at [880, 373] on div at bounding box center [876, 379] width 66 height 66
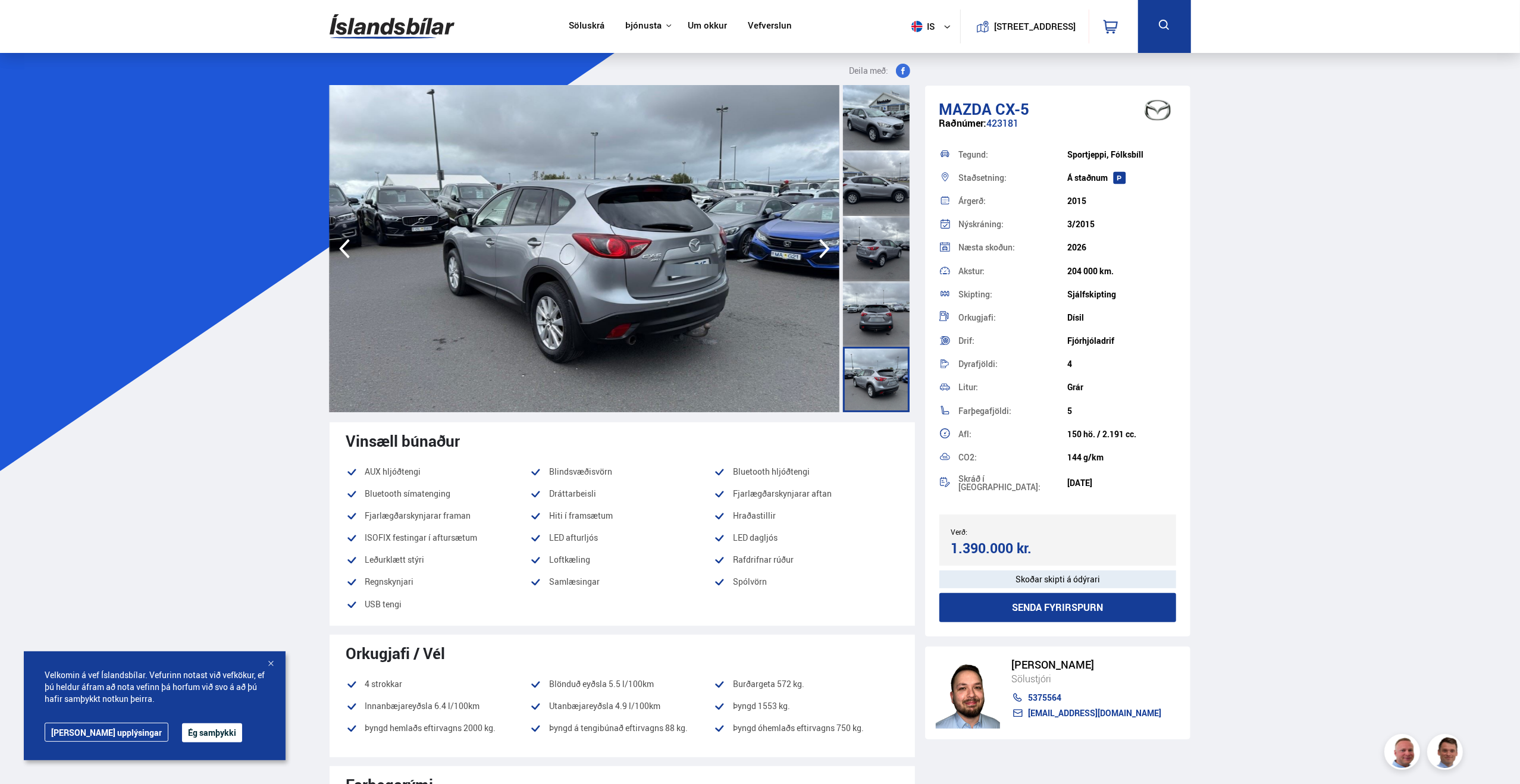
click at [821, 253] on icon "button" at bounding box center [825, 249] width 24 height 29
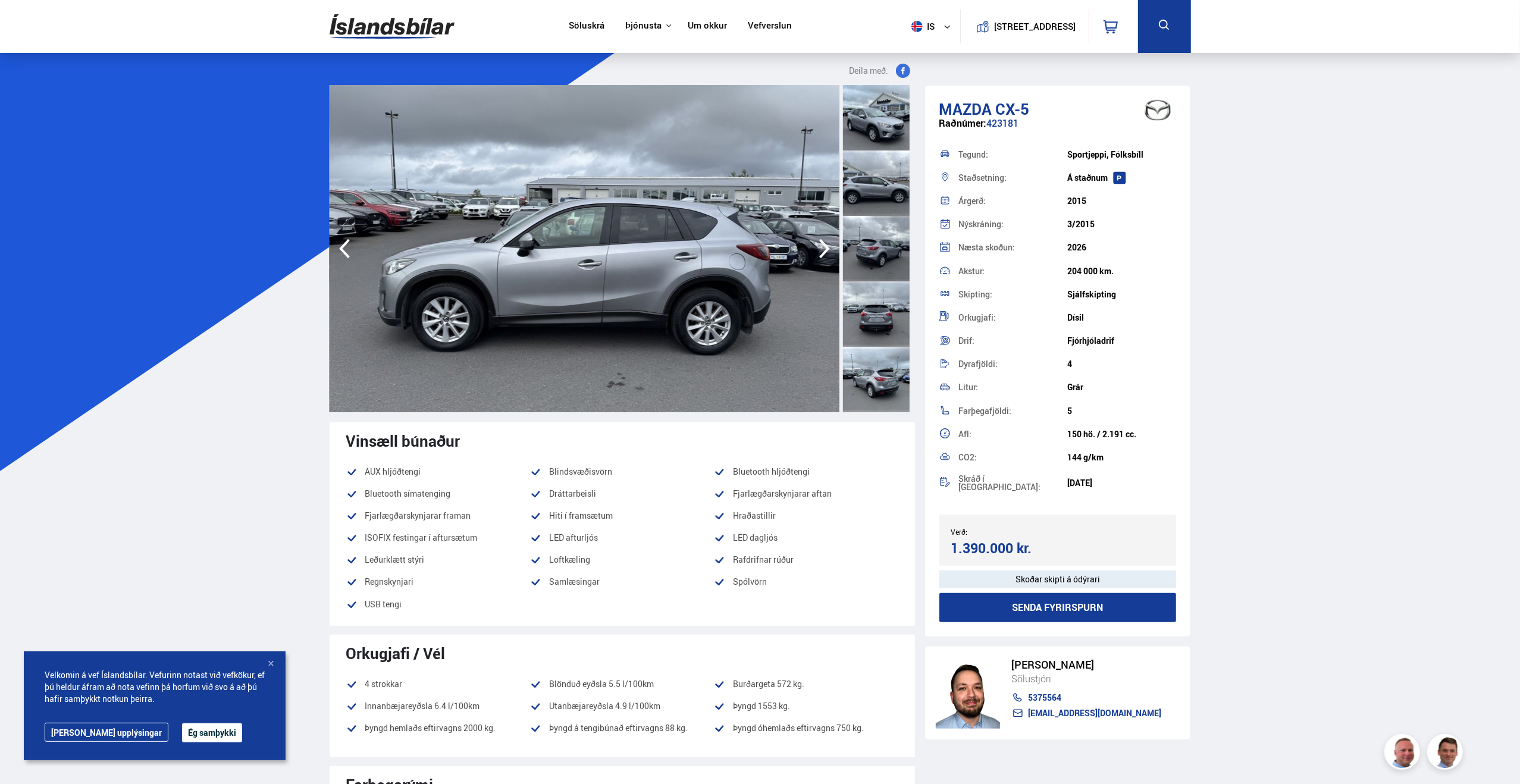
click at [821, 253] on icon "button" at bounding box center [825, 249] width 24 height 29
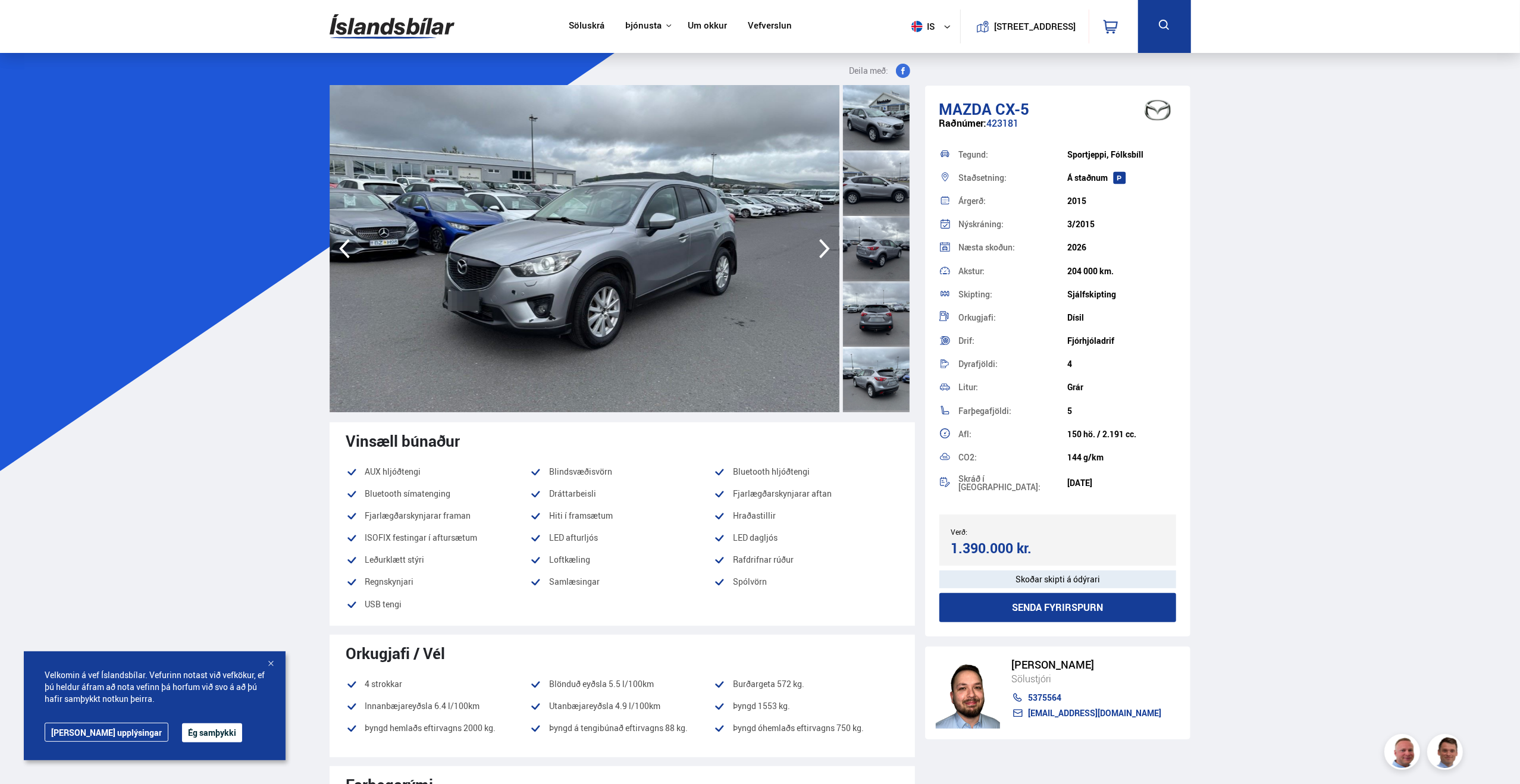
click at [821, 253] on icon "button" at bounding box center [825, 249] width 24 height 29
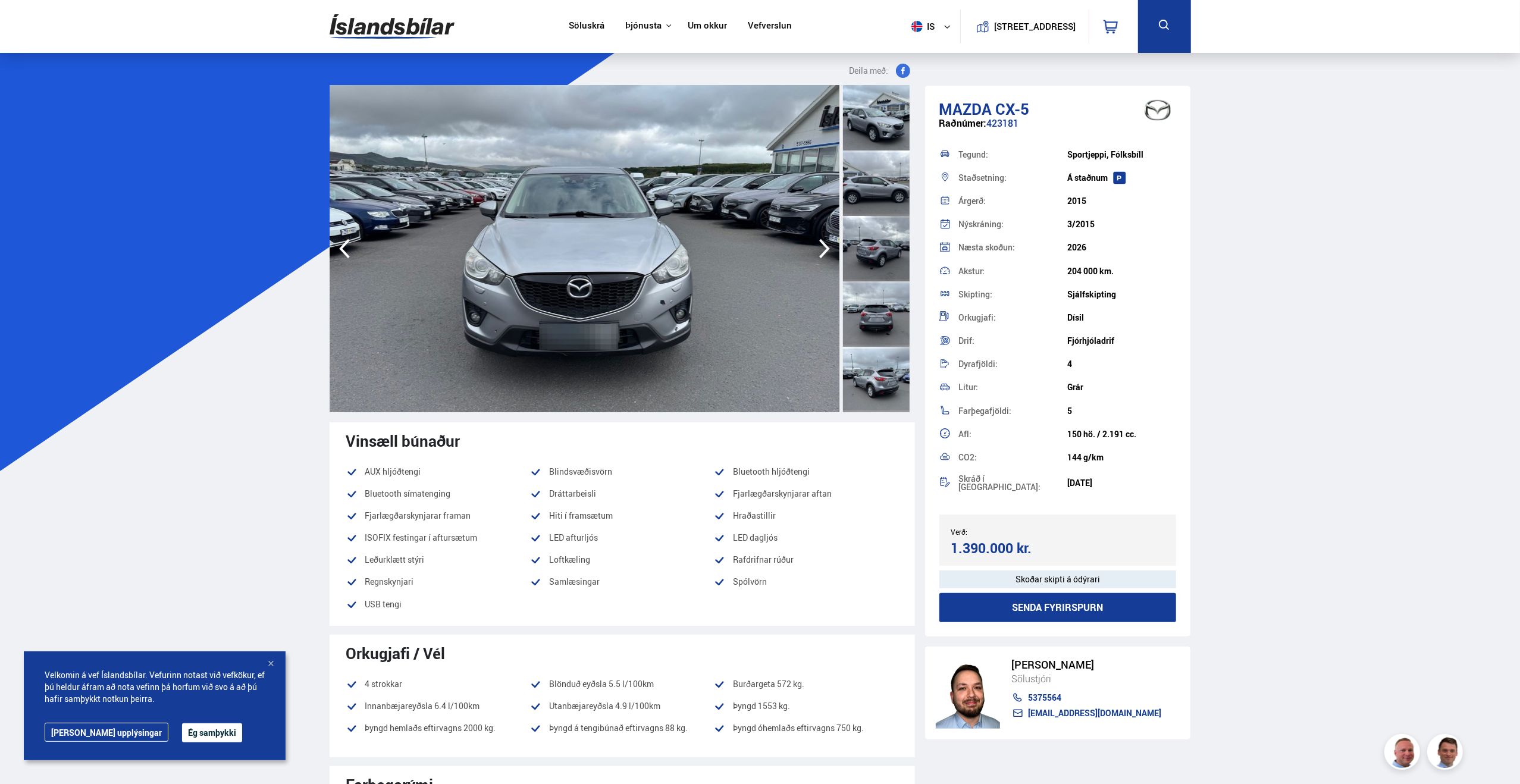
click at [821, 253] on icon "button" at bounding box center [825, 249] width 24 height 29
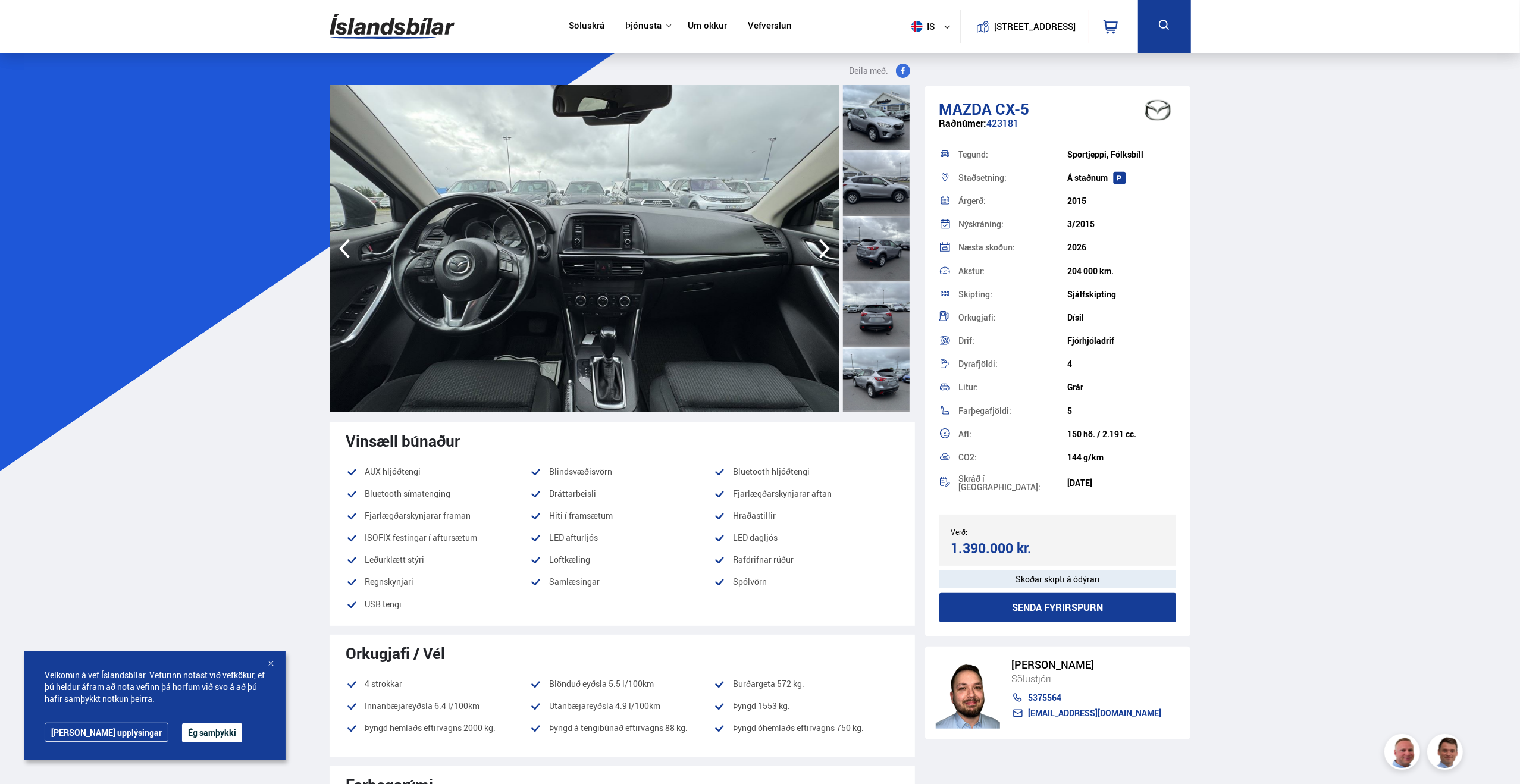
click at [821, 253] on icon "button" at bounding box center [825, 249] width 24 height 29
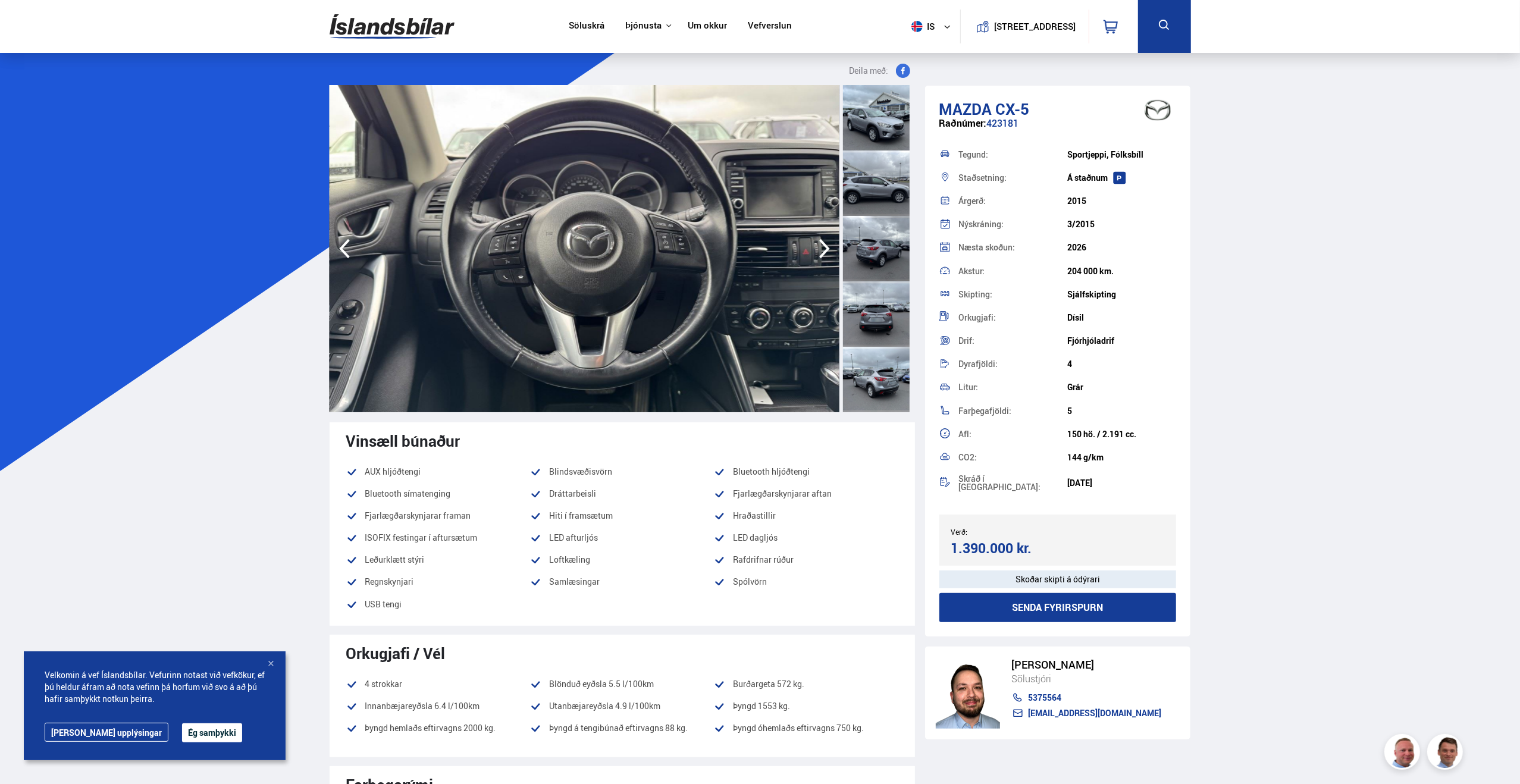
click at [821, 249] on icon "button" at bounding box center [825, 249] width 24 height 29
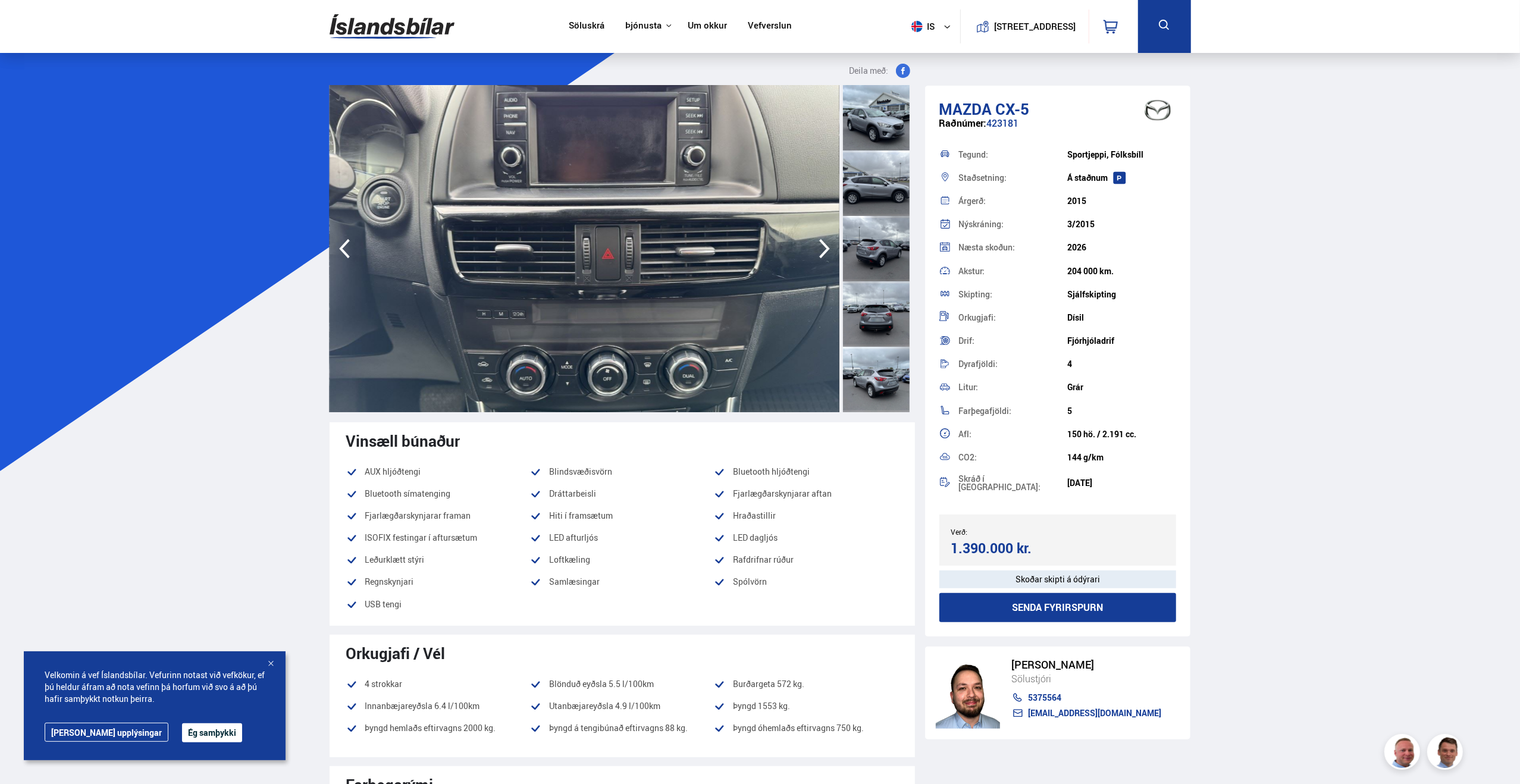
click at [821, 249] on icon "button" at bounding box center [825, 249] width 24 height 29
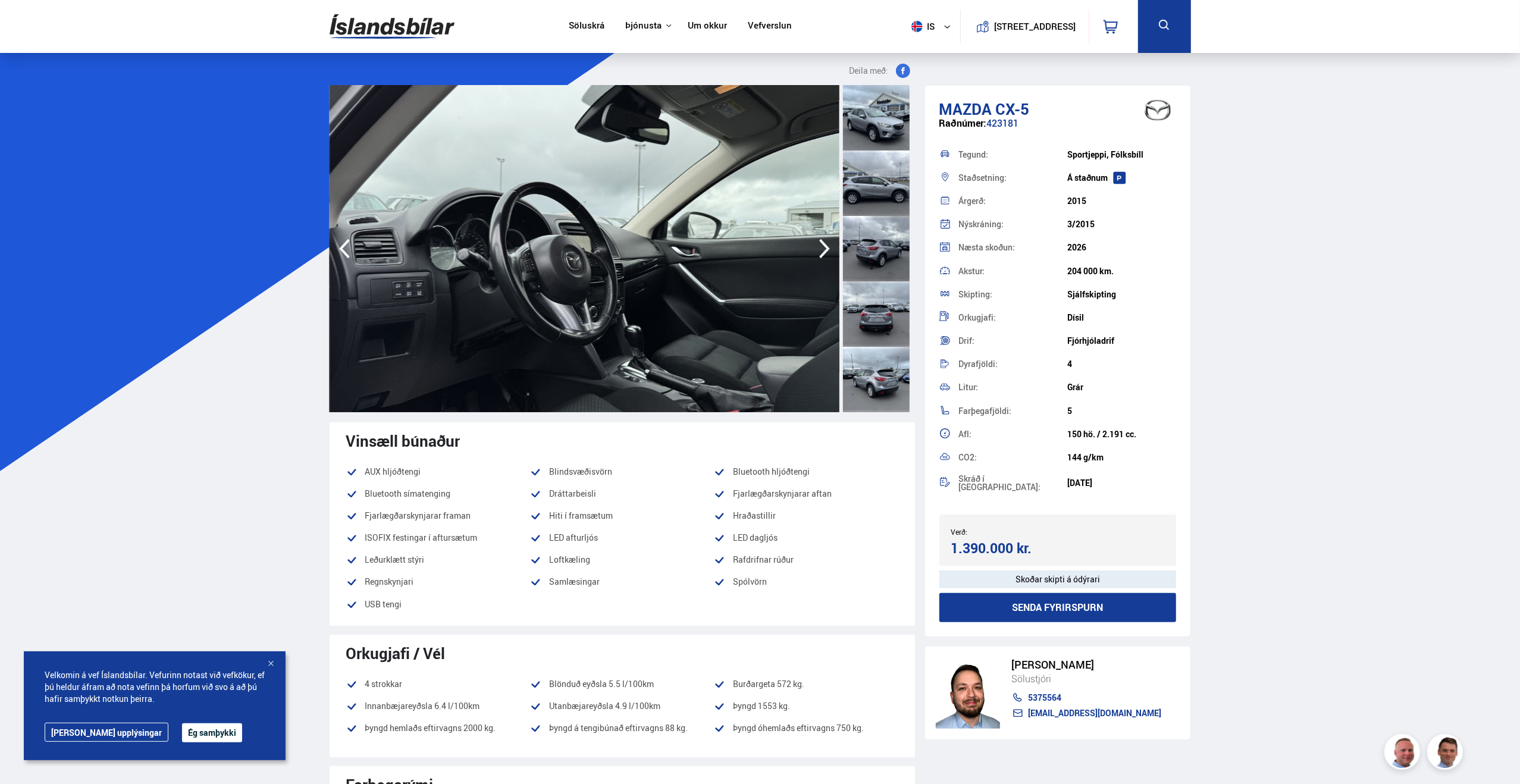
click at [821, 249] on icon "button" at bounding box center [825, 249] width 24 height 29
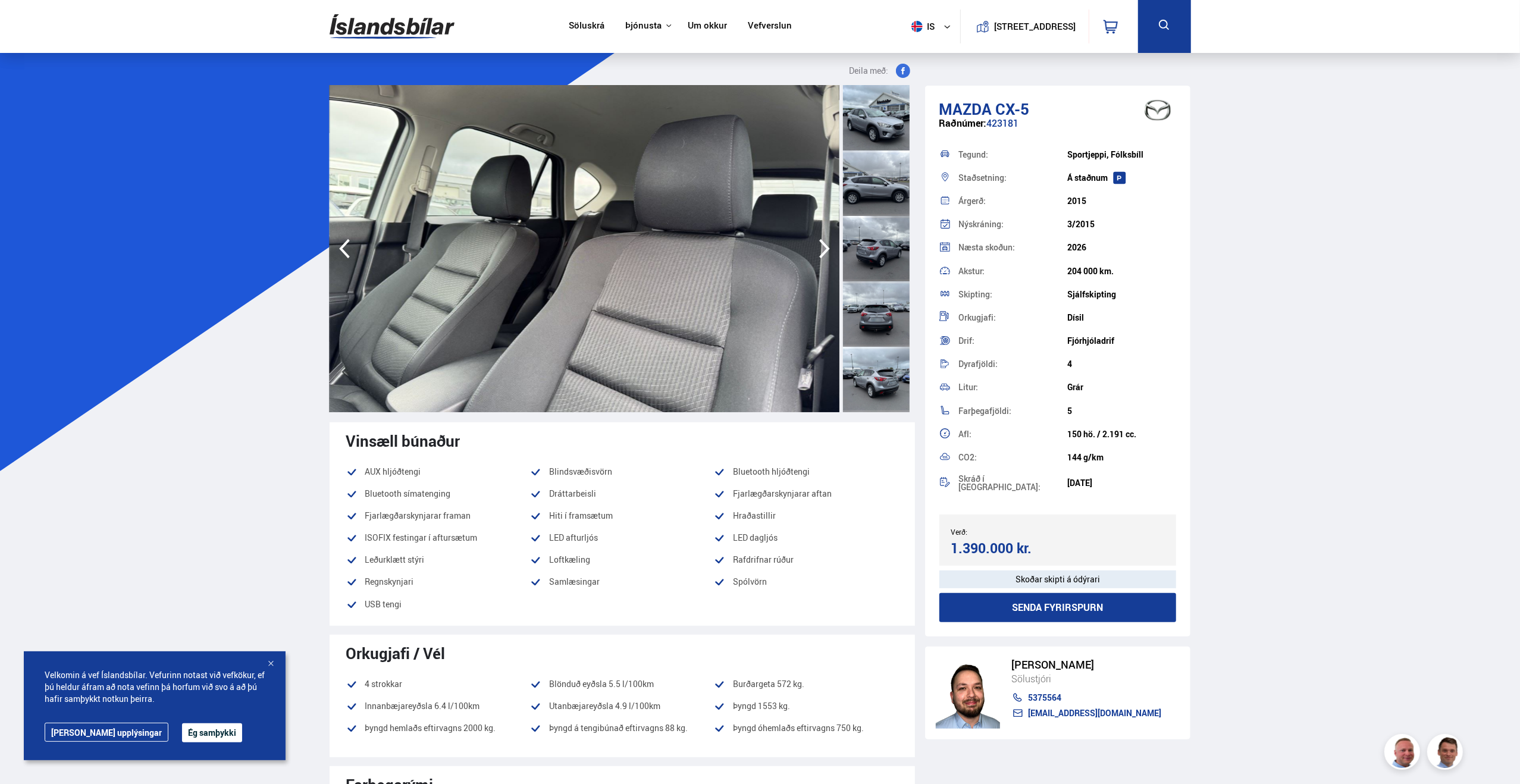
click at [821, 249] on icon "button" at bounding box center [825, 249] width 24 height 29
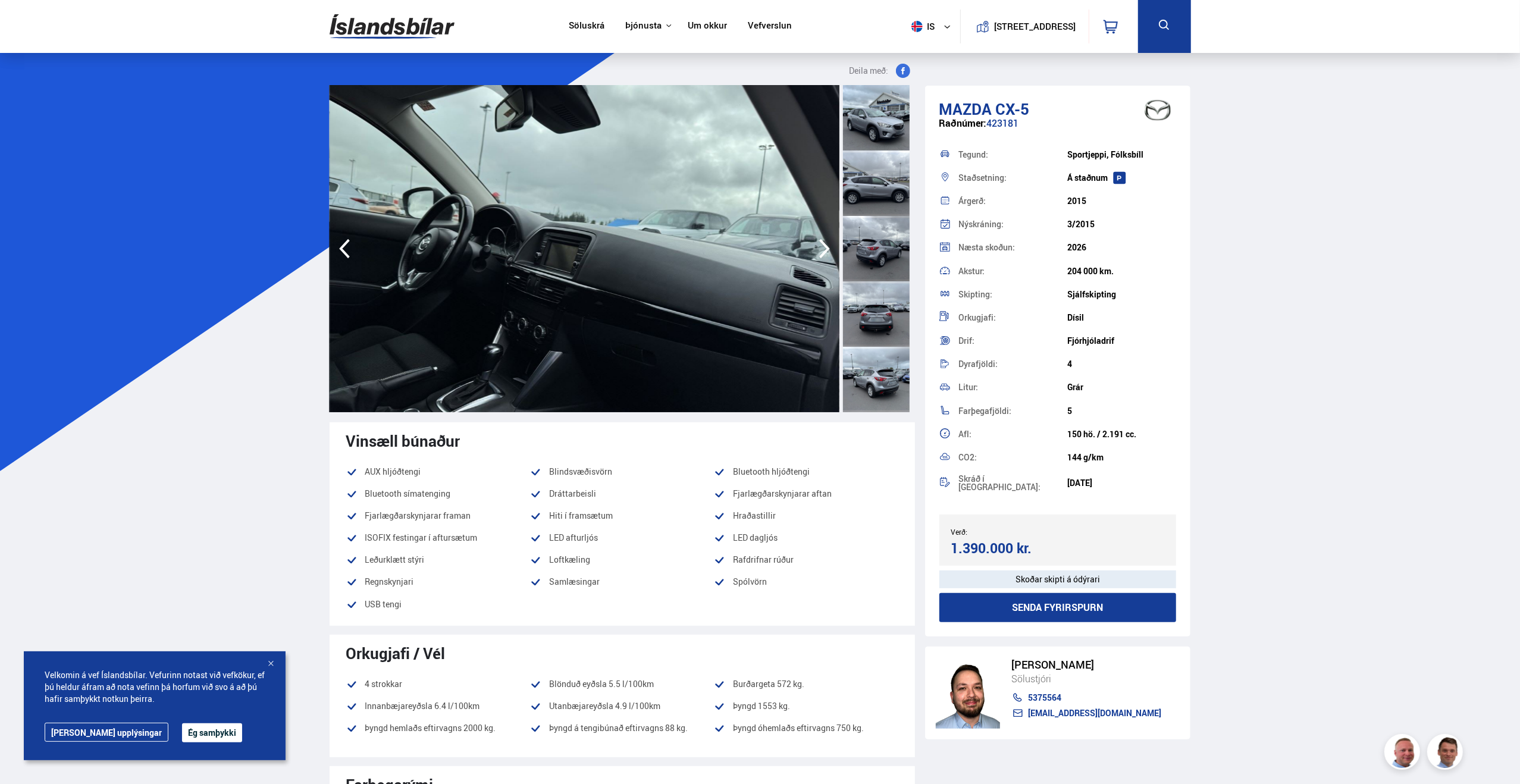
click at [821, 249] on icon "button" at bounding box center [825, 249] width 24 height 29
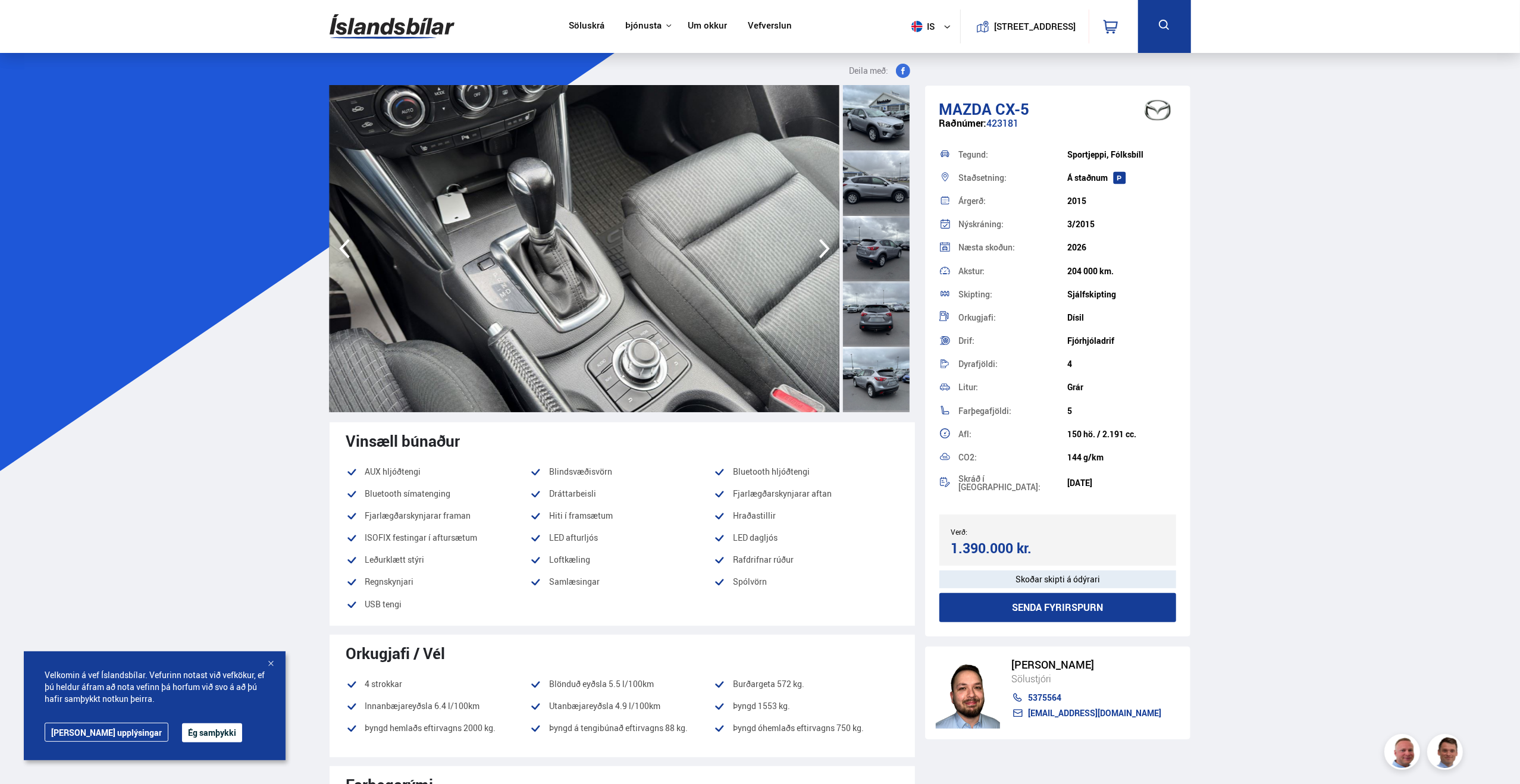
click at [821, 249] on icon "button" at bounding box center [825, 249] width 24 height 29
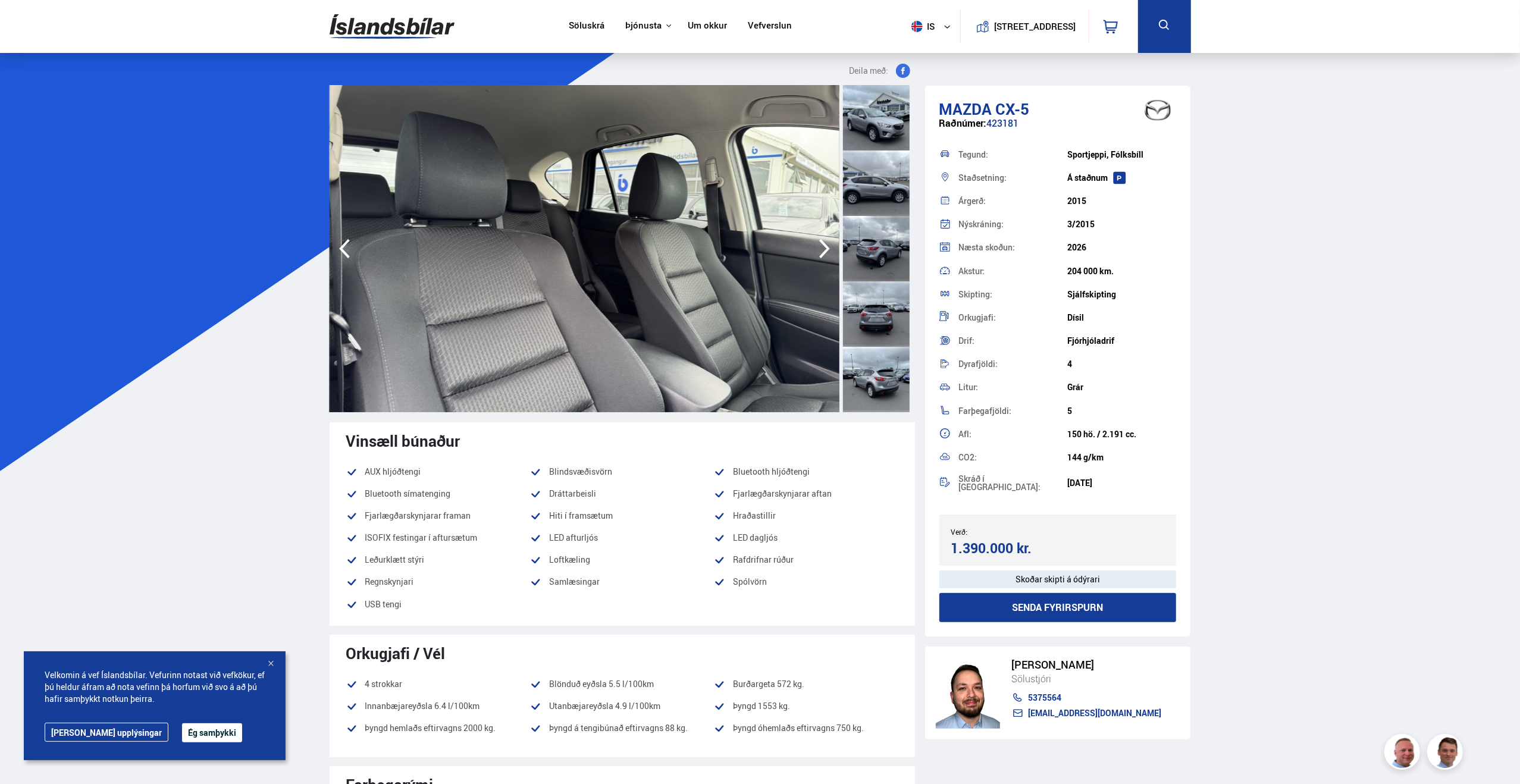
click at [821, 249] on icon "button" at bounding box center [825, 249] width 24 height 29
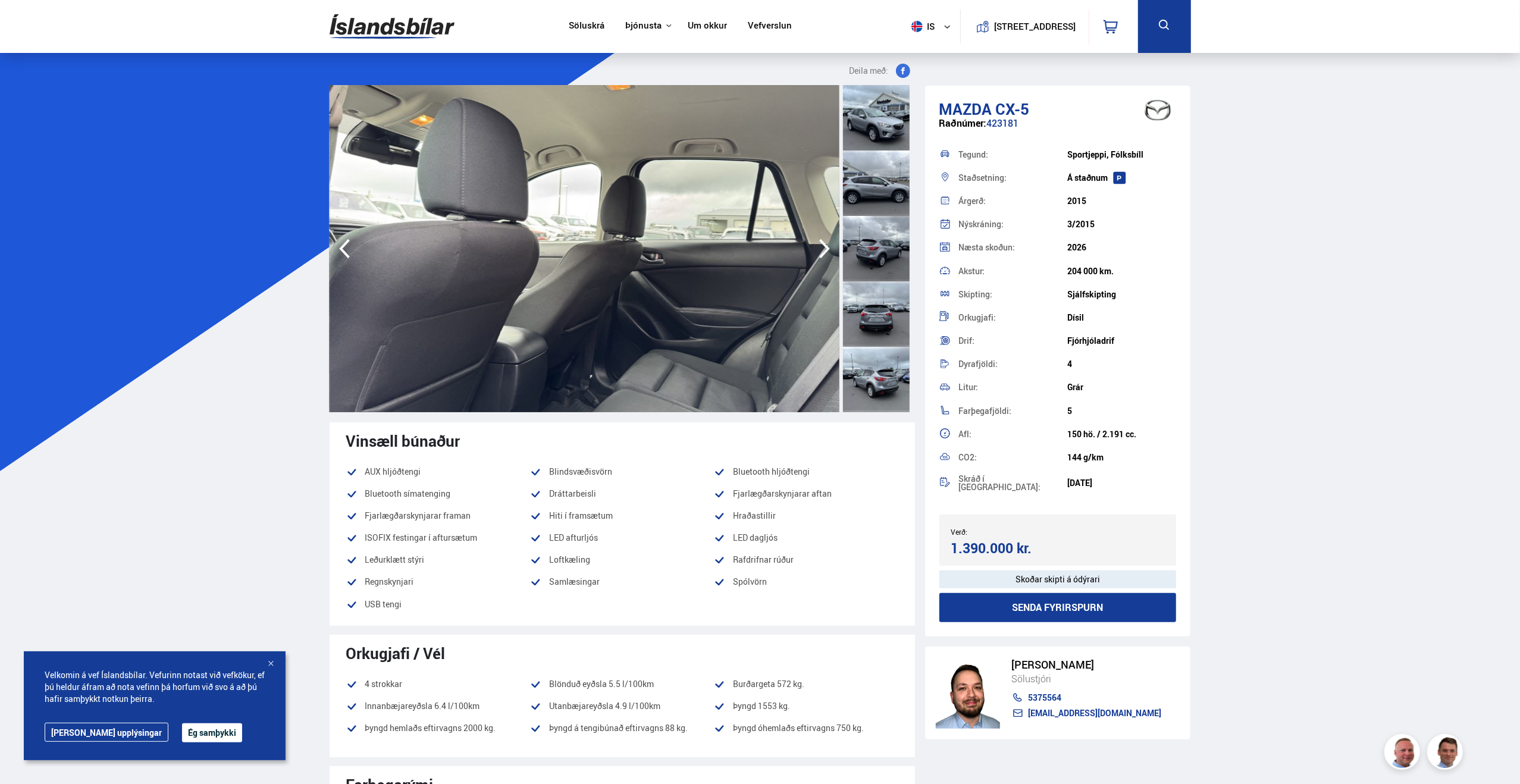
click at [821, 249] on icon "button" at bounding box center [825, 249] width 24 height 29
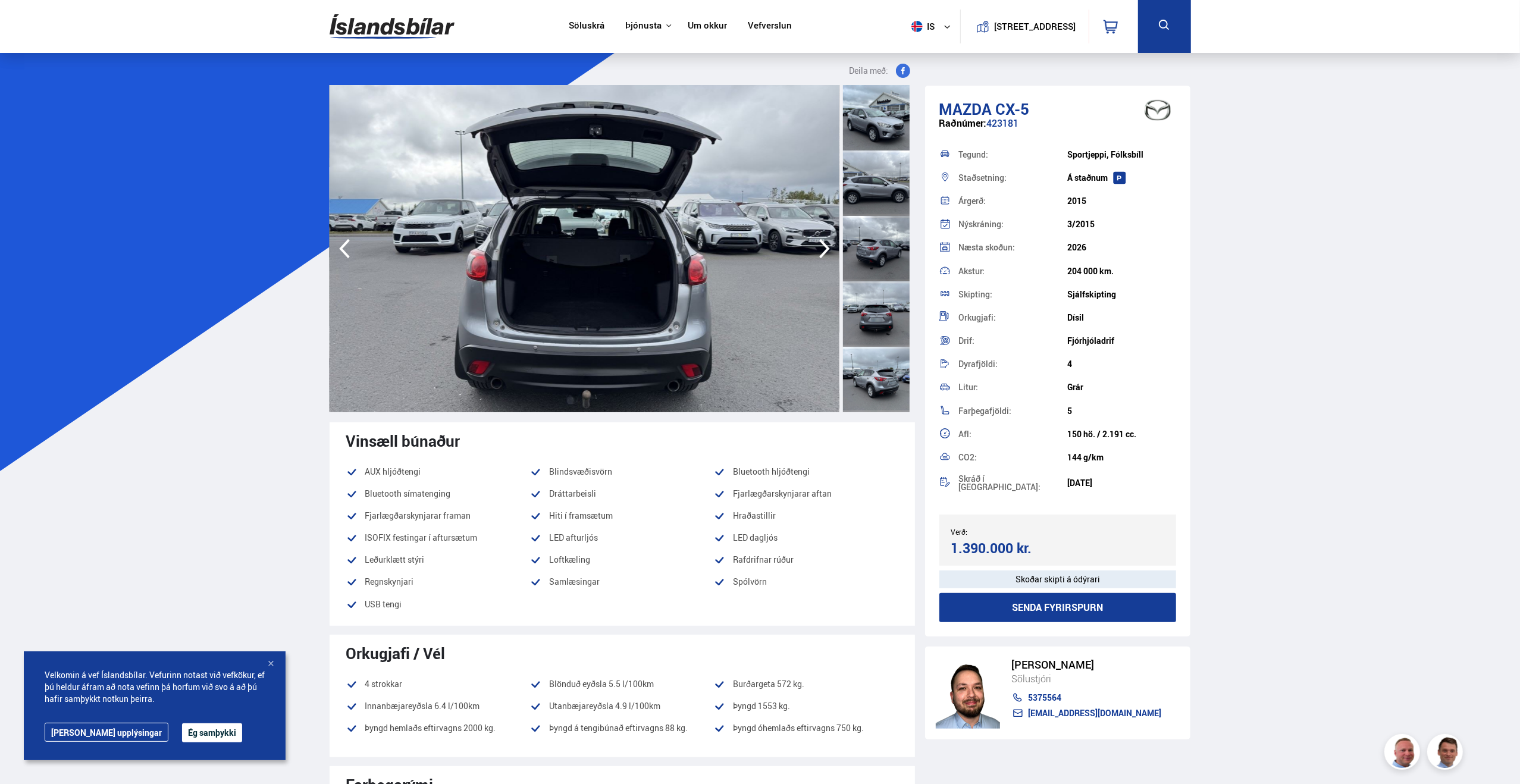
click at [821, 249] on icon "button" at bounding box center [825, 249] width 24 height 29
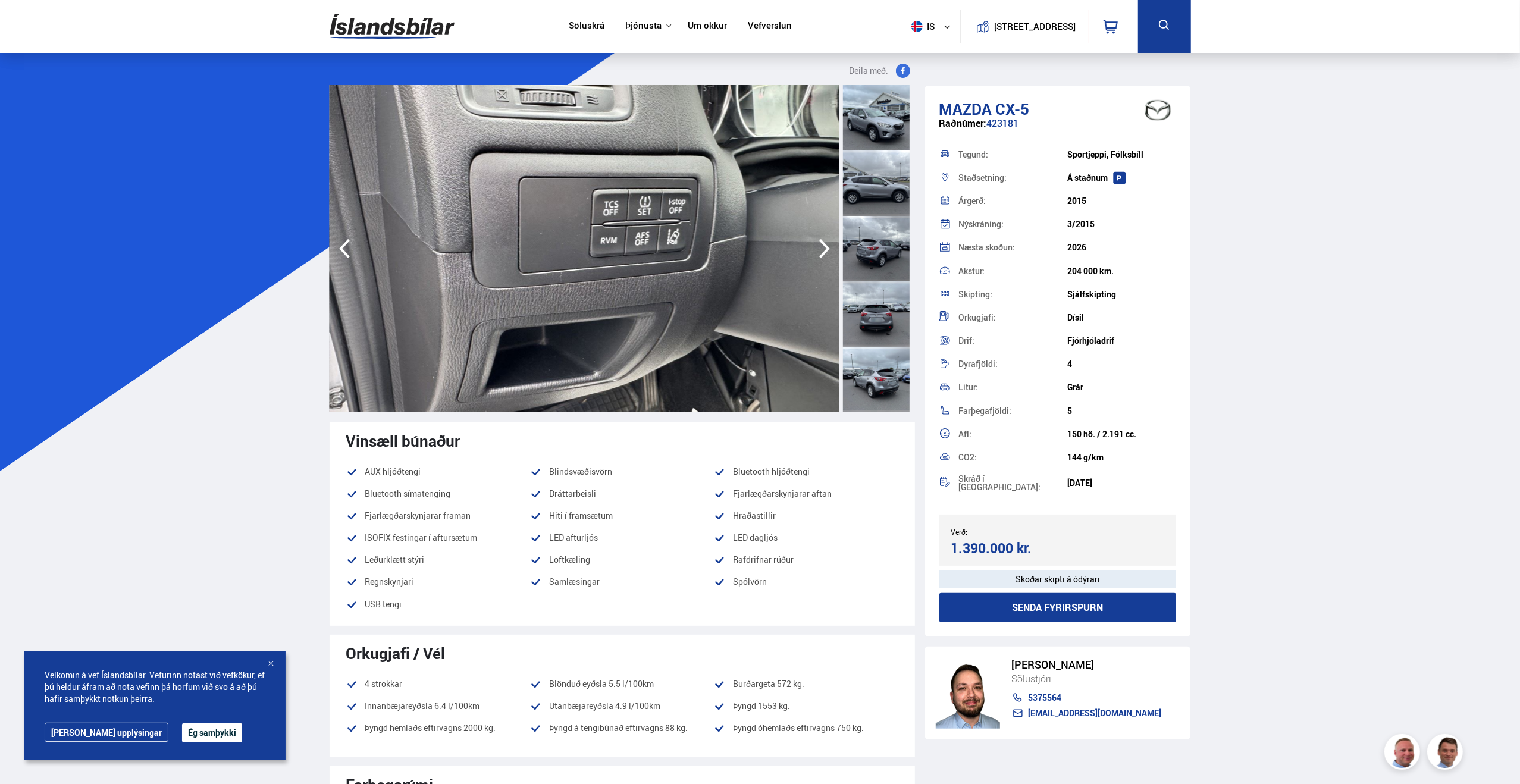
click at [821, 249] on icon "button" at bounding box center [825, 249] width 24 height 29
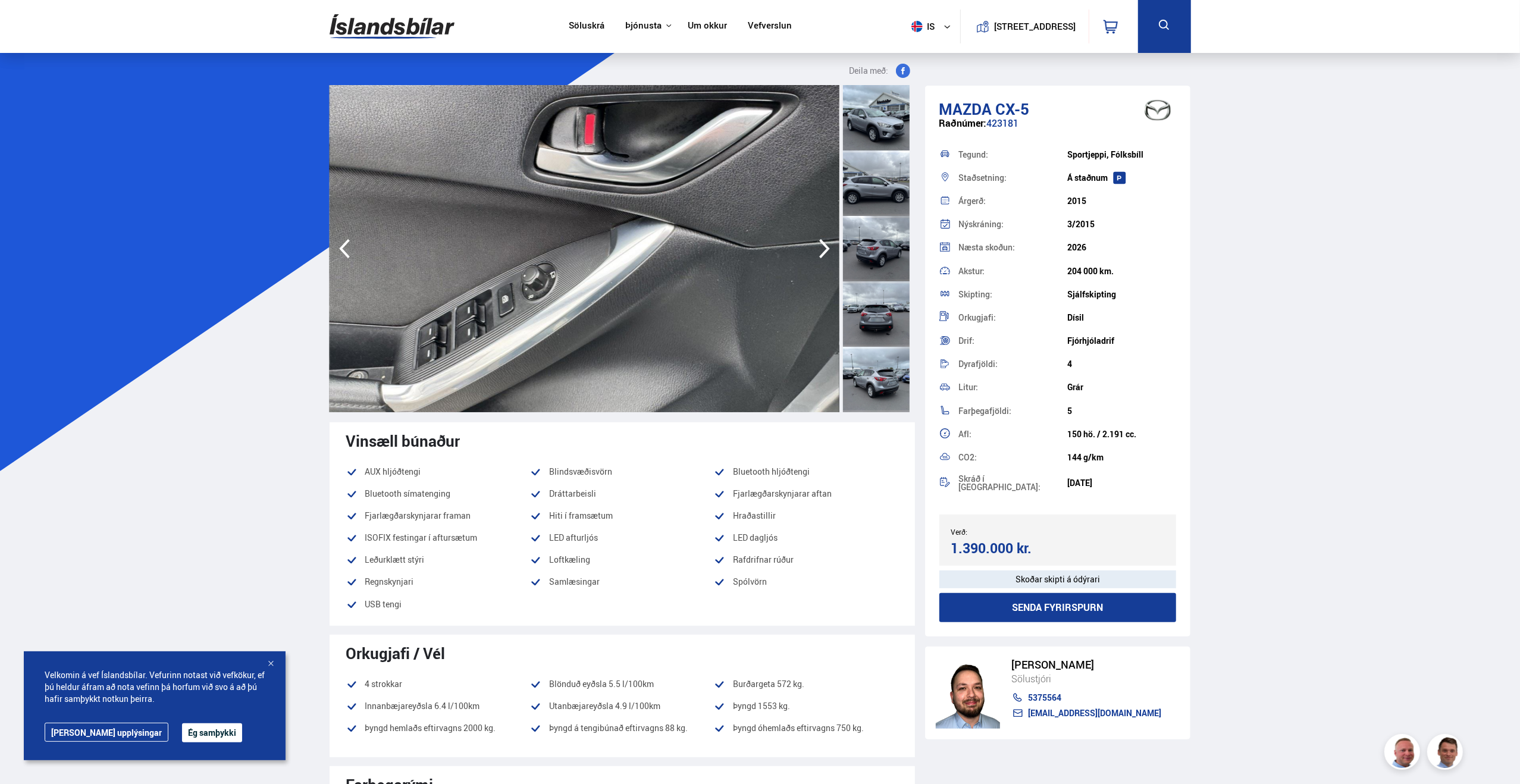
click at [821, 247] on icon "button" at bounding box center [825, 249] width 24 height 29
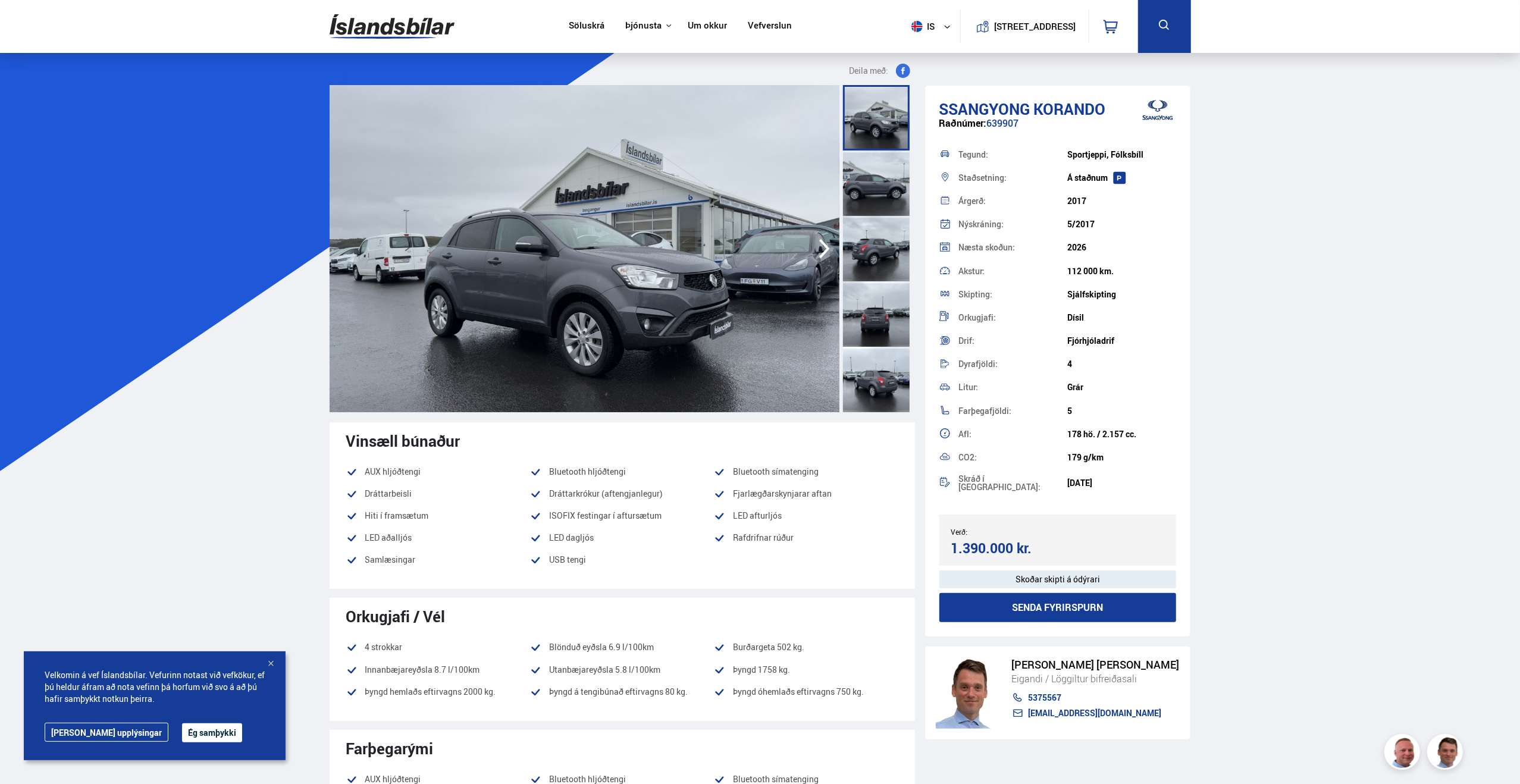
click at [860, 394] on div at bounding box center [876, 379] width 66 height 66
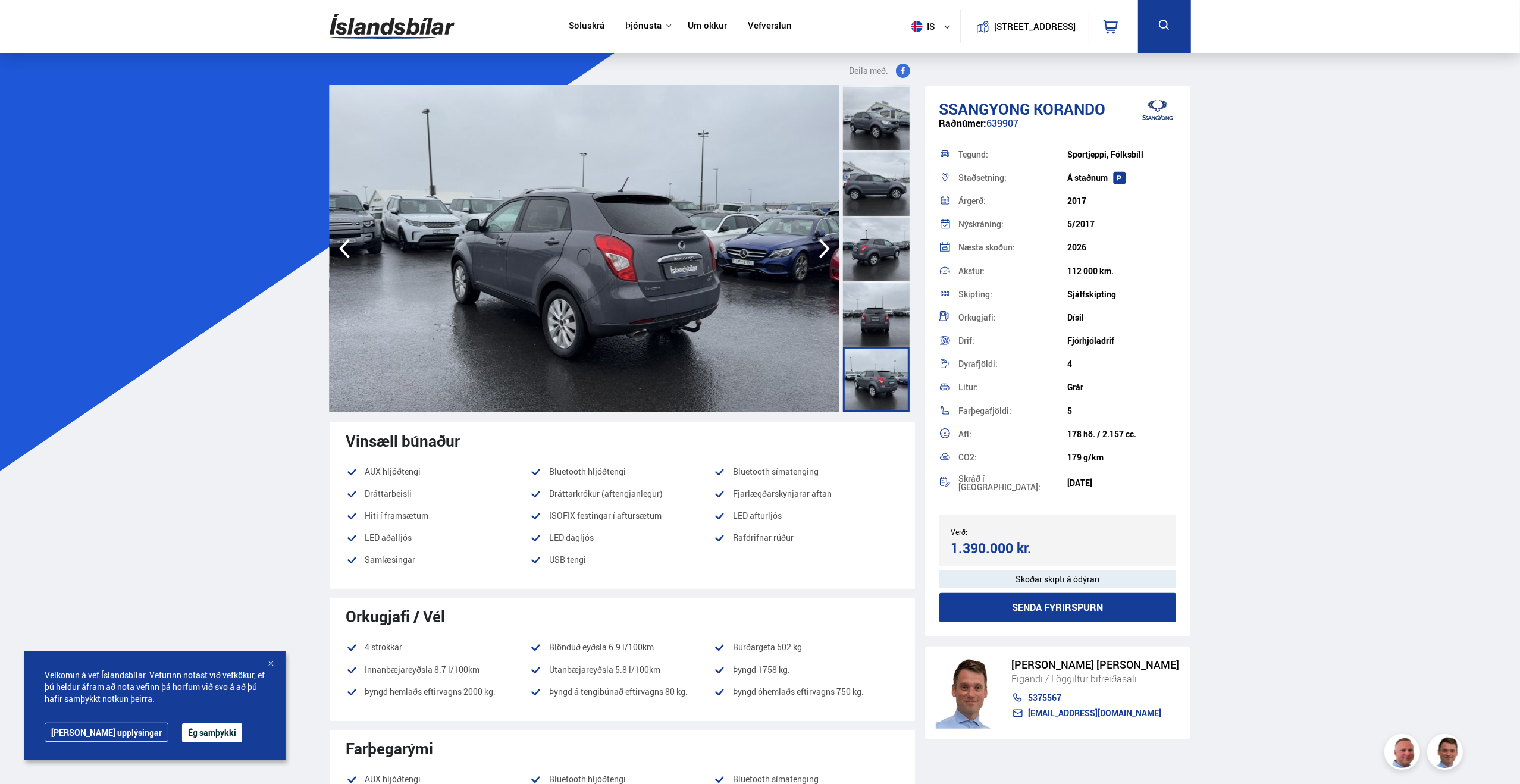
click at [668, 279] on img at bounding box center [584, 249] width 510 height 327
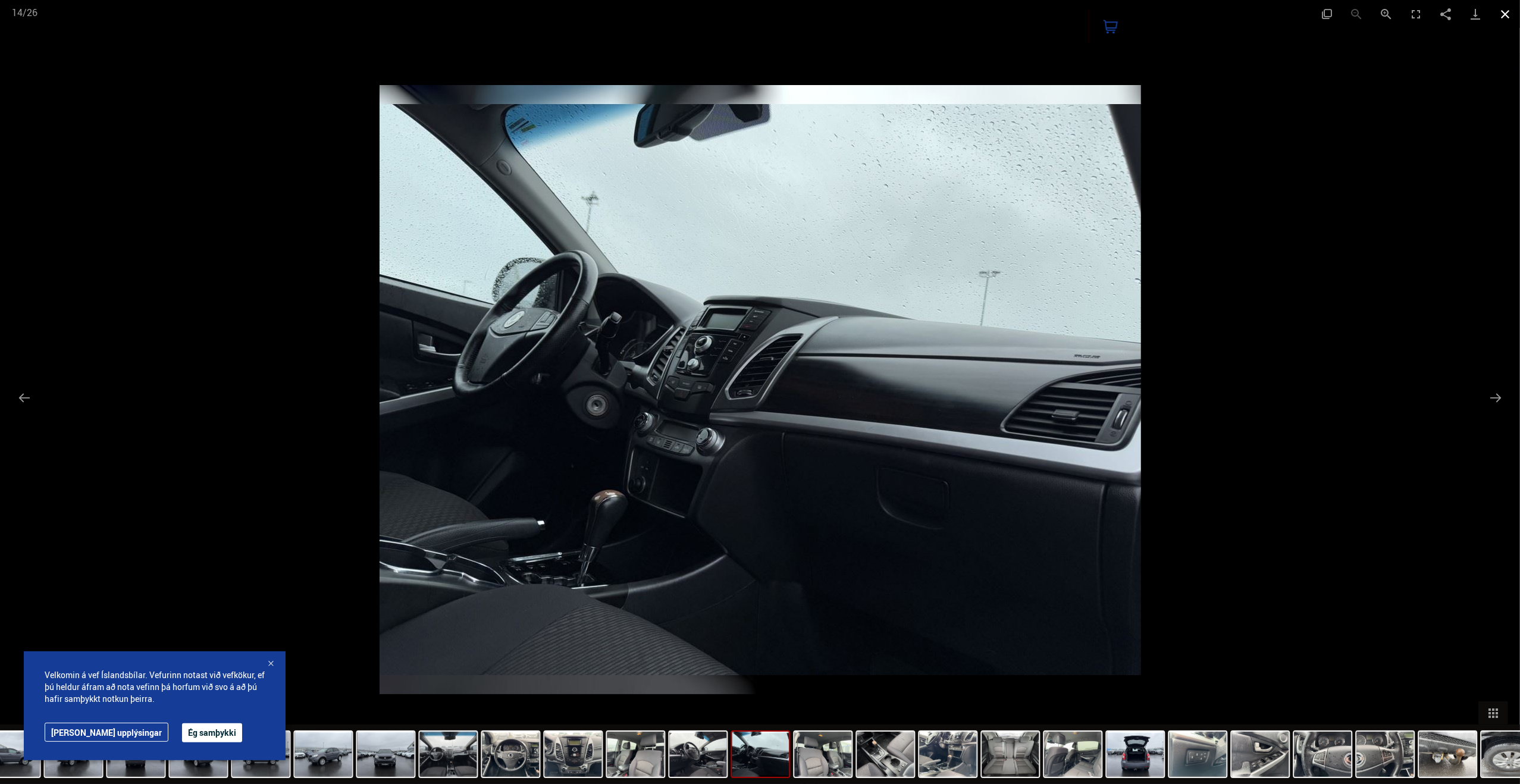
click at [1500, 14] on button "Close gallery" at bounding box center [1504, 14] width 29 height 28
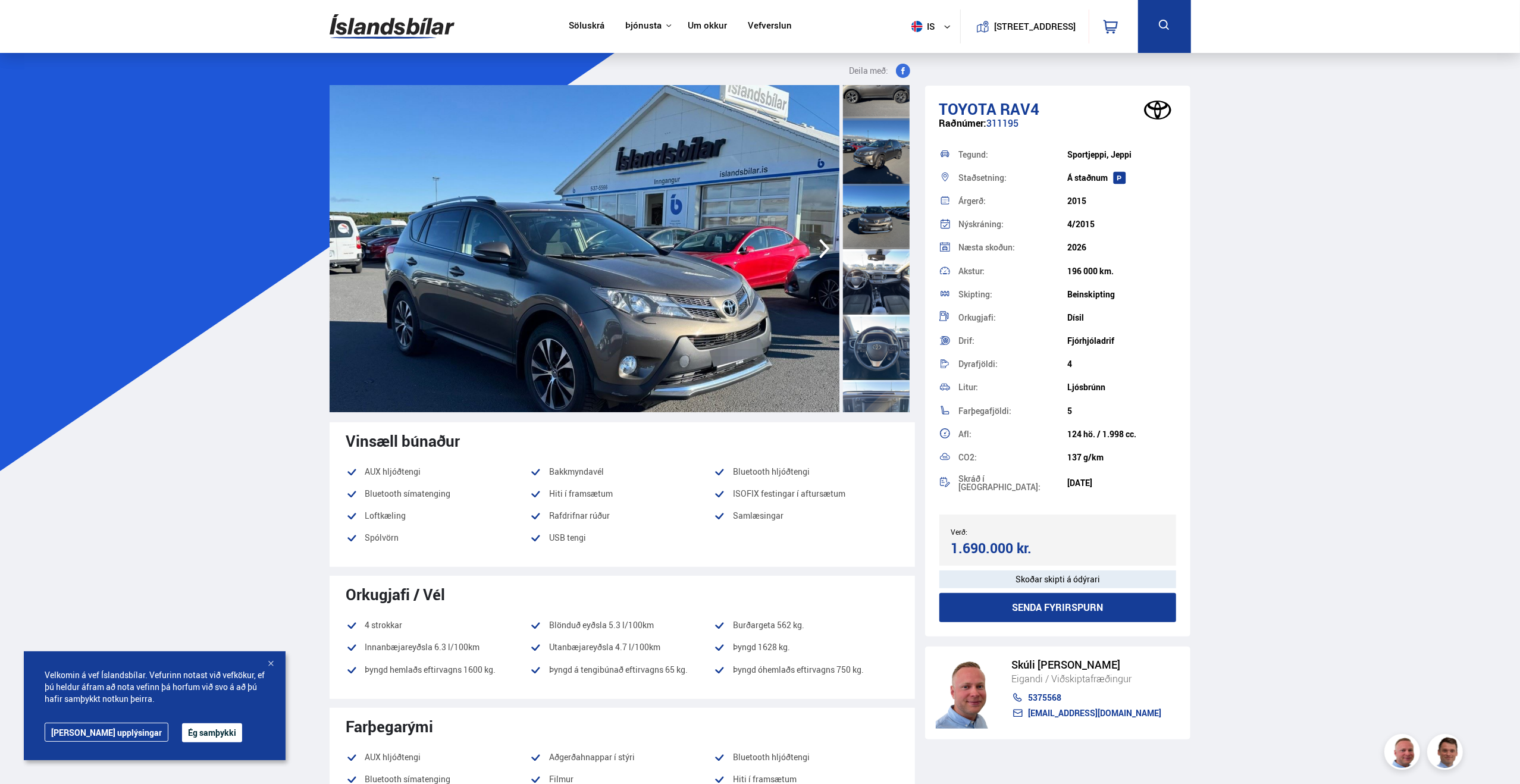
scroll to position [416, 0]
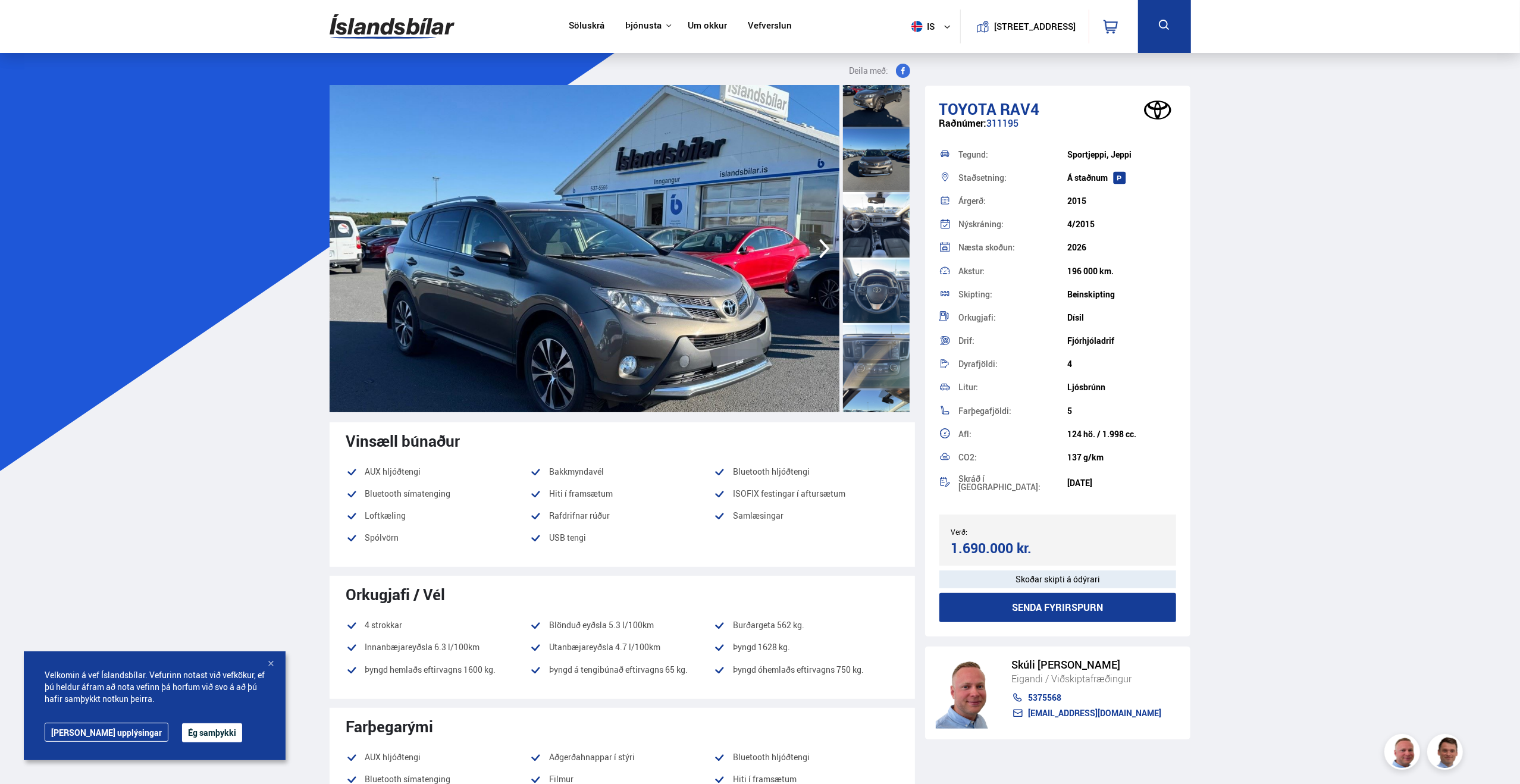
click at [863, 229] on div at bounding box center [876, 225] width 66 height 66
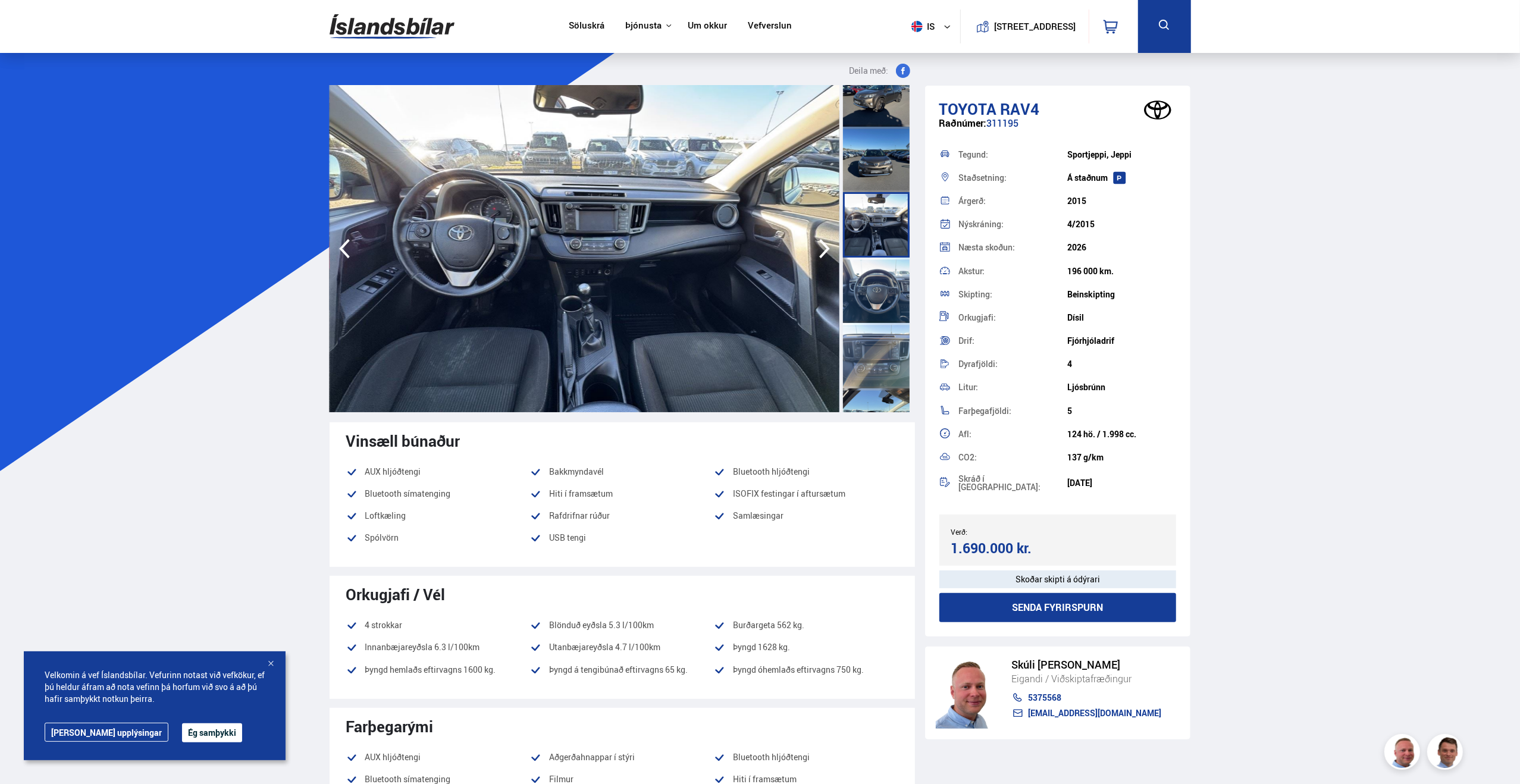
click at [705, 308] on img at bounding box center [584, 249] width 510 height 327
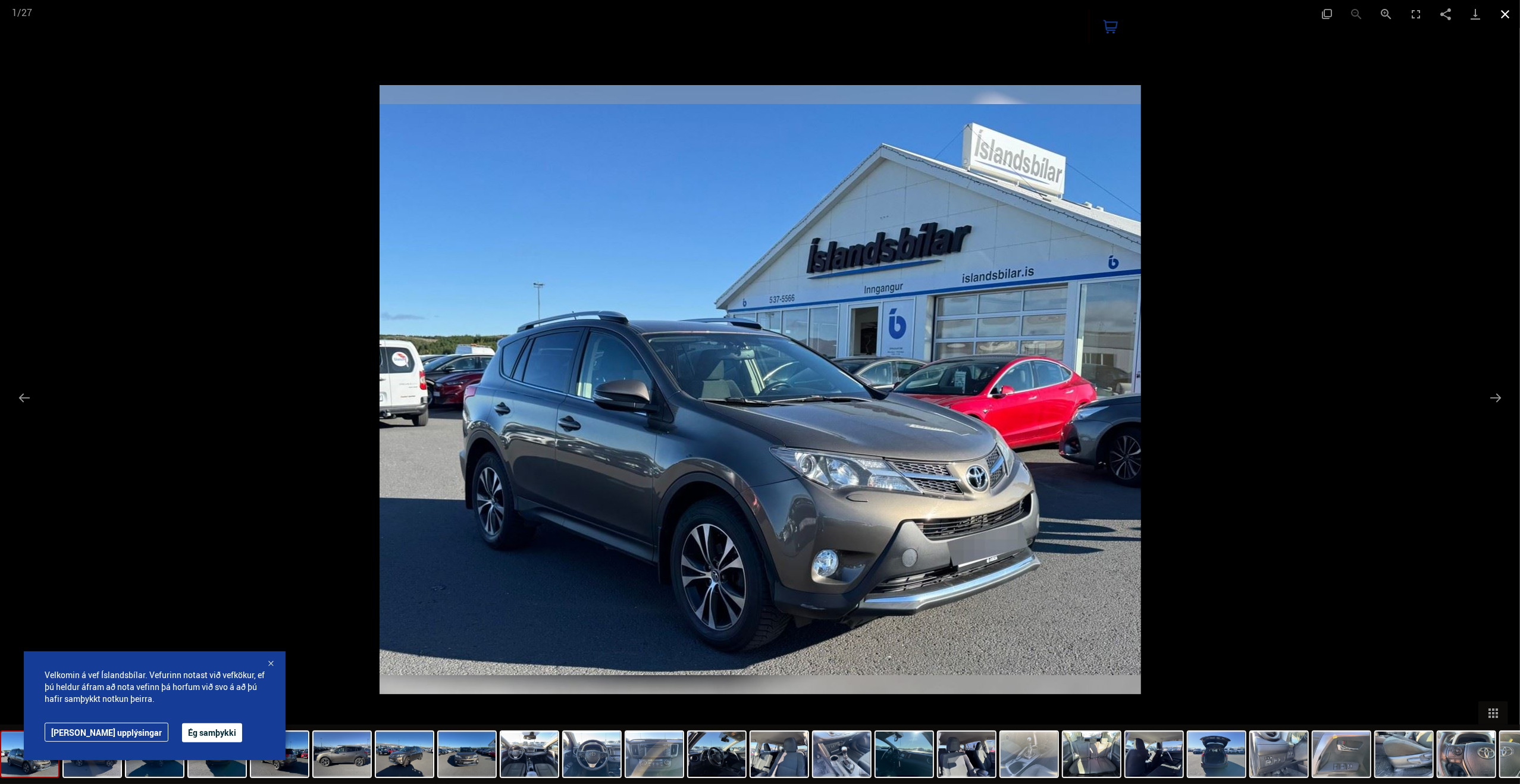
drag, startPoint x: 1509, startPoint y: 18, endPoint x: 1500, endPoint y: 21, distance: 9.5
click at [1509, 18] on button "Close gallery" at bounding box center [1504, 14] width 29 height 28
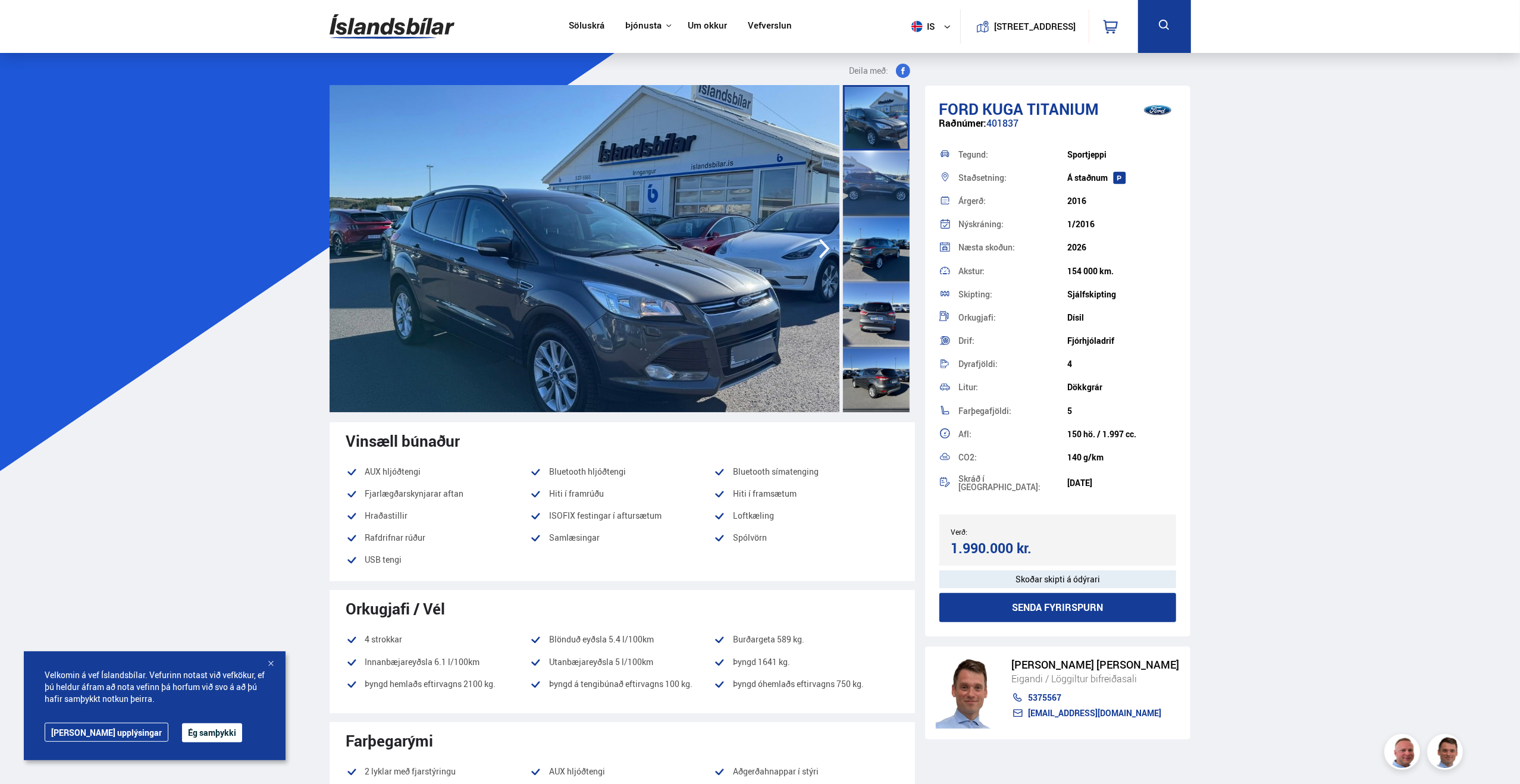
click at [881, 375] on div at bounding box center [876, 379] width 66 height 66
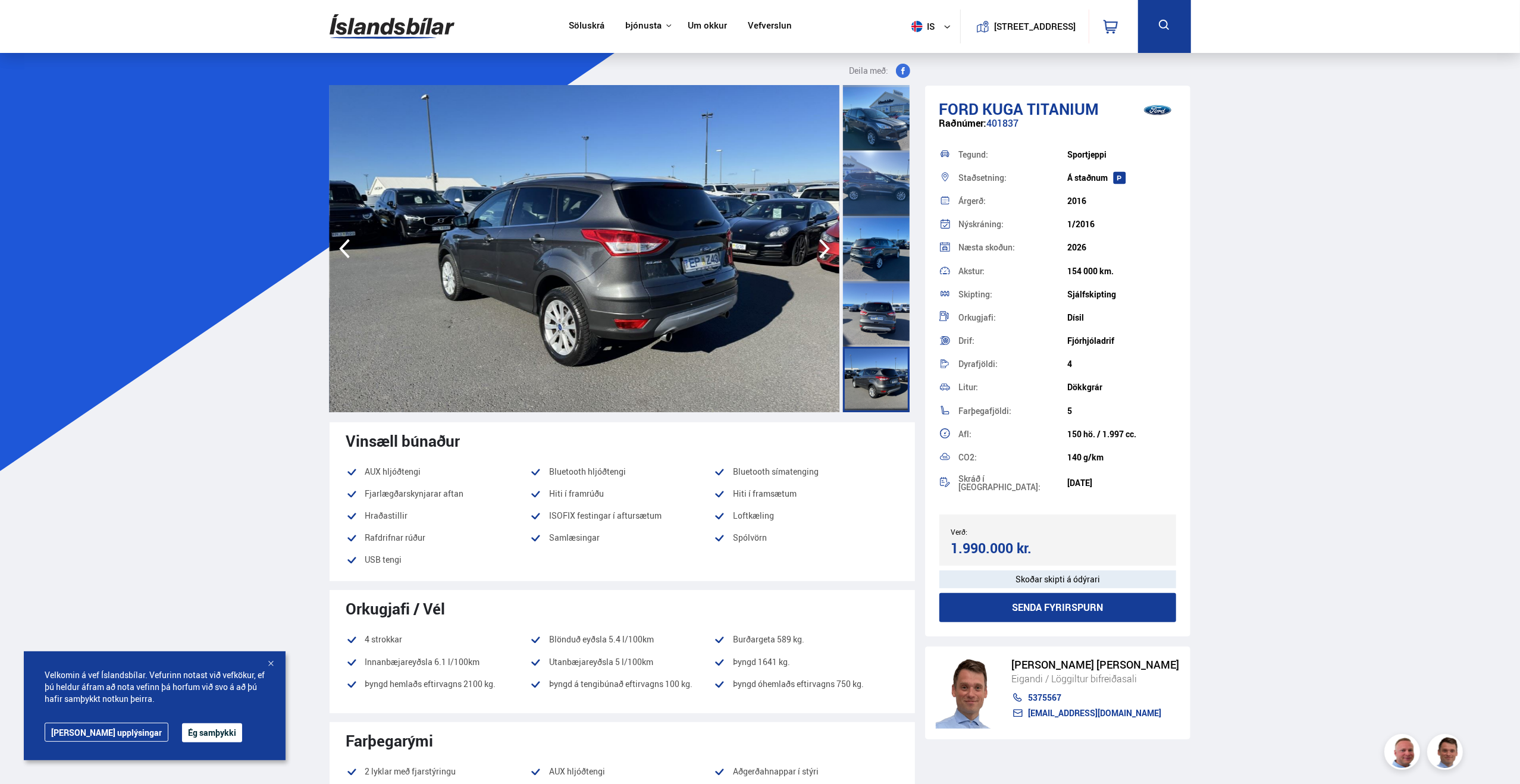
click at [688, 335] on img at bounding box center [584, 249] width 510 height 327
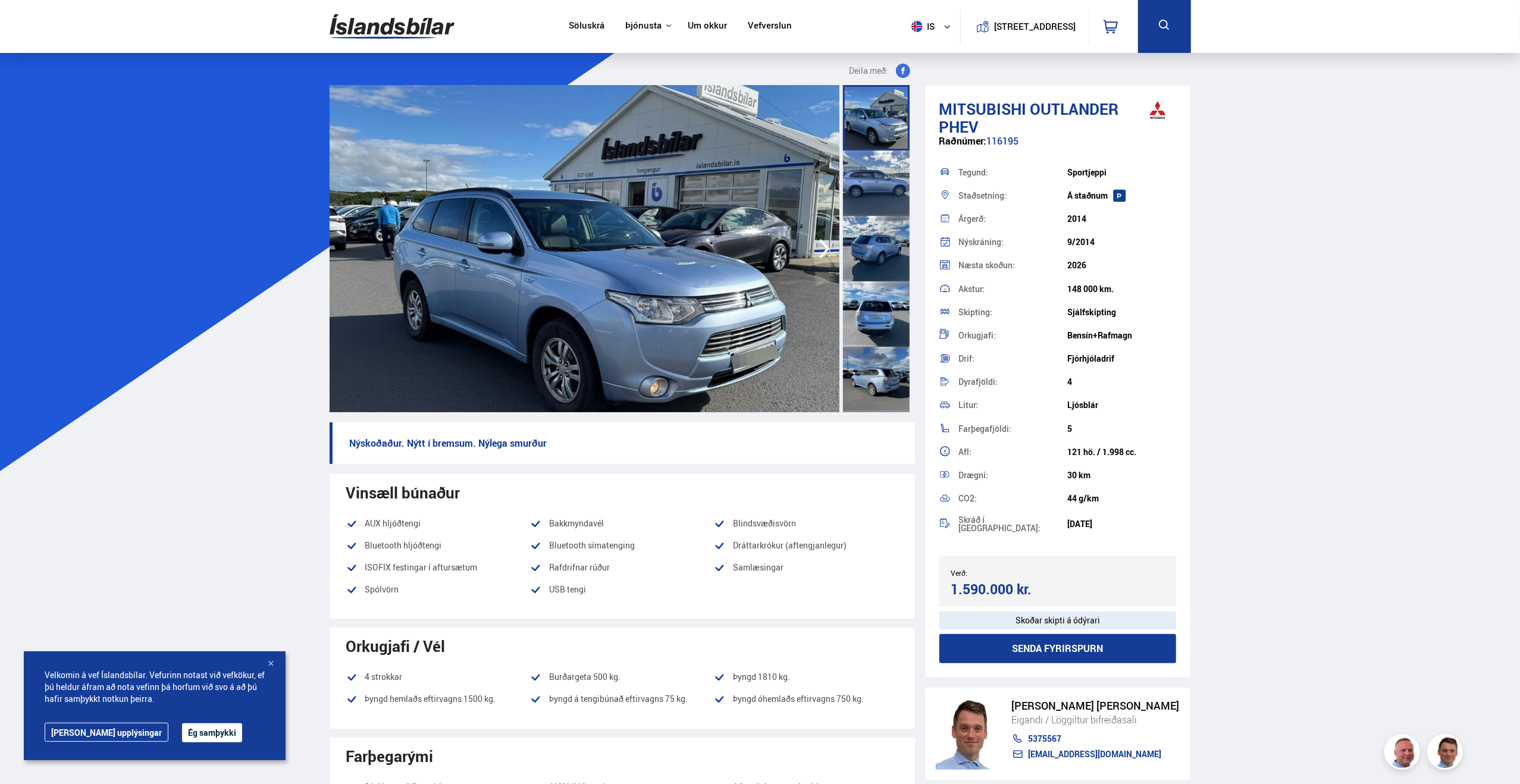
scroll to position [357, 0]
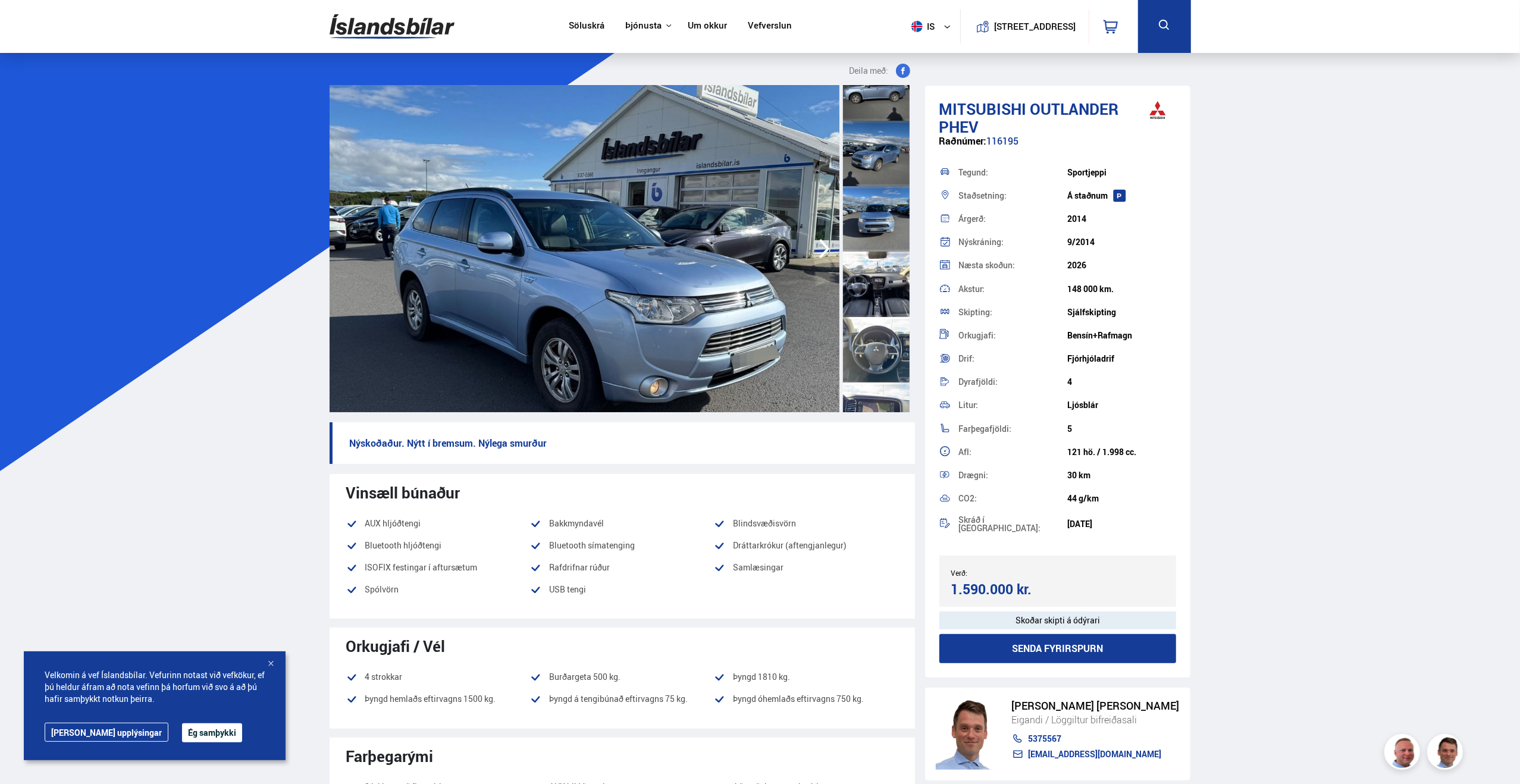
click at [878, 281] on div at bounding box center [876, 284] width 66 height 66
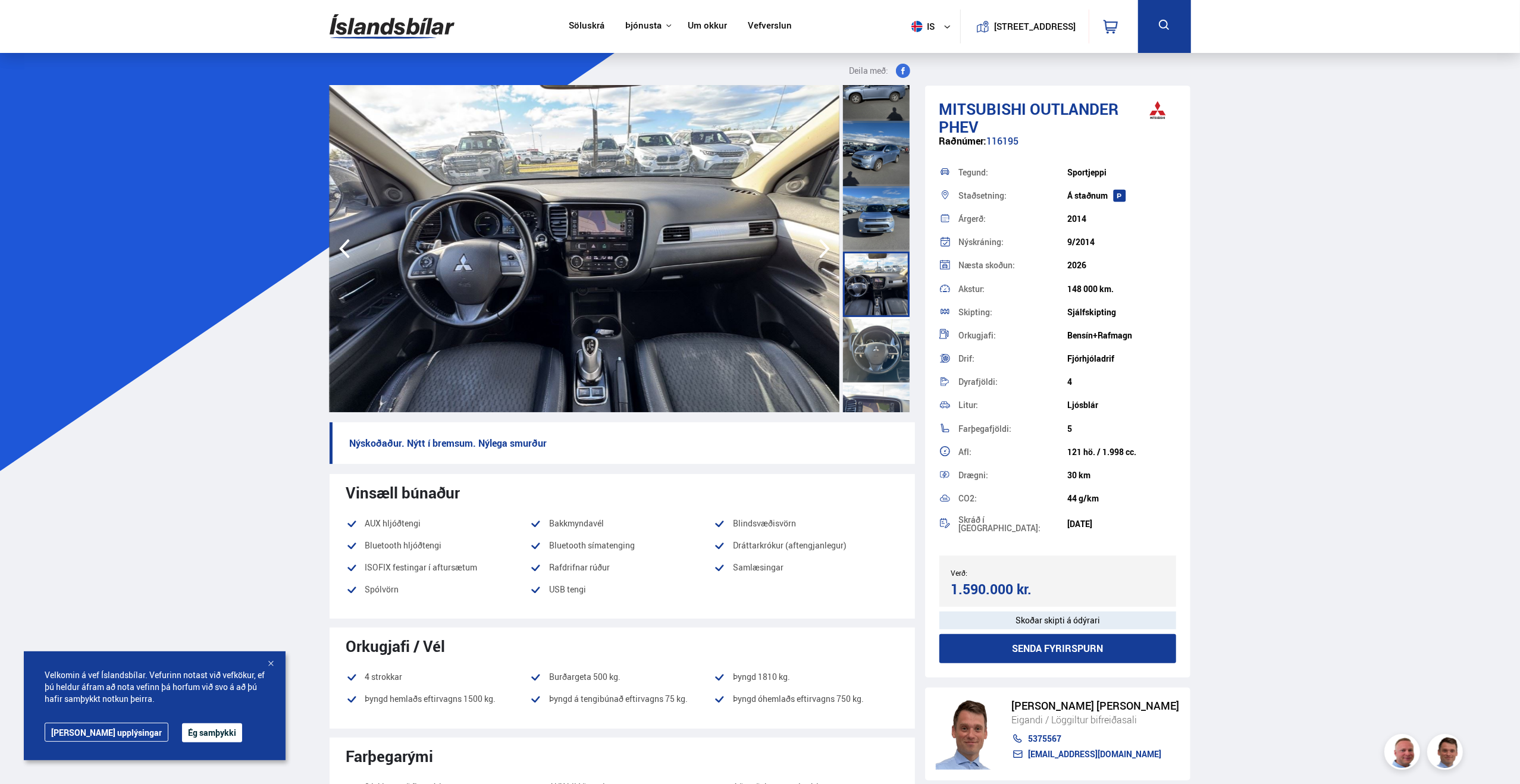
click at [590, 387] on img at bounding box center [584, 249] width 510 height 327
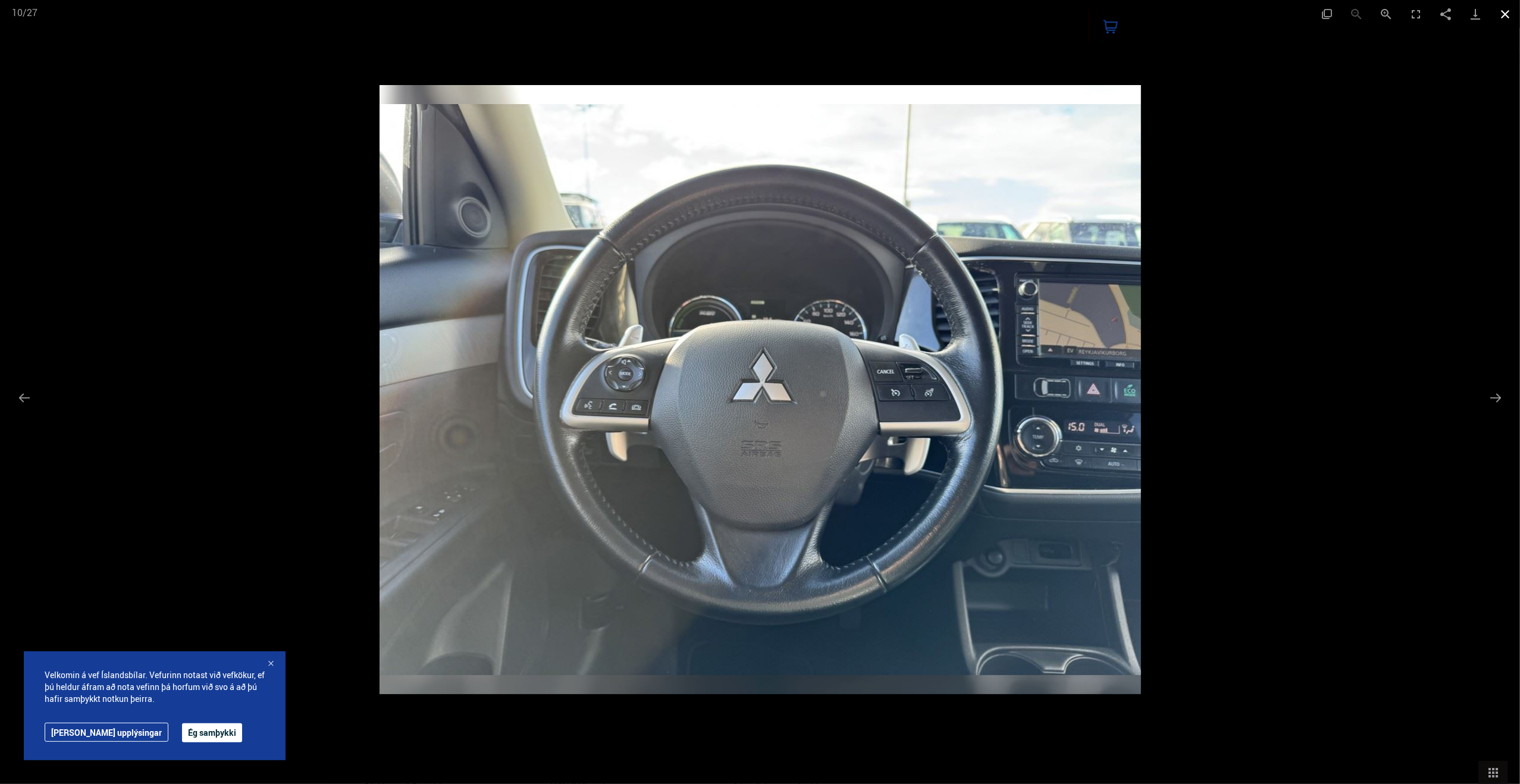
click at [1506, 14] on button "Close gallery" at bounding box center [1504, 14] width 29 height 28
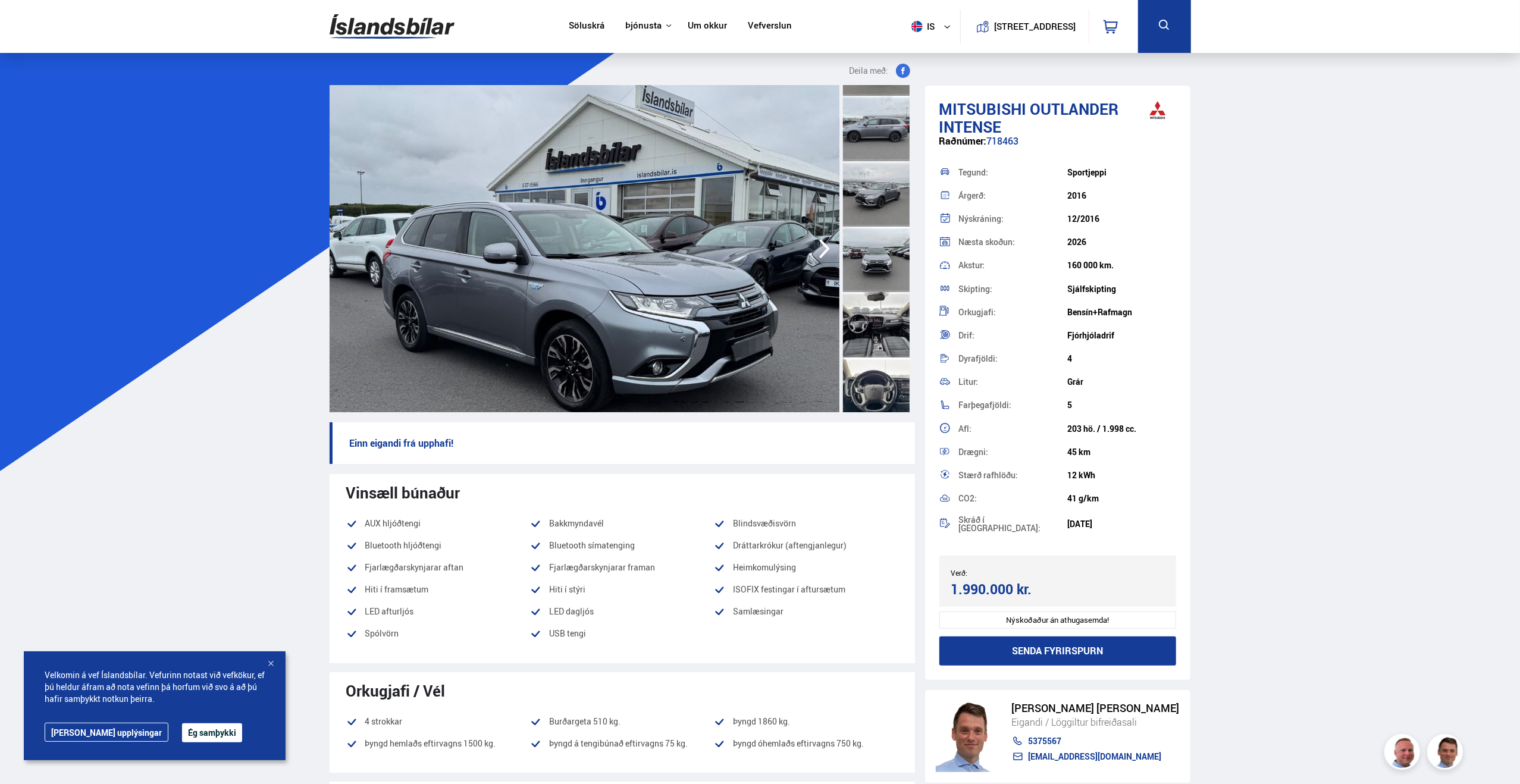
scroll to position [357, 0]
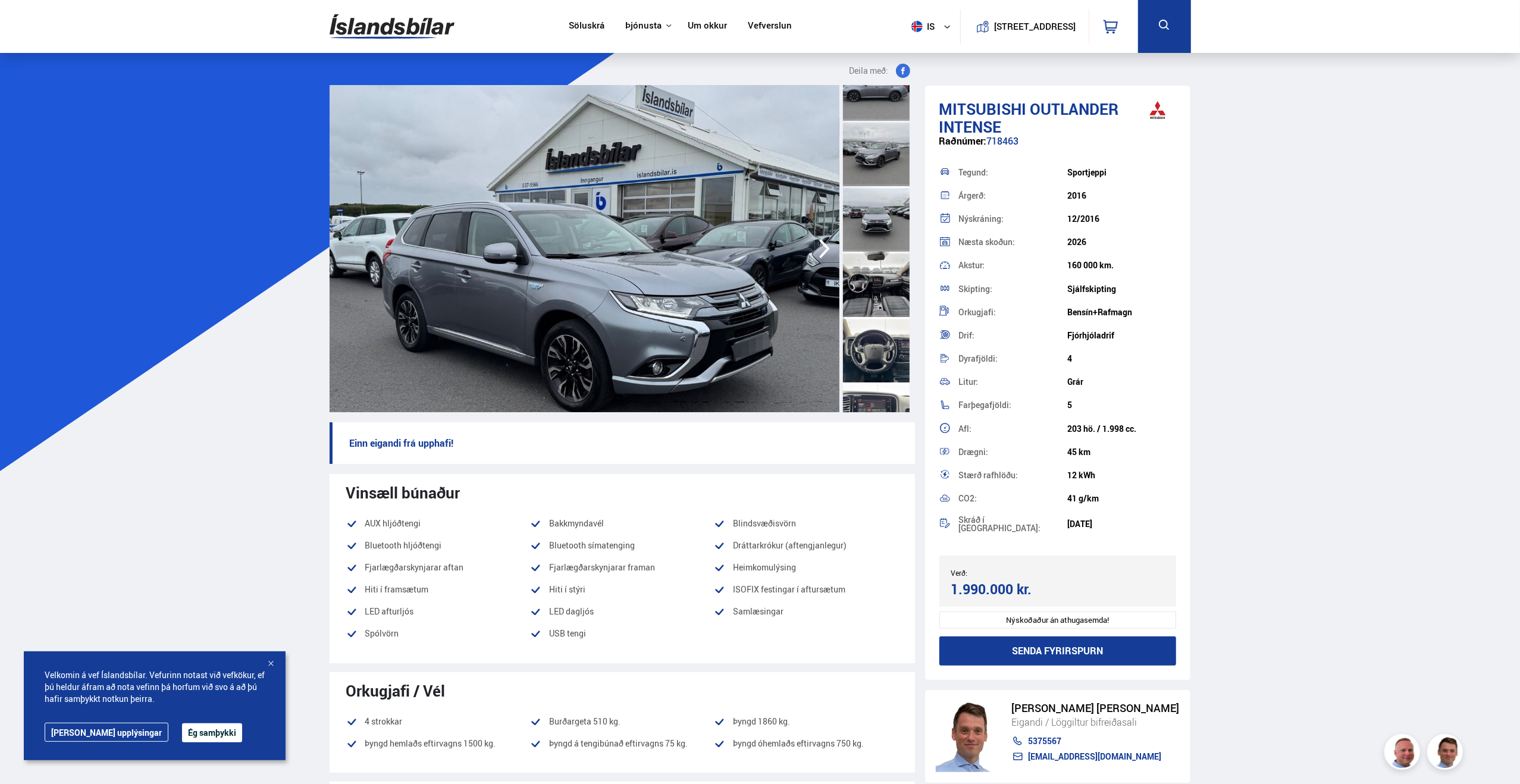
click at [885, 286] on div at bounding box center [876, 284] width 66 height 66
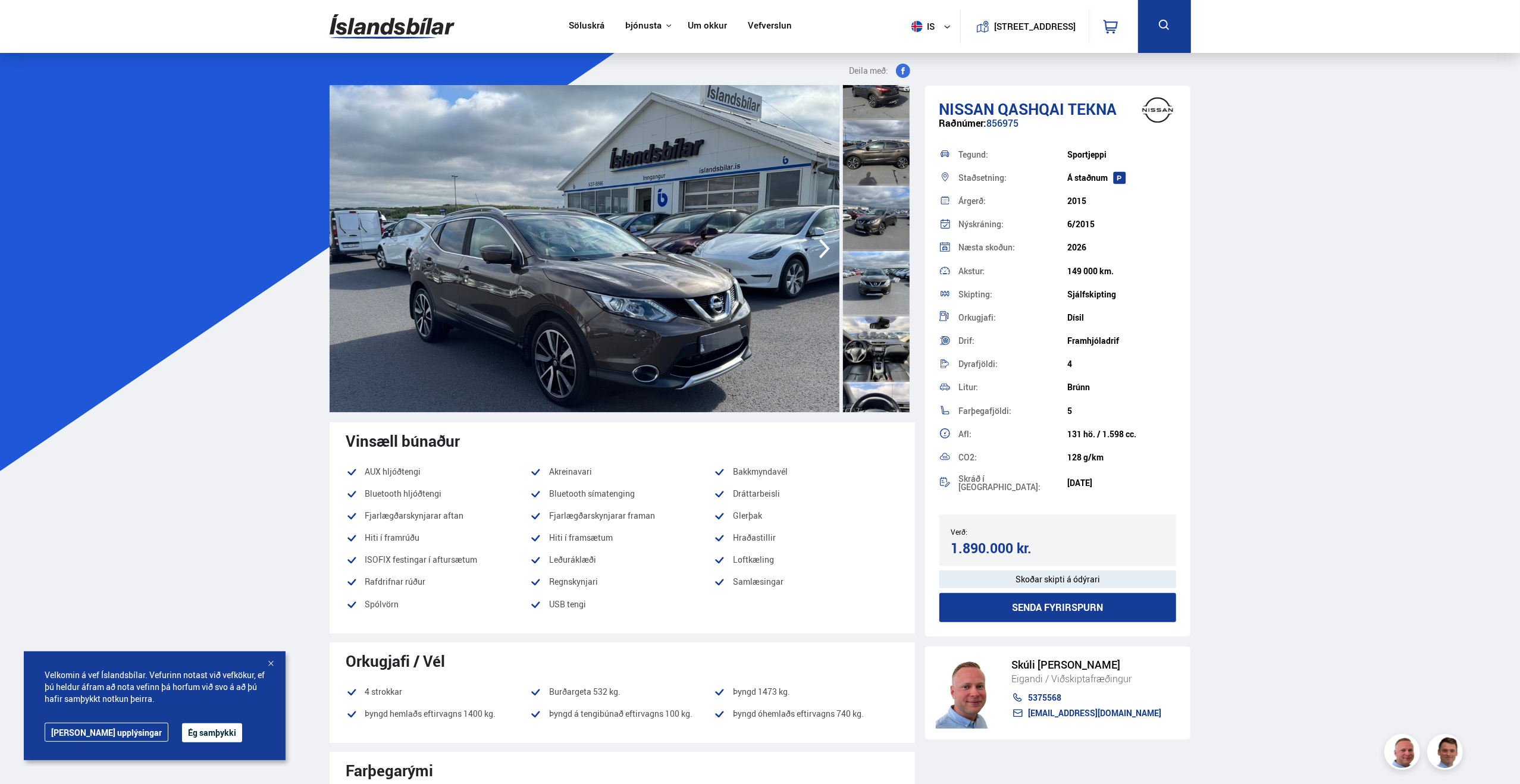
scroll to position [416, 0]
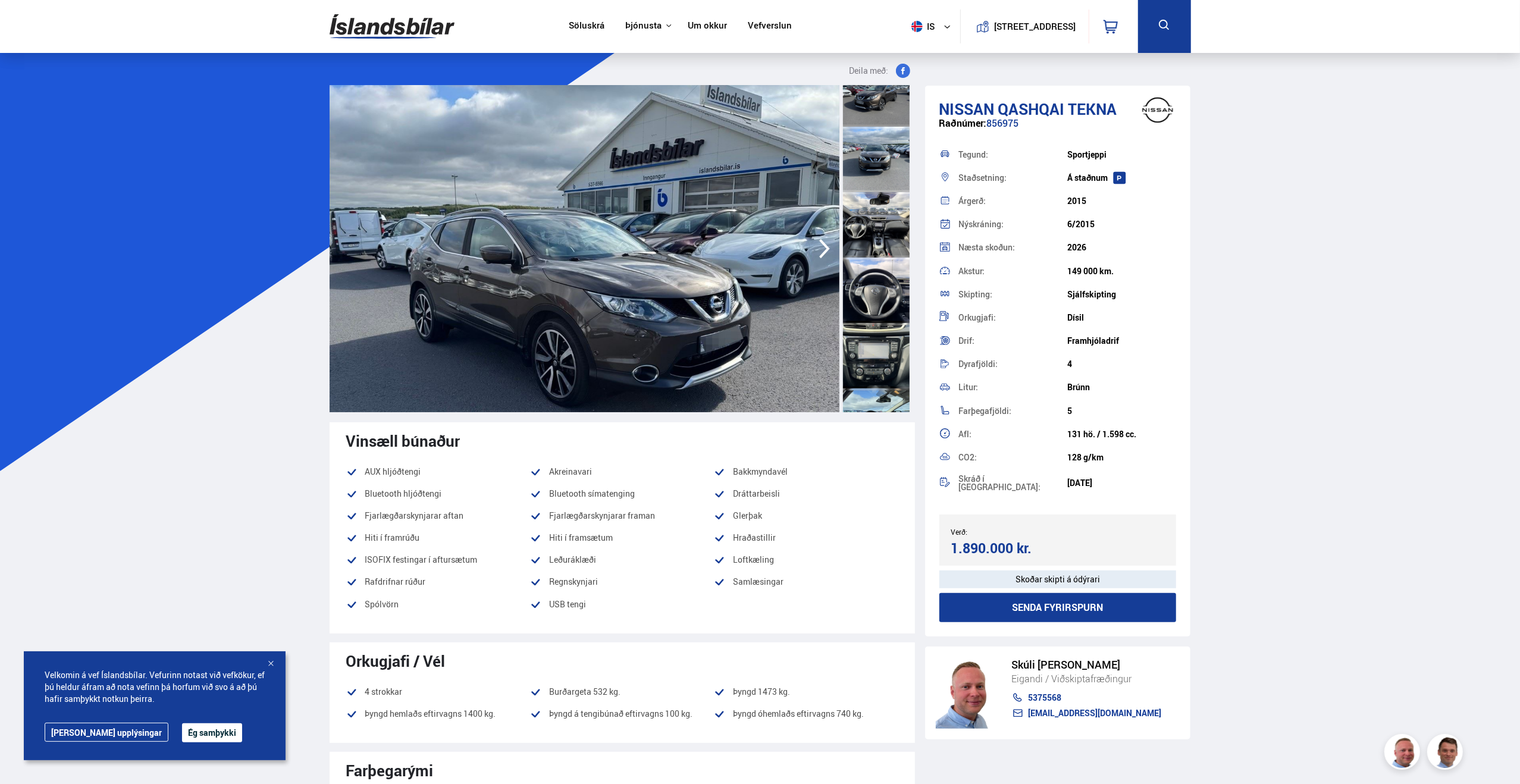
click at [882, 225] on div at bounding box center [876, 225] width 66 height 66
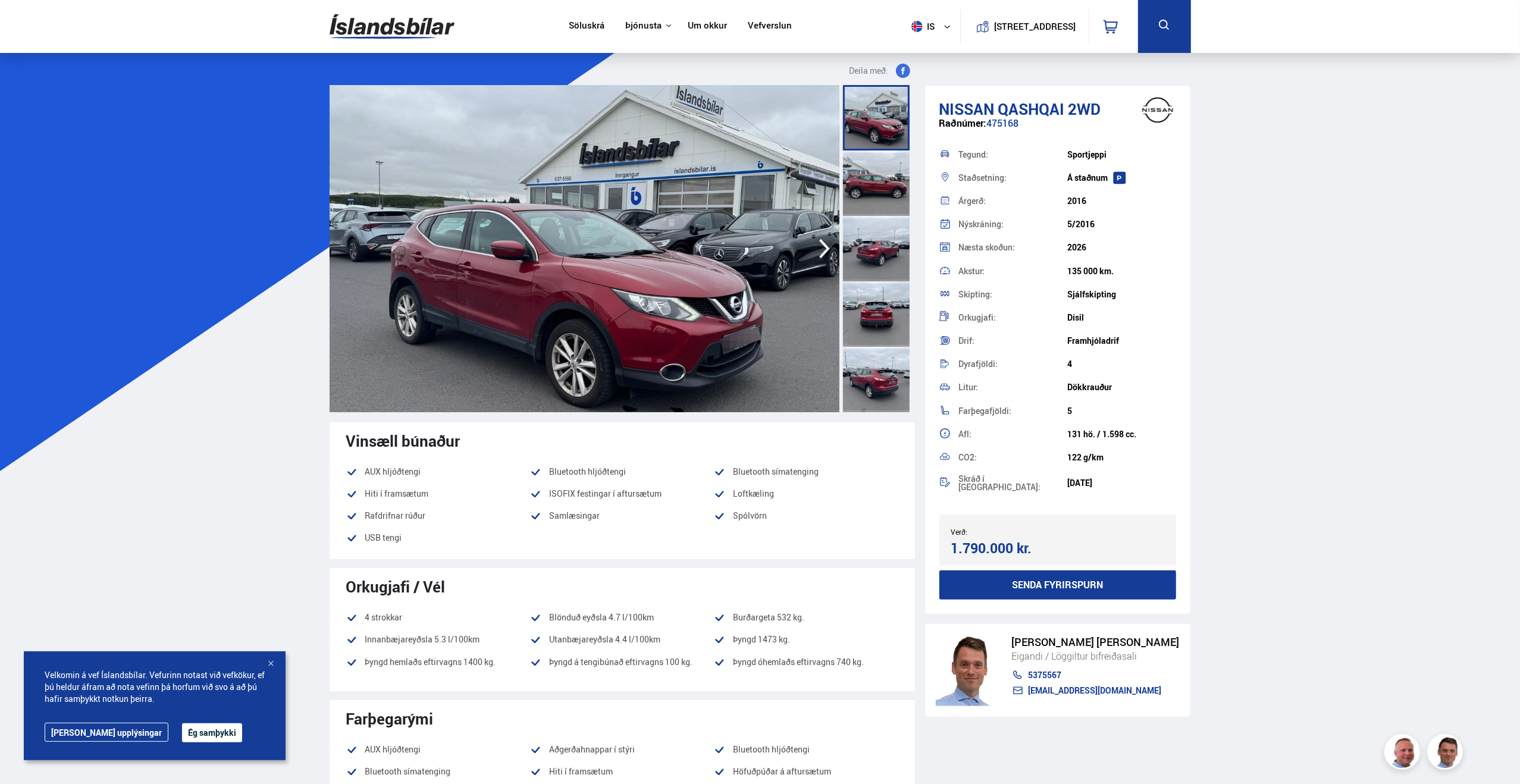
click at [877, 378] on div at bounding box center [876, 379] width 66 height 66
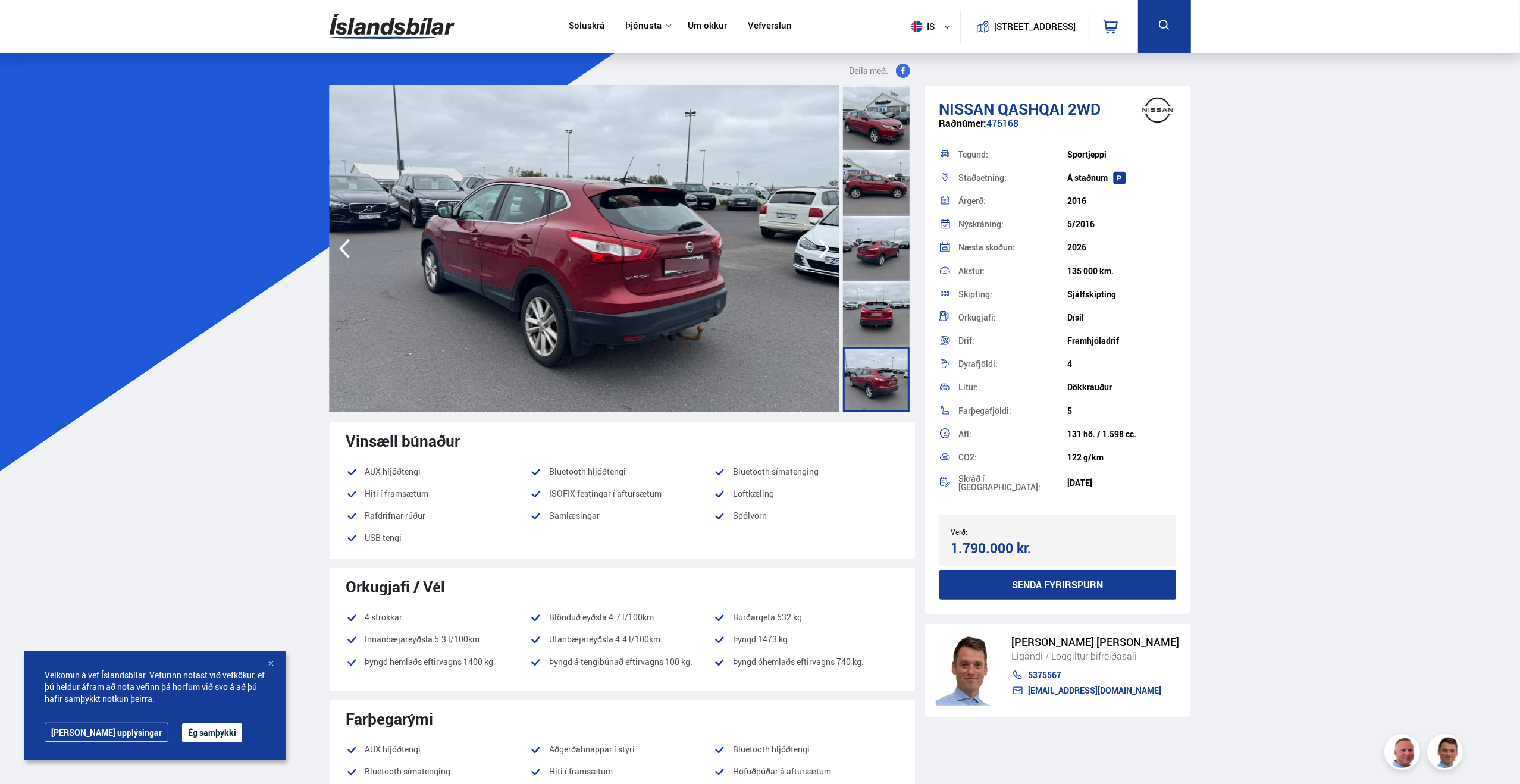
click at [686, 314] on img at bounding box center [584, 249] width 510 height 327
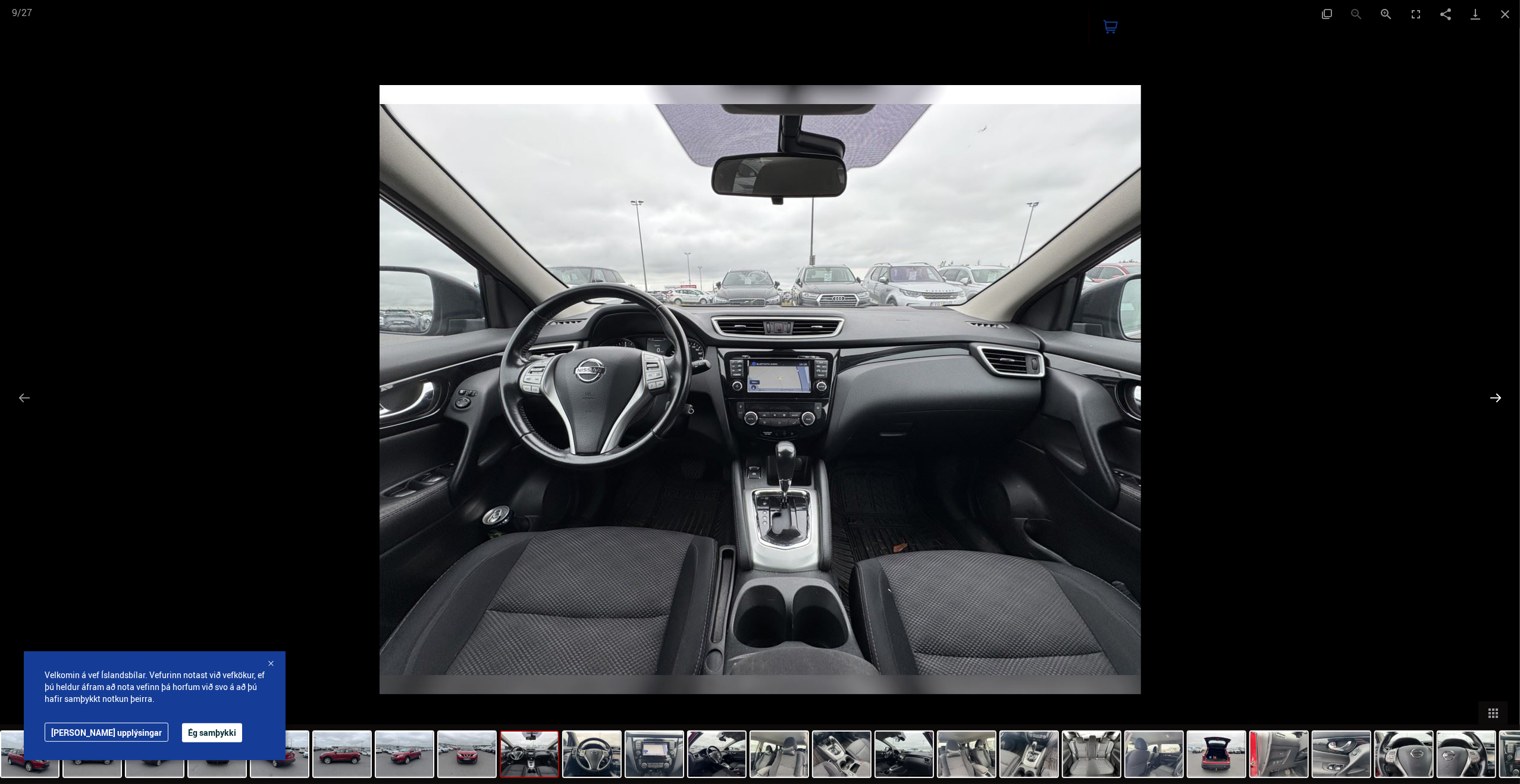
click at [1491, 395] on button "Next slide" at bounding box center [1495, 397] width 25 height 23
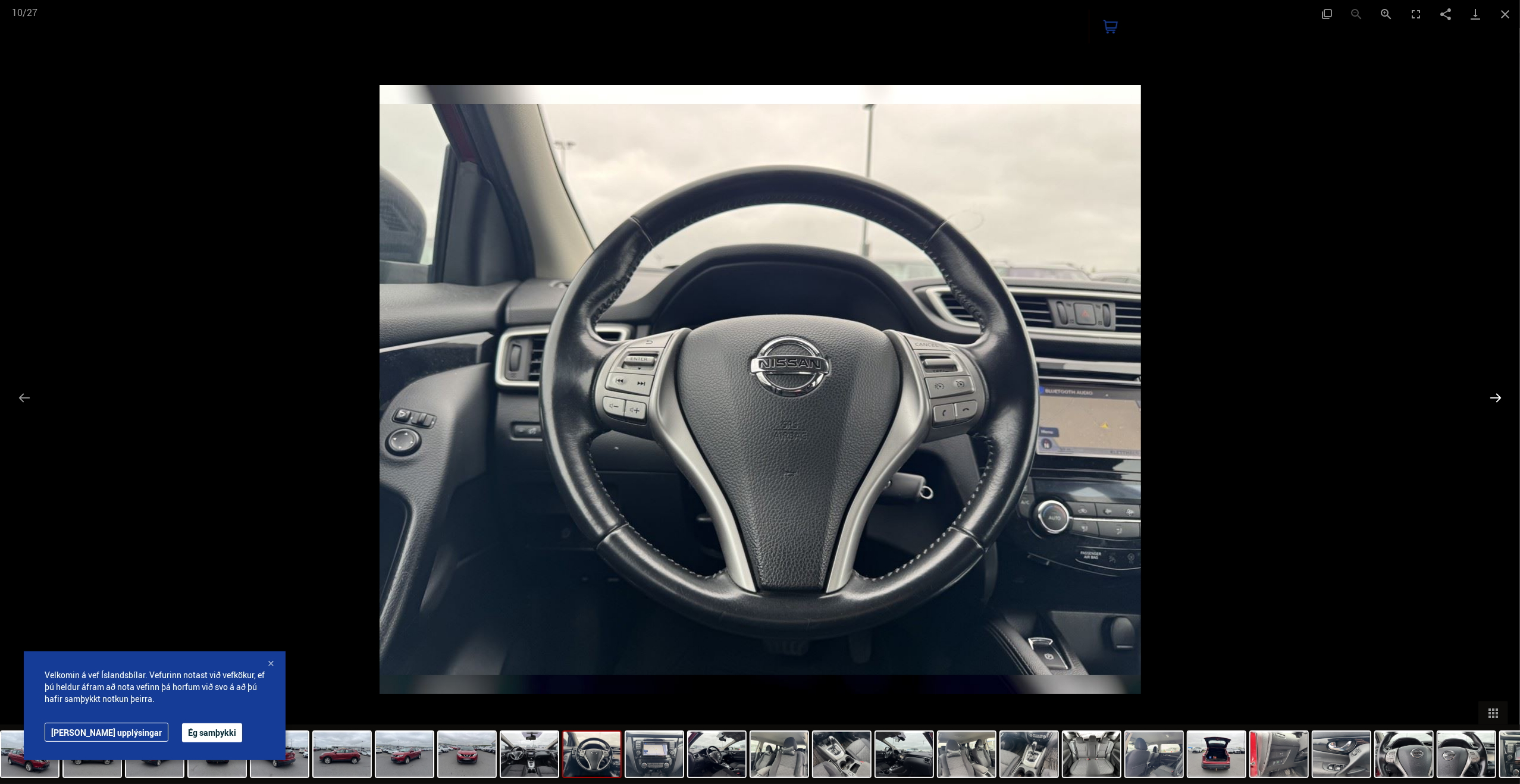
click at [1491, 395] on button "Next slide" at bounding box center [1495, 397] width 25 height 23
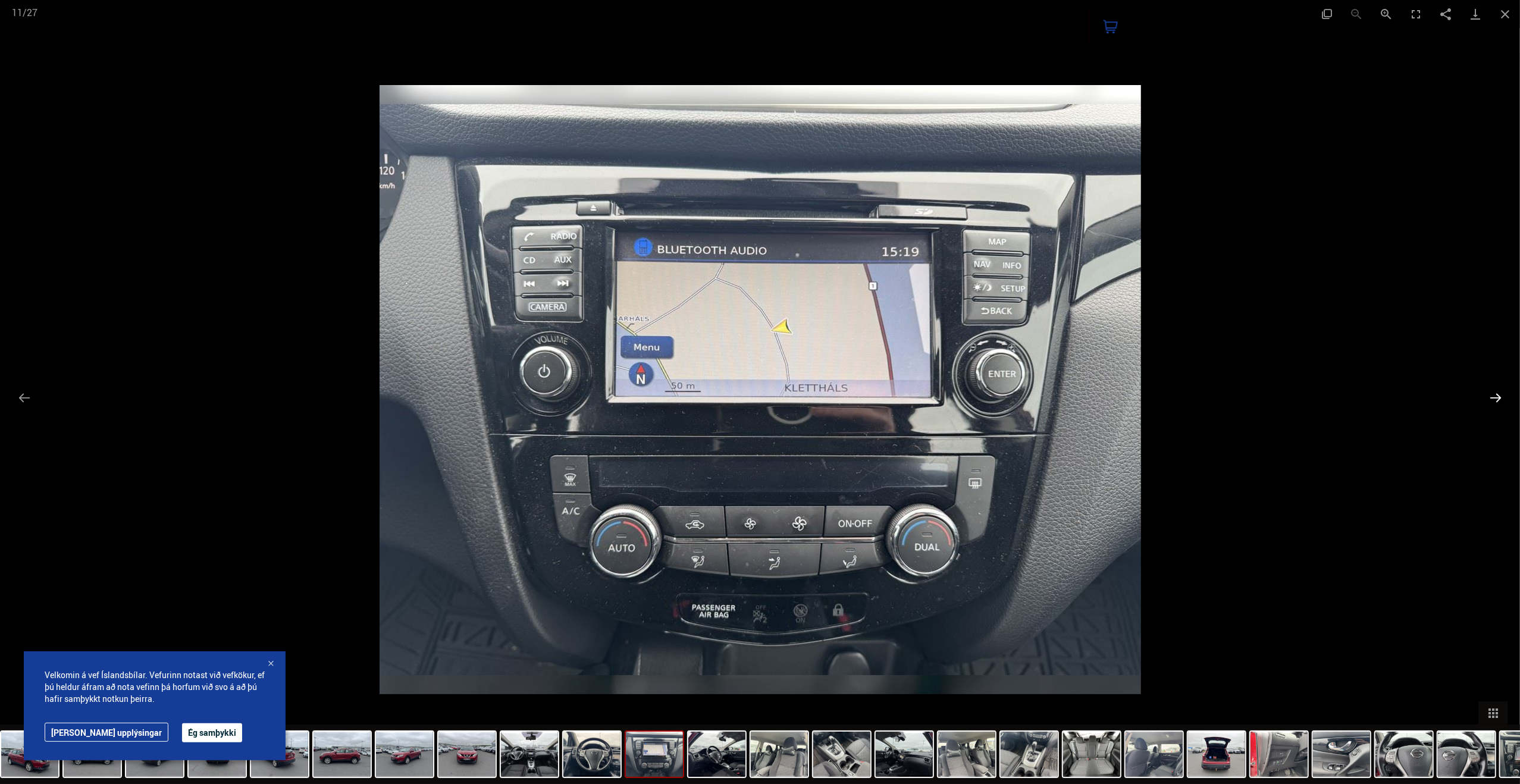
click at [1491, 395] on button "Next slide" at bounding box center [1495, 397] width 25 height 23
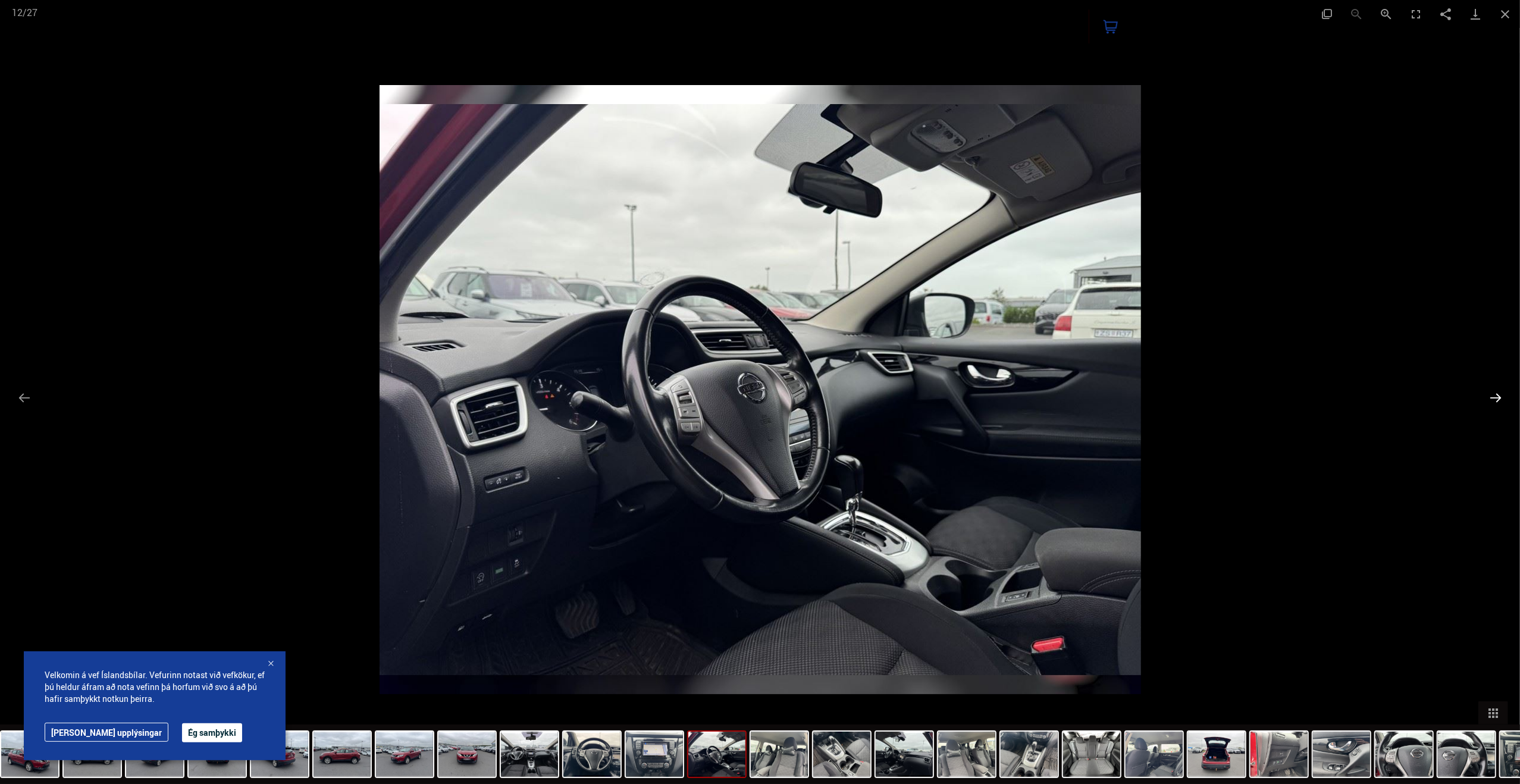
click at [1491, 395] on button "Next slide" at bounding box center [1495, 397] width 25 height 23
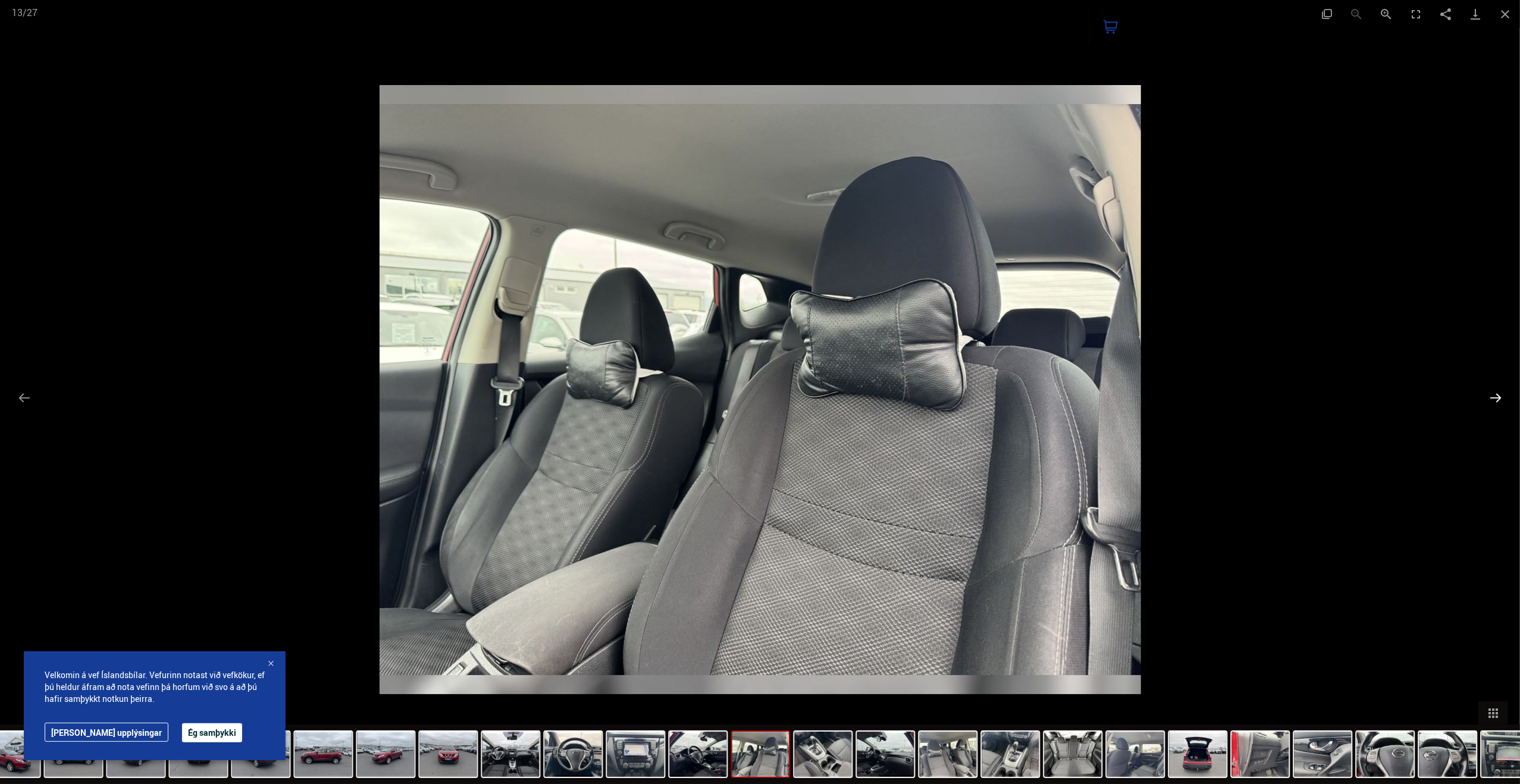
click at [1491, 395] on button "Next slide" at bounding box center [1495, 397] width 25 height 23
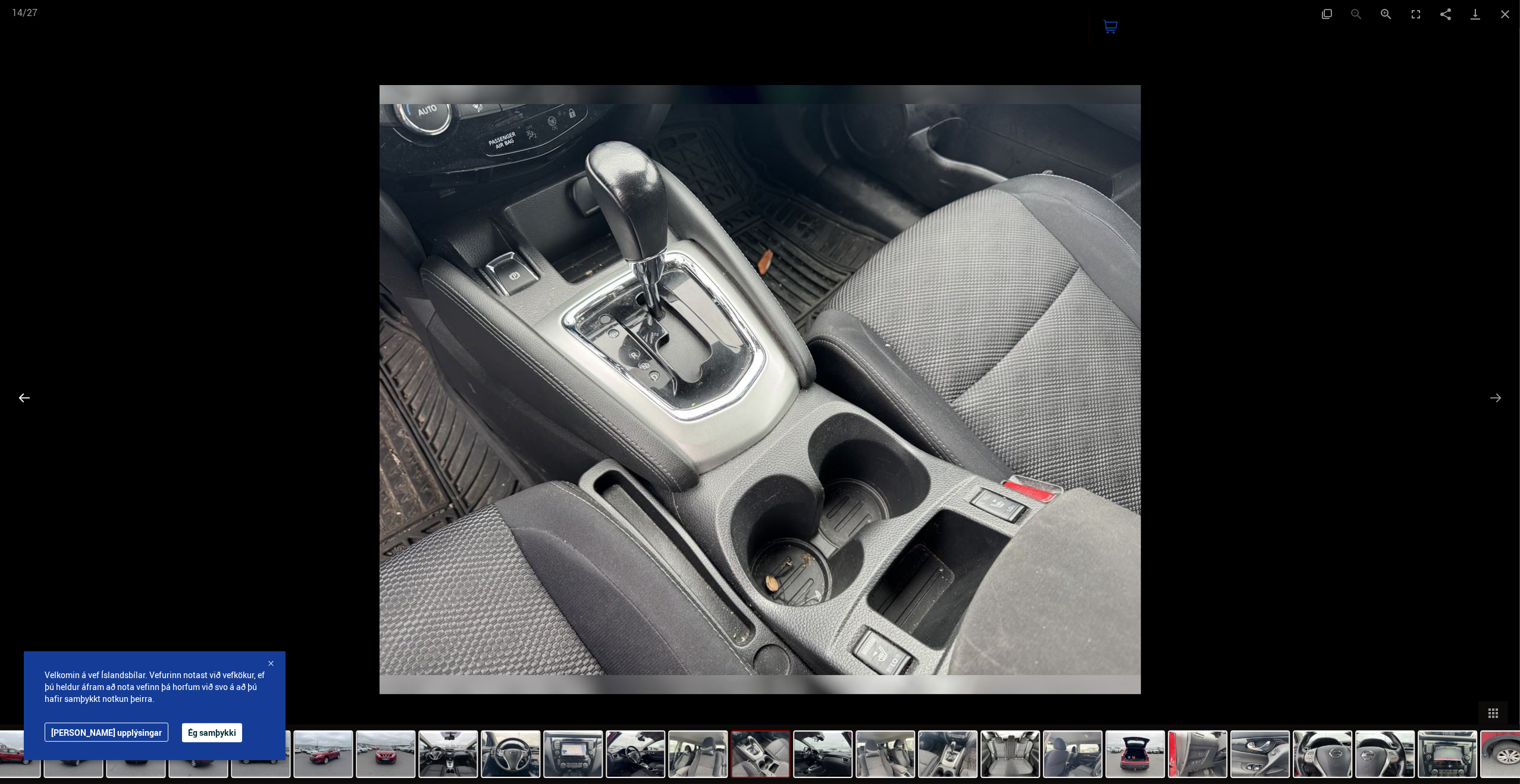
click at [23, 398] on button "Previous slide" at bounding box center [24, 397] width 25 height 23
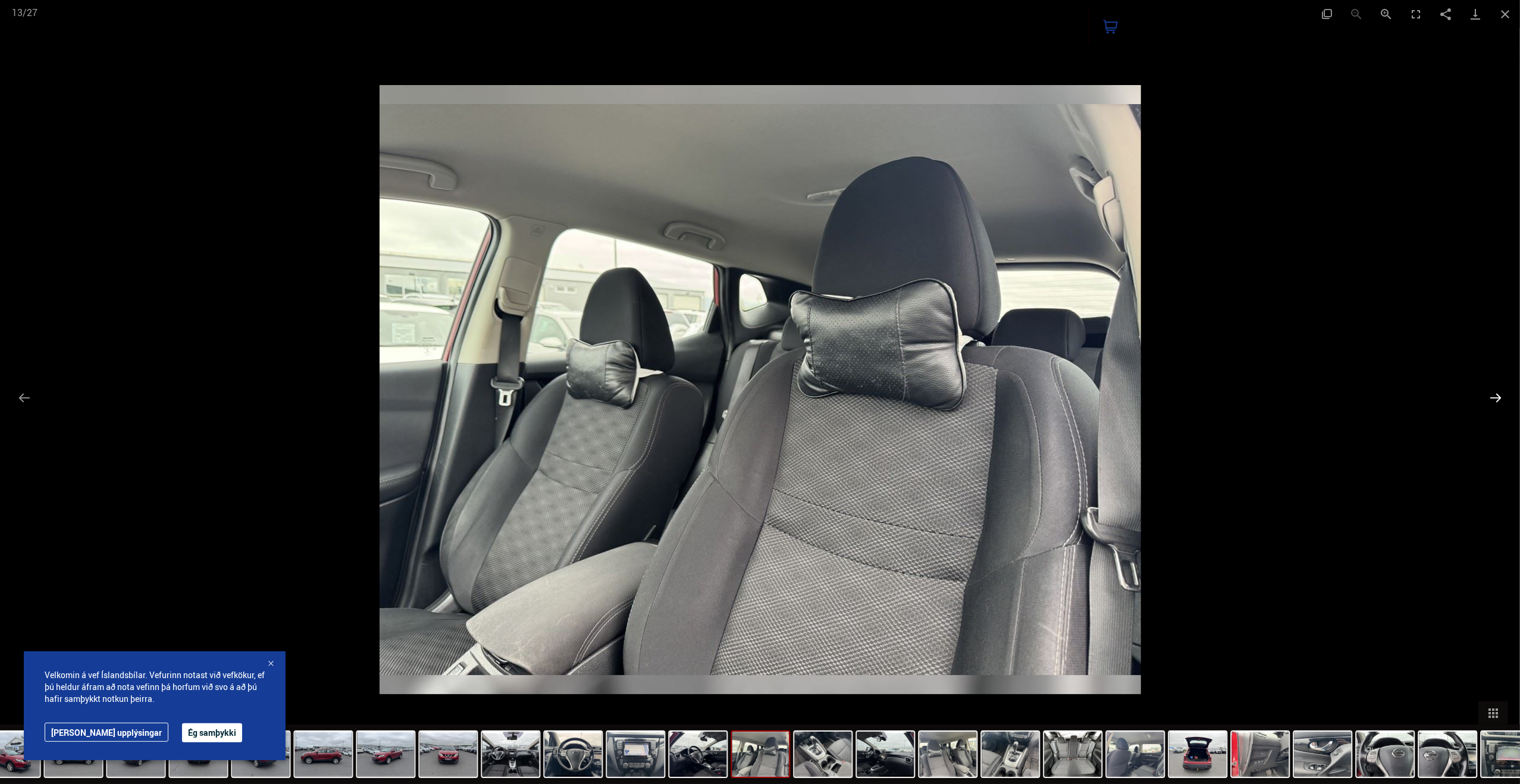
click at [1494, 399] on button "Next slide" at bounding box center [1495, 397] width 25 height 23
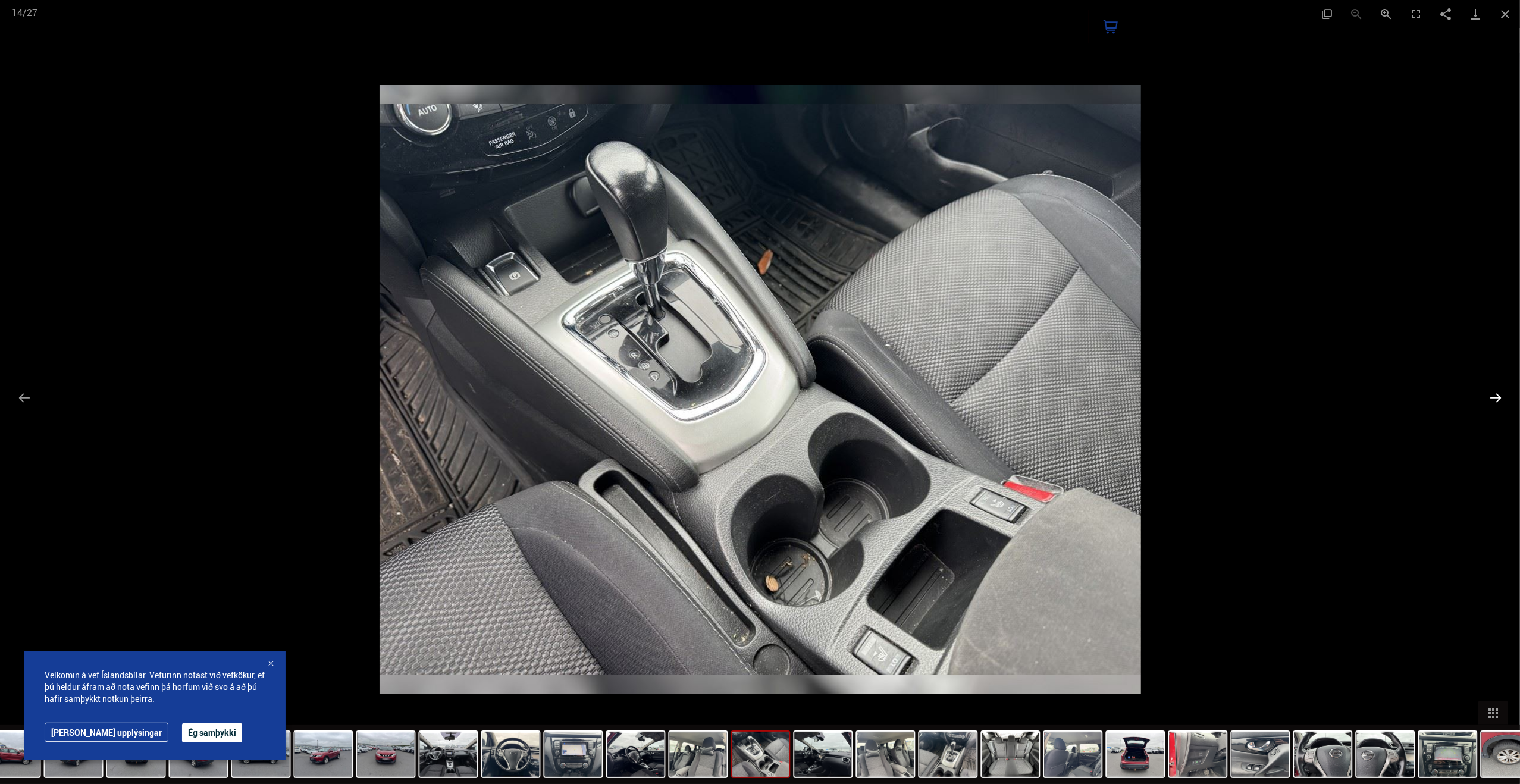
click at [1494, 398] on button "Next slide" at bounding box center [1495, 397] width 25 height 23
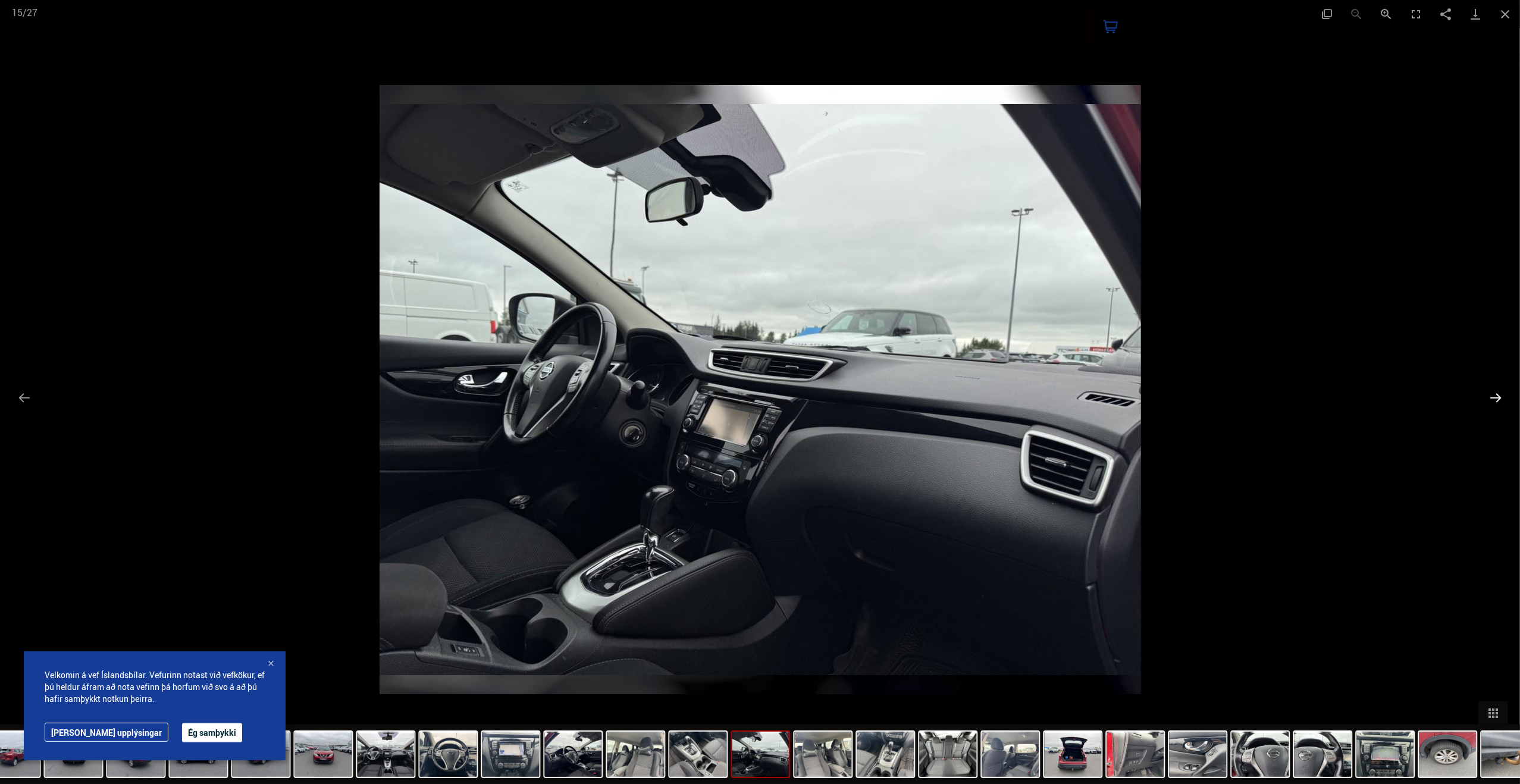
click at [1494, 397] on button "Next slide" at bounding box center [1495, 397] width 25 height 23
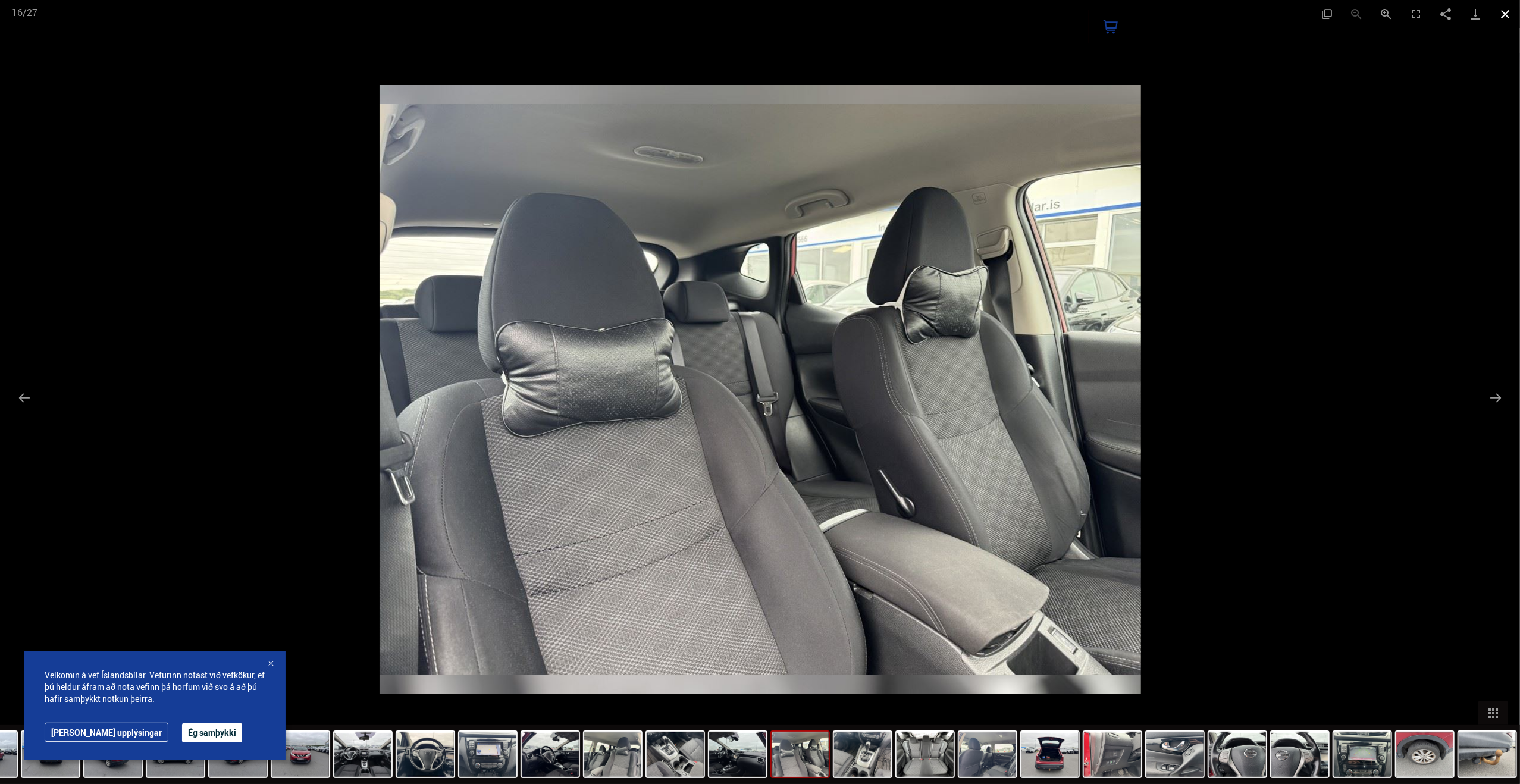
click at [1502, 14] on button "Close gallery" at bounding box center [1504, 14] width 29 height 28
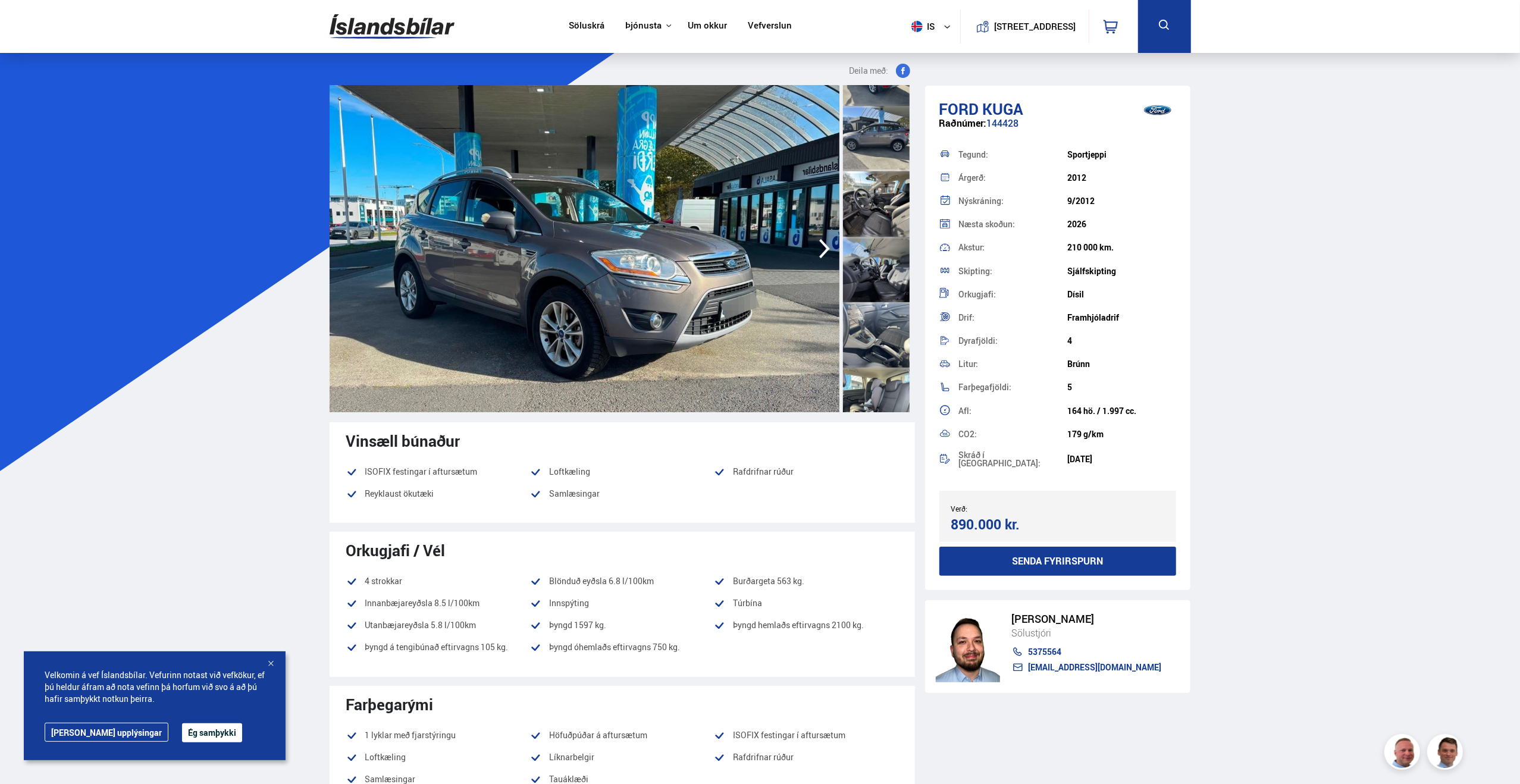
scroll to position [416, 0]
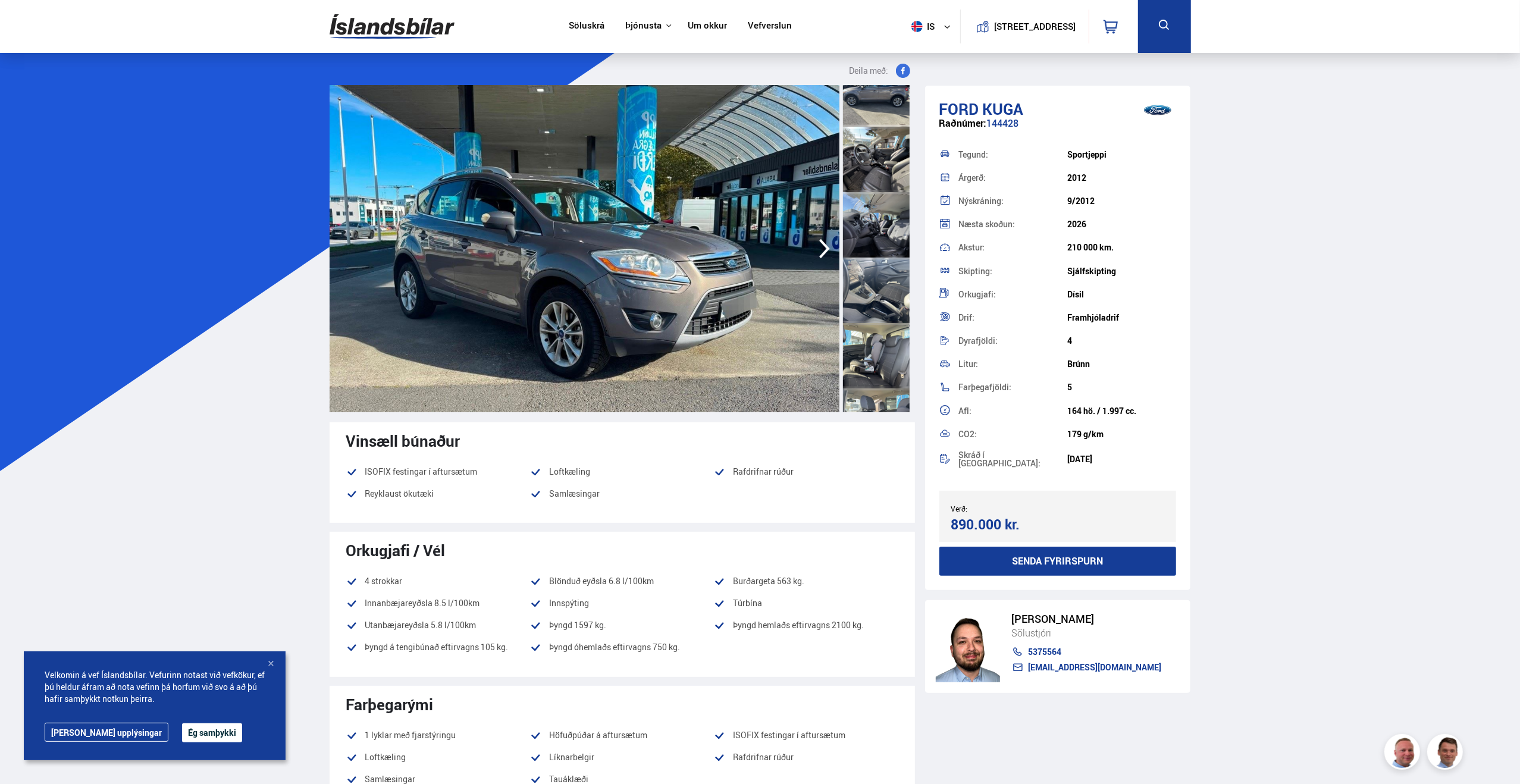
click at [871, 216] on div at bounding box center [876, 225] width 66 height 66
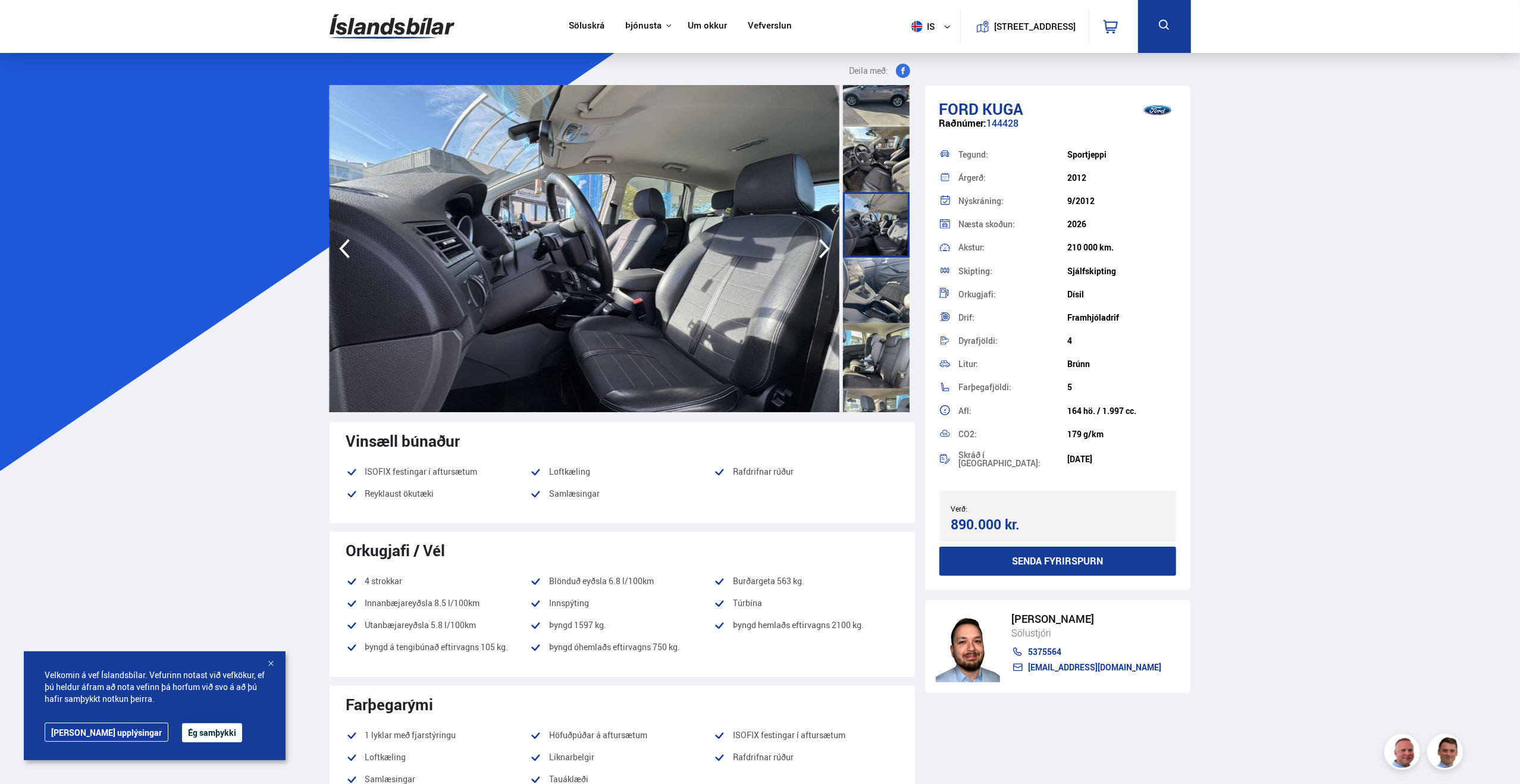
click at [880, 170] on div at bounding box center [876, 159] width 66 height 66
